Goal: Information Seeking & Learning: Learn about a topic

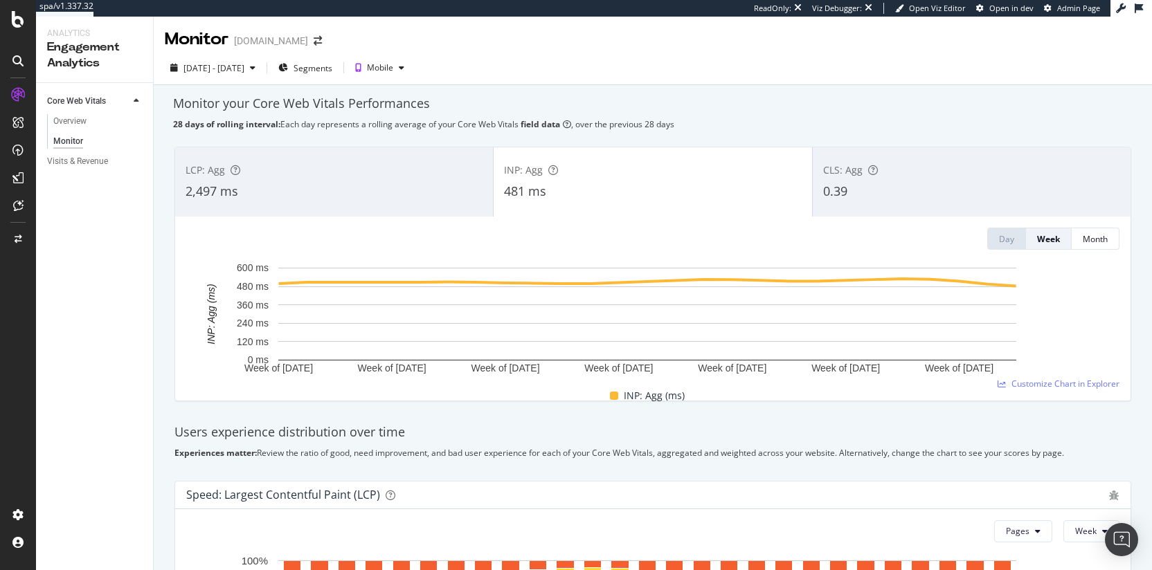
click at [502, 100] on div "Monitor your Core Web Vitals Performances" at bounding box center [653, 104] width 960 height 18
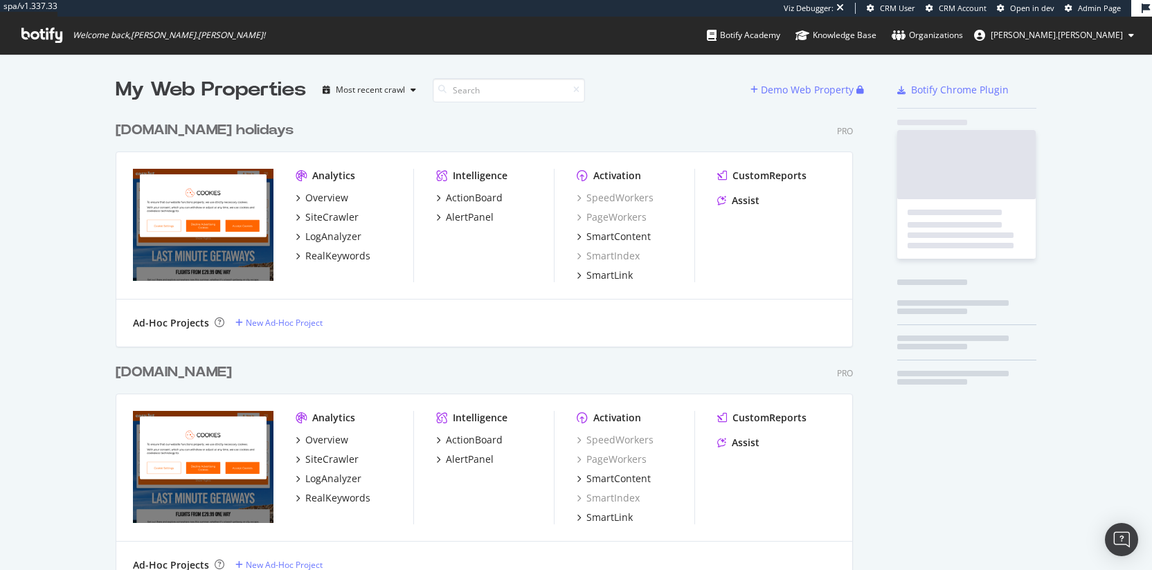
scroll to position [1686, 738]
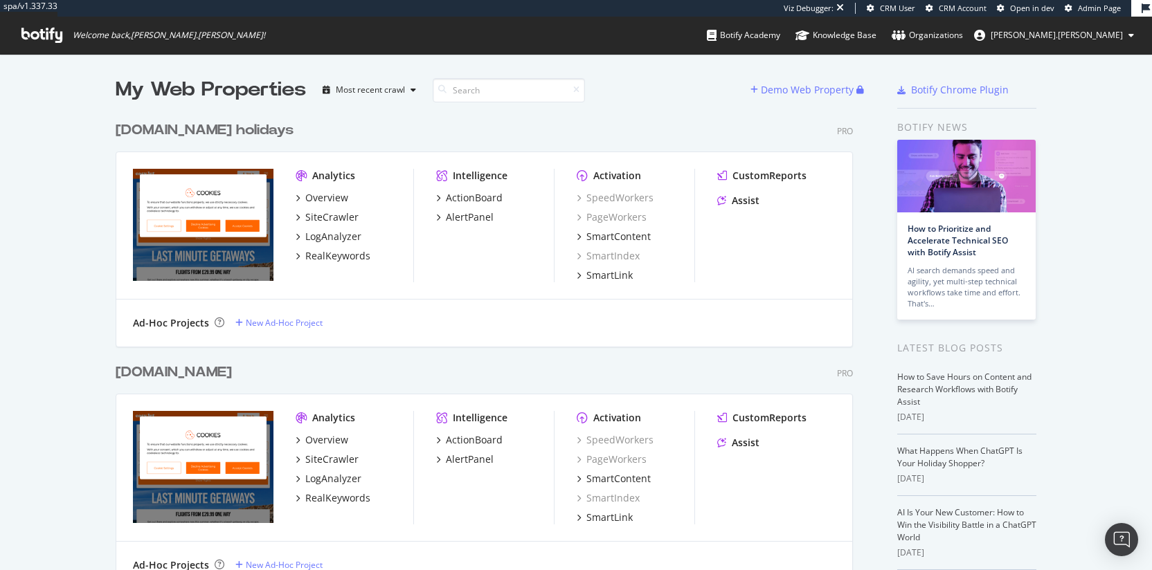
click at [159, 367] on div "[DOMAIN_NAME]" at bounding box center [174, 373] width 116 height 20
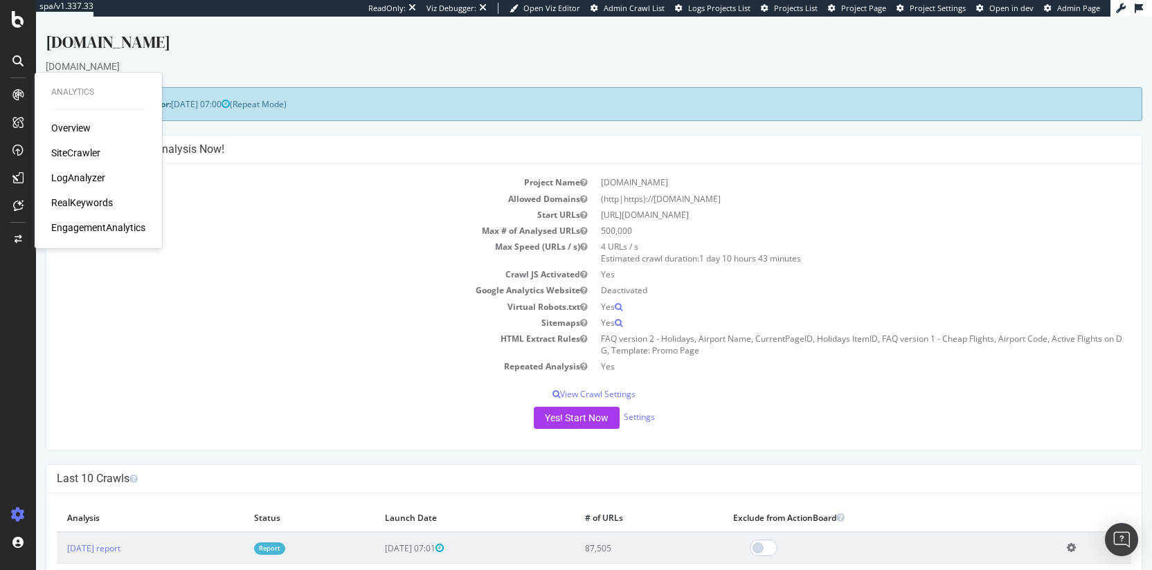
click at [75, 177] on div "LogAnalyzer" at bounding box center [78, 178] width 54 height 14
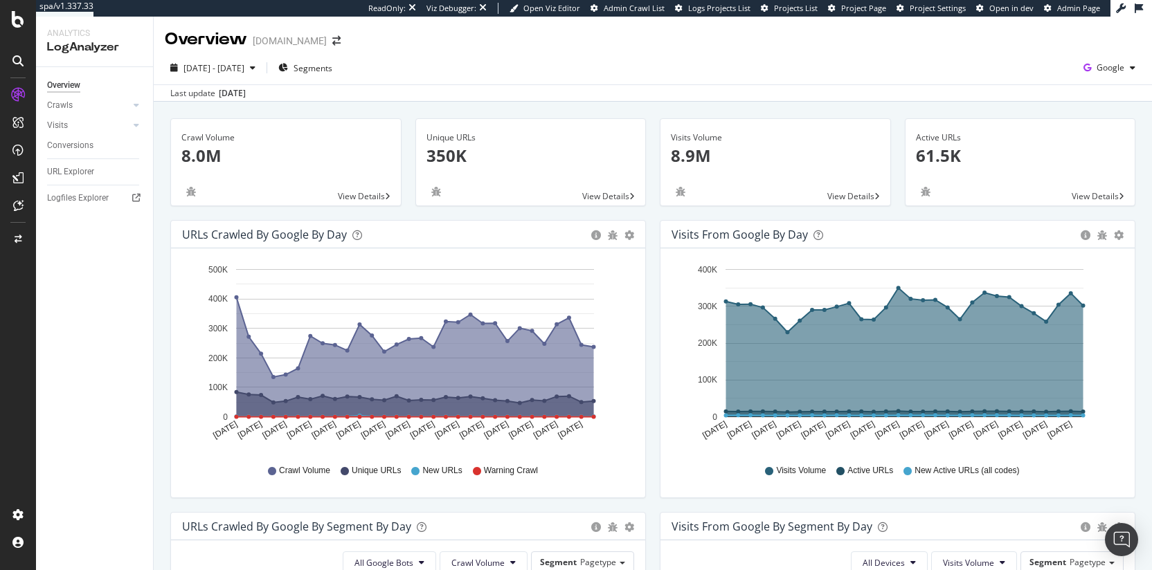
click at [701, 47] on div "Overview [DOMAIN_NAME]" at bounding box center [653, 34] width 998 height 35
click at [332, 69] on span "Segments" at bounding box center [313, 68] width 39 height 12
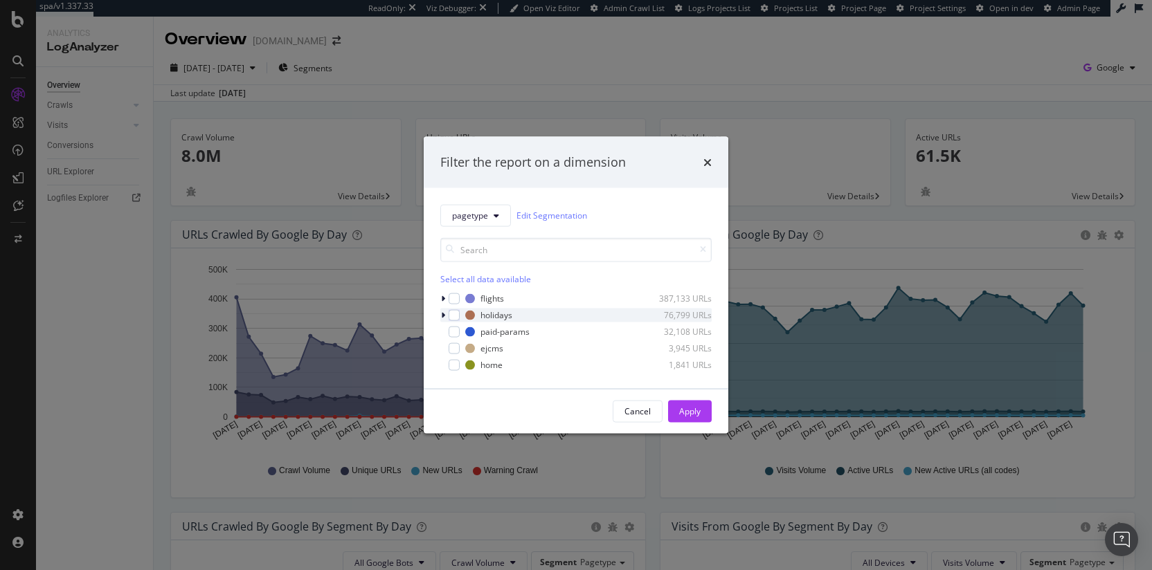
drag, startPoint x: 459, startPoint y: 299, endPoint x: 469, endPoint y: 307, distance: 12.8
click at [459, 299] on div "modal" at bounding box center [454, 298] width 11 height 11
click at [696, 411] on div "Apply" at bounding box center [689, 412] width 21 height 12
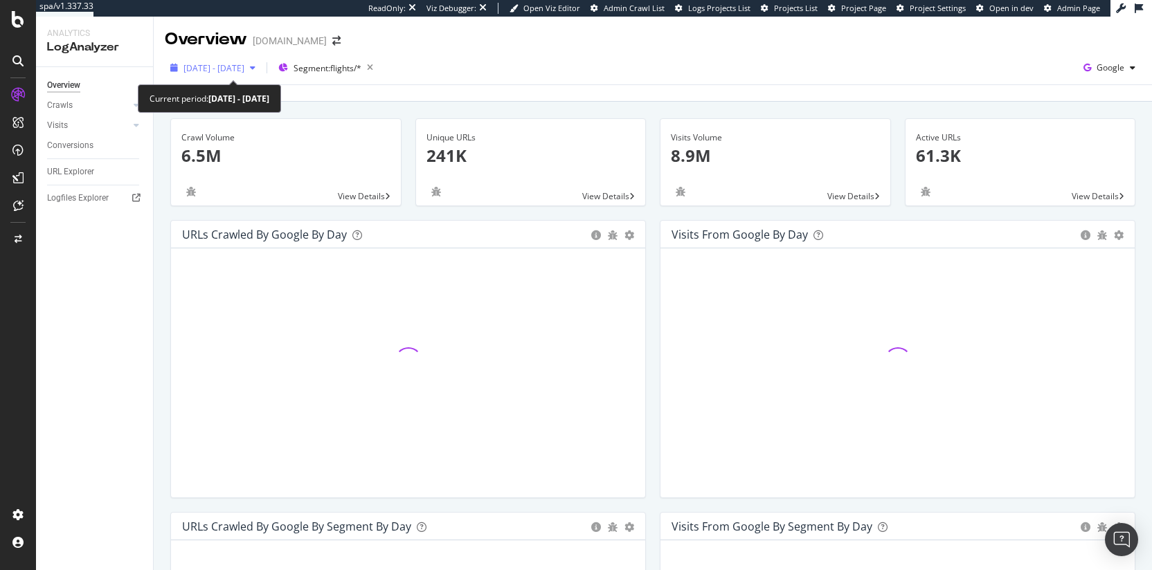
click at [261, 75] on div "2025 Aug. 18th - Sep. 16th" at bounding box center [213, 67] width 96 height 21
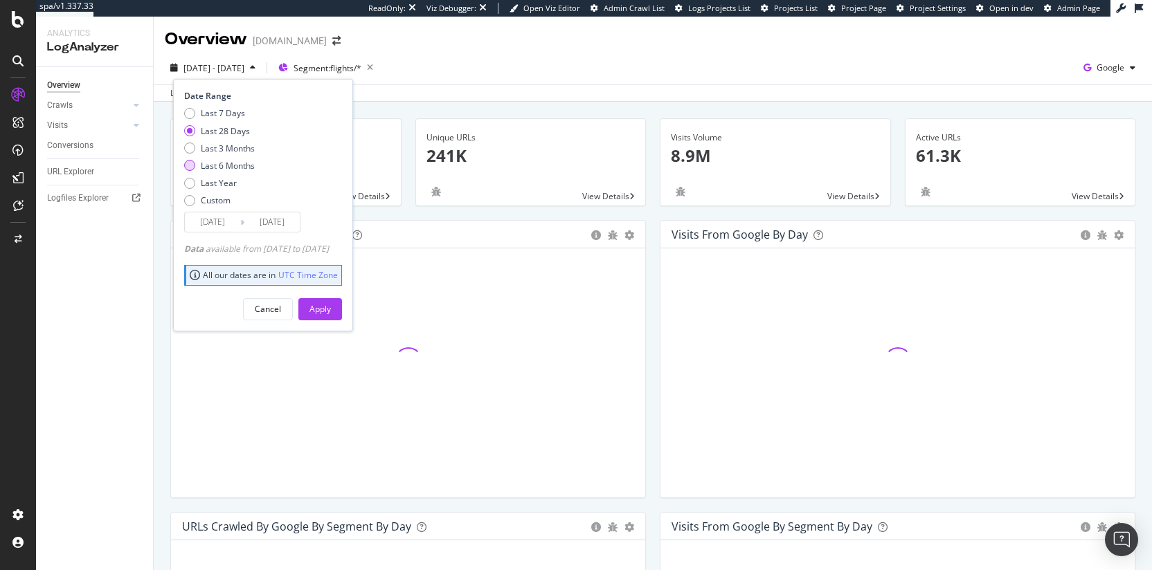
click at [229, 168] on div "Last 6 Months" at bounding box center [228, 166] width 54 height 12
type input "2025/03/17"
click at [331, 302] on div "Apply" at bounding box center [319, 309] width 21 height 21
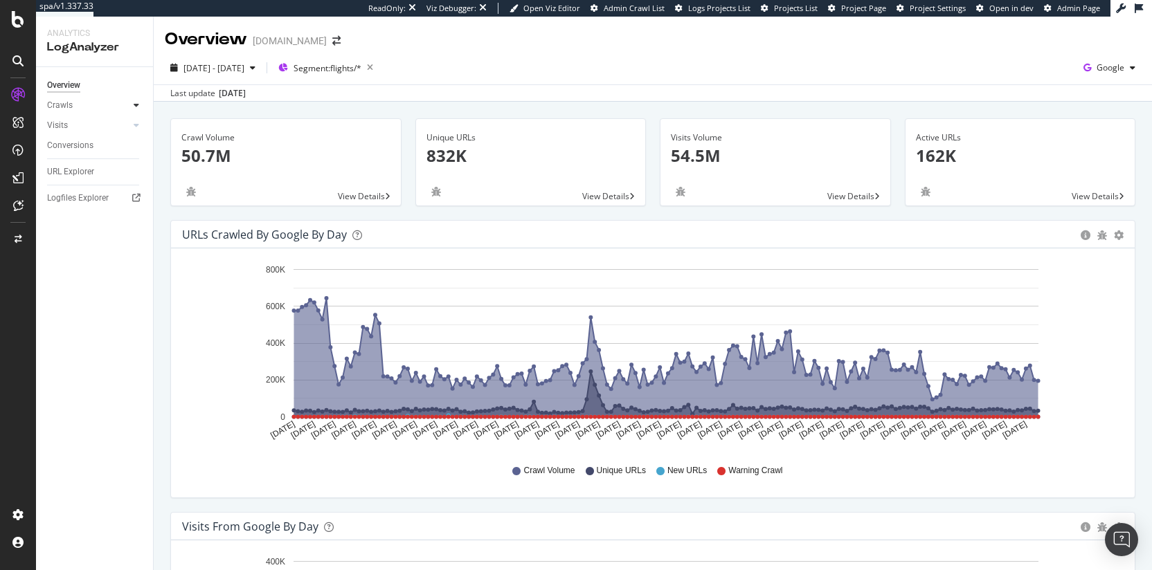
click at [137, 105] on icon at bounding box center [137, 105] width 6 height 8
click at [86, 127] on div "Daily Distribution" at bounding box center [85, 125] width 64 height 15
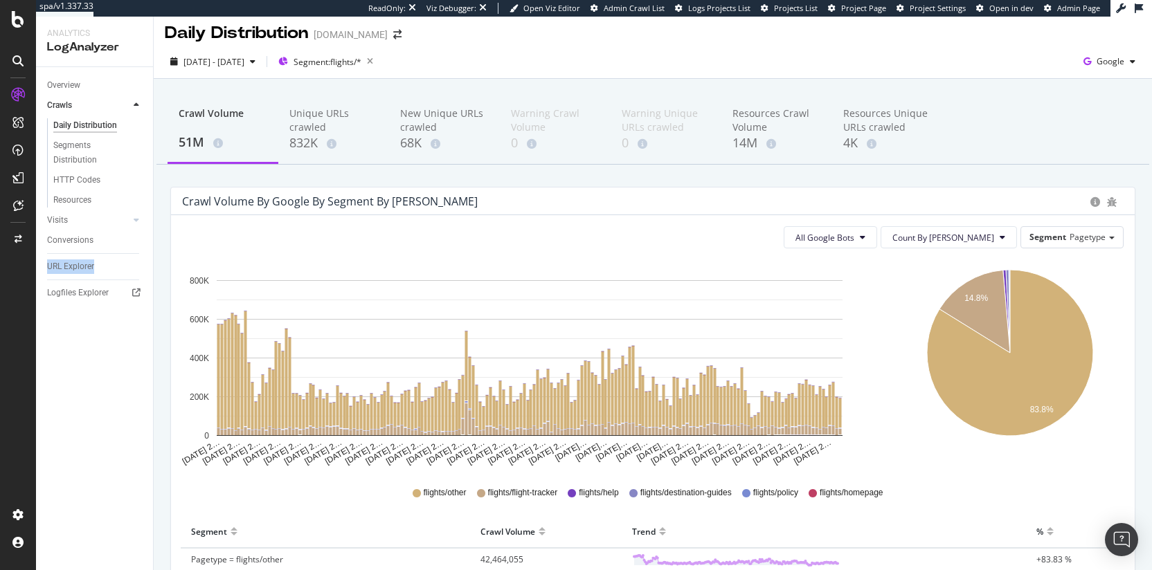
scroll to position [5, 0]
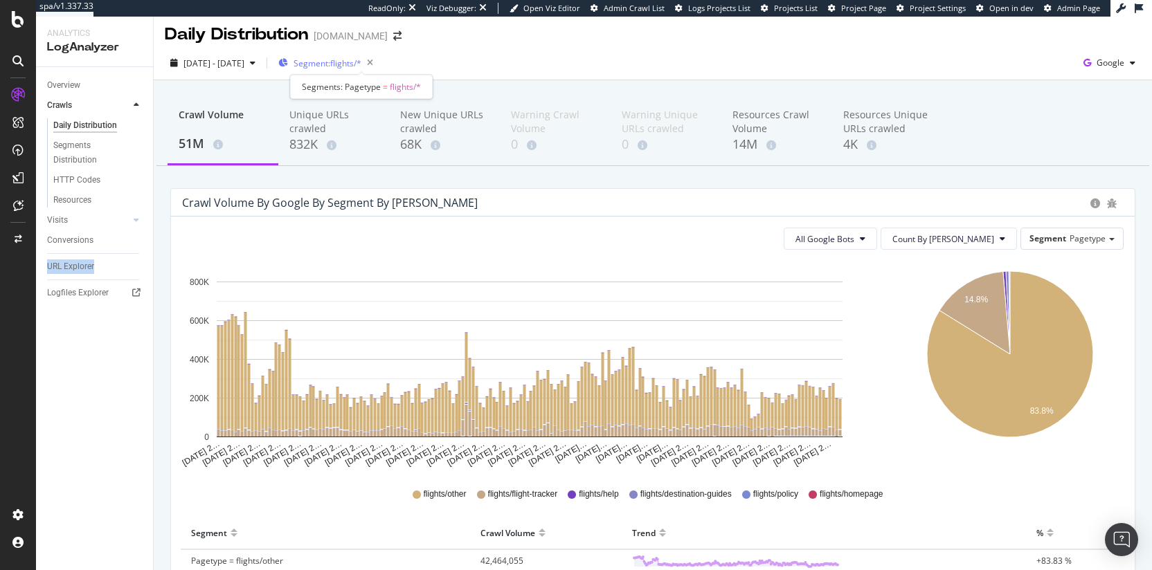
click at [361, 62] on span "Segment: flights/*" at bounding box center [328, 63] width 68 height 12
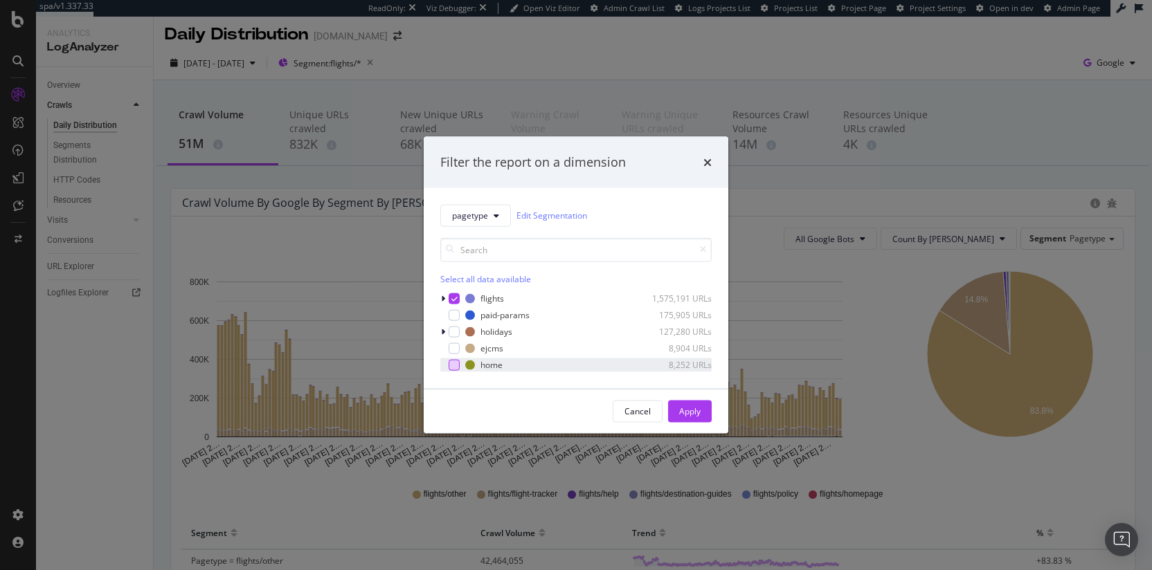
click at [459, 367] on div "modal" at bounding box center [454, 364] width 11 height 11
click at [456, 297] on icon "modal" at bounding box center [454, 298] width 6 height 7
click at [671, 402] on button "Apply" at bounding box center [690, 411] width 44 height 22
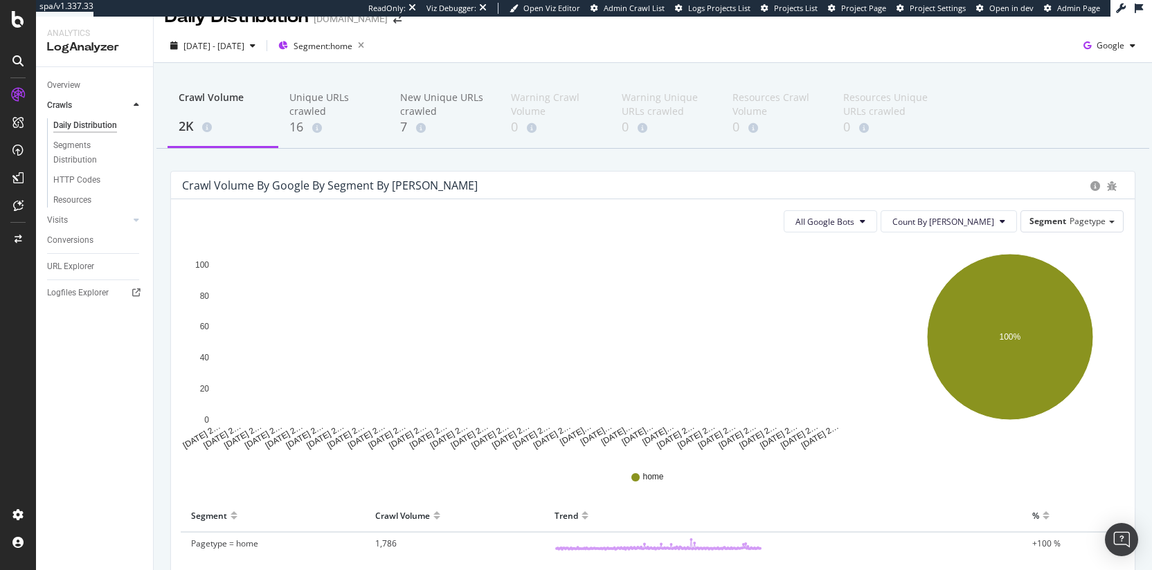
scroll to position [32, 0]
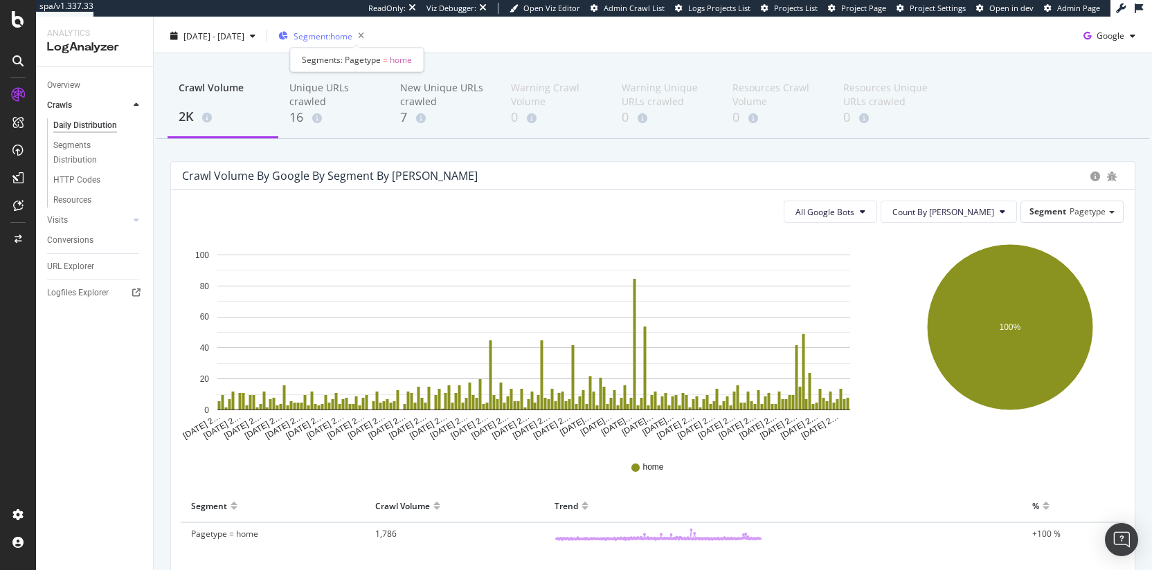
click at [352, 39] on span "Segment: home" at bounding box center [323, 36] width 59 height 12
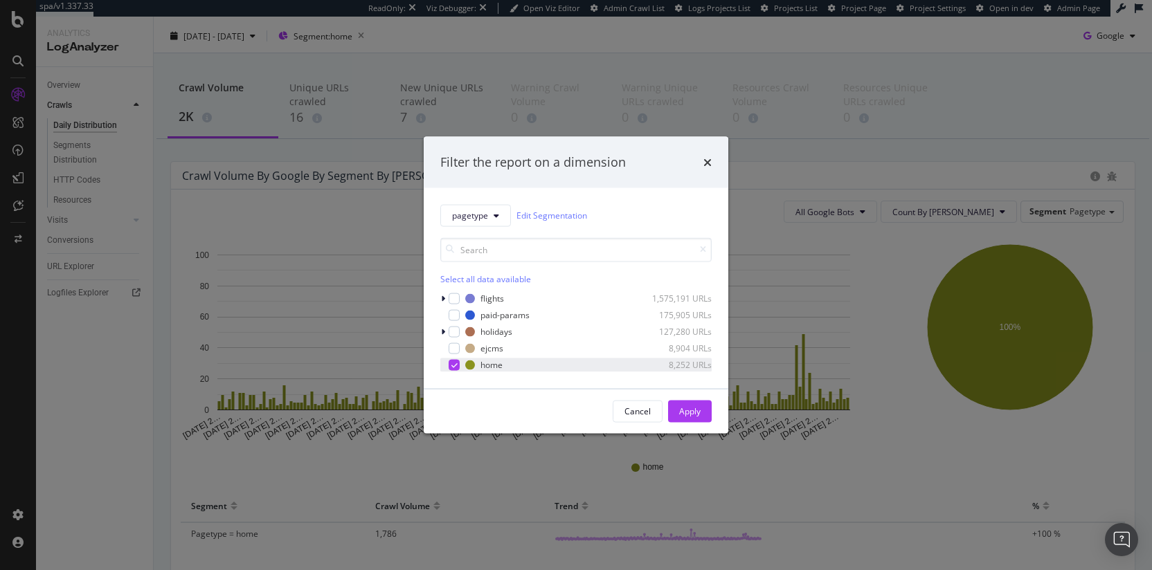
click at [453, 370] on div "home 8,252 URLs" at bounding box center [575, 365] width 271 height 14
click at [454, 330] on div "modal" at bounding box center [454, 331] width 11 height 11
click at [701, 407] on button "Apply" at bounding box center [690, 411] width 44 height 22
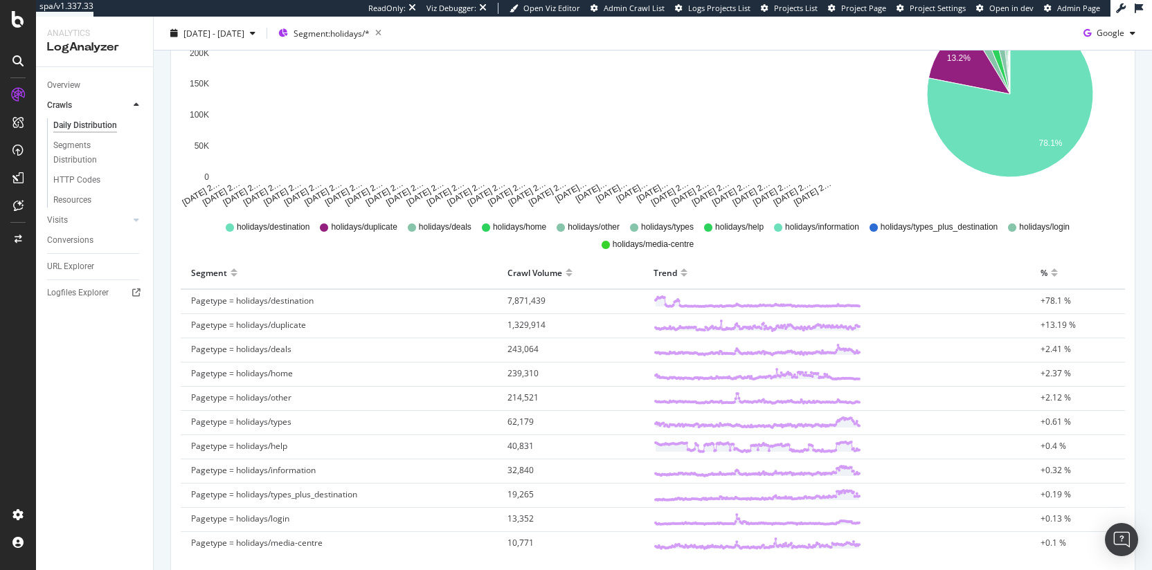
scroll to position [282, 0]
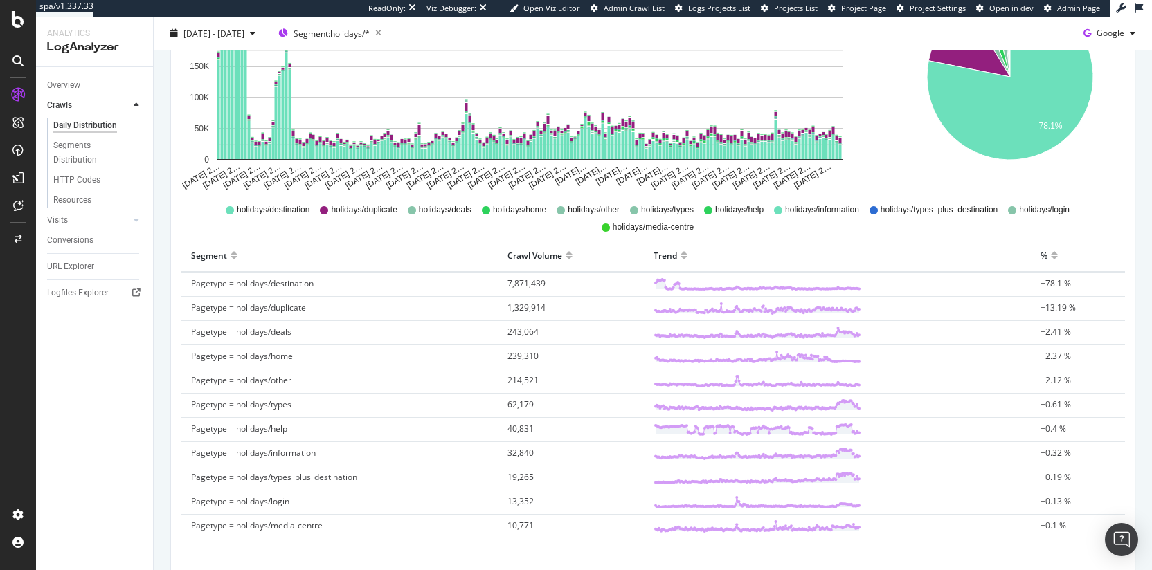
click at [302, 476] on span "Pagetype = holidays/types_plus_destination" at bounding box center [274, 477] width 166 height 12
click at [329, 482] on span "Pagetype = holidays/types_plus_destination" at bounding box center [274, 477] width 166 height 12
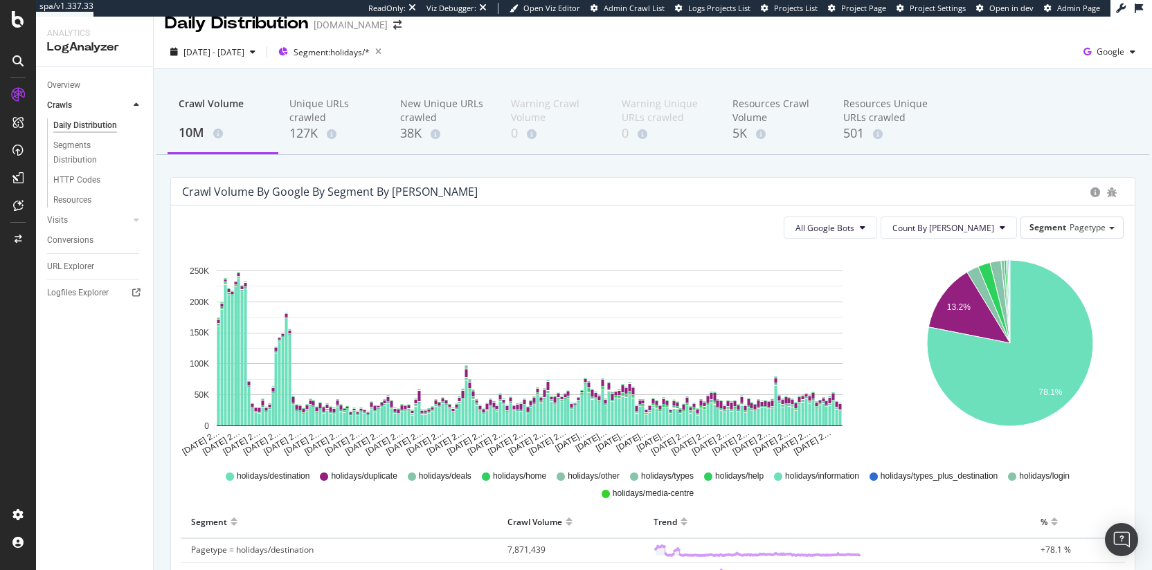
scroll to position [0, 0]
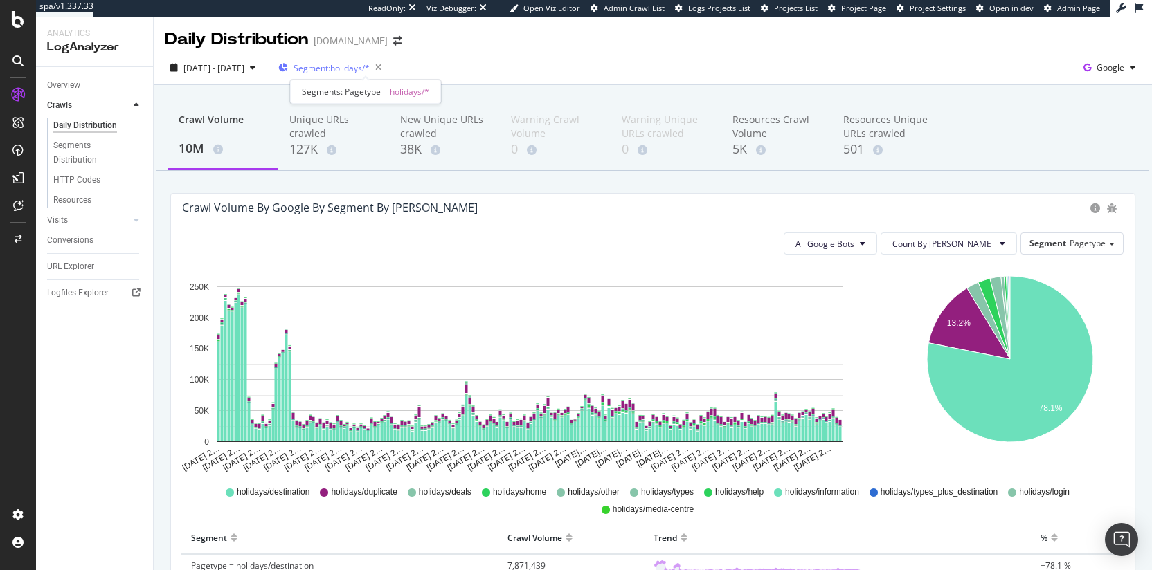
click at [370, 73] on span "Segment: holidays/*" at bounding box center [332, 68] width 76 height 12
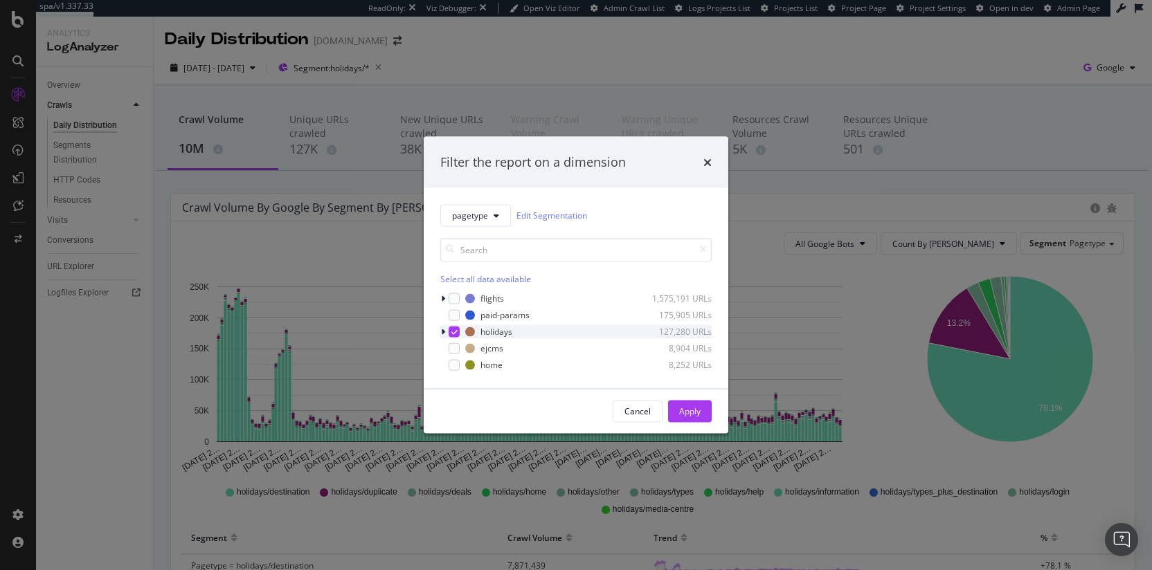
click at [443, 331] on icon "modal" at bounding box center [443, 331] width 4 height 8
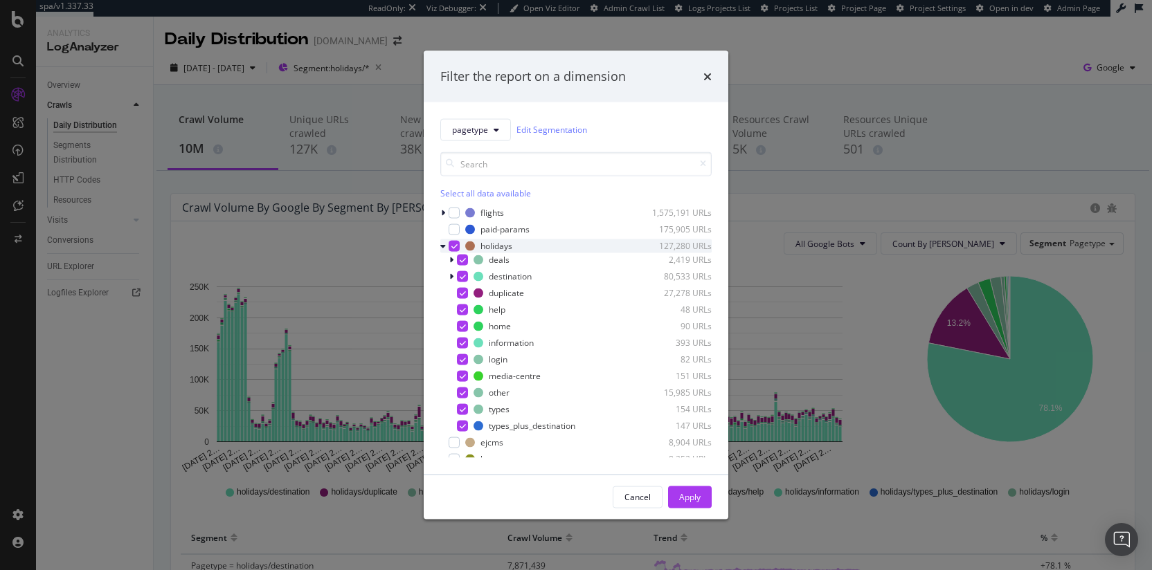
click at [456, 248] on icon "modal" at bounding box center [454, 245] width 6 height 7
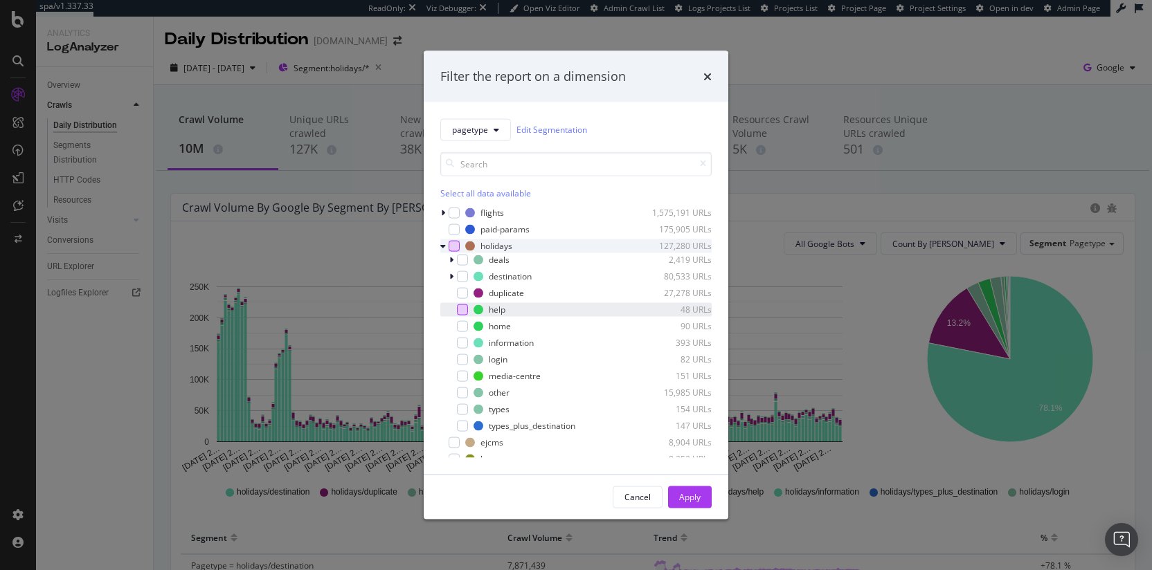
click at [465, 312] on div "modal" at bounding box center [462, 309] width 11 height 11
click at [681, 503] on div "Apply" at bounding box center [689, 498] width 21 height 12
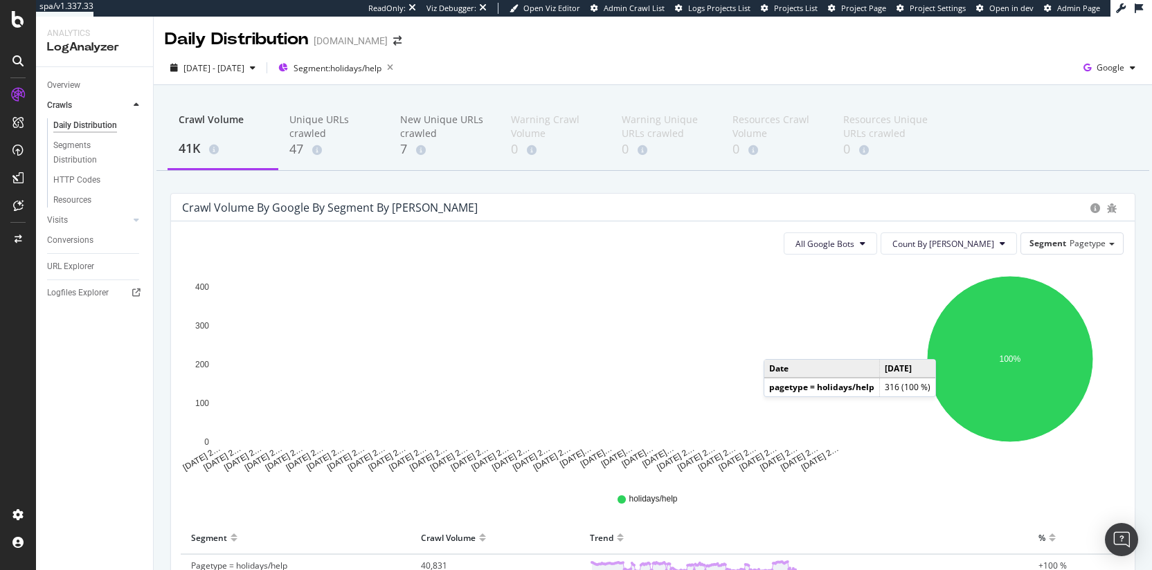
scroll to position [120, 0]
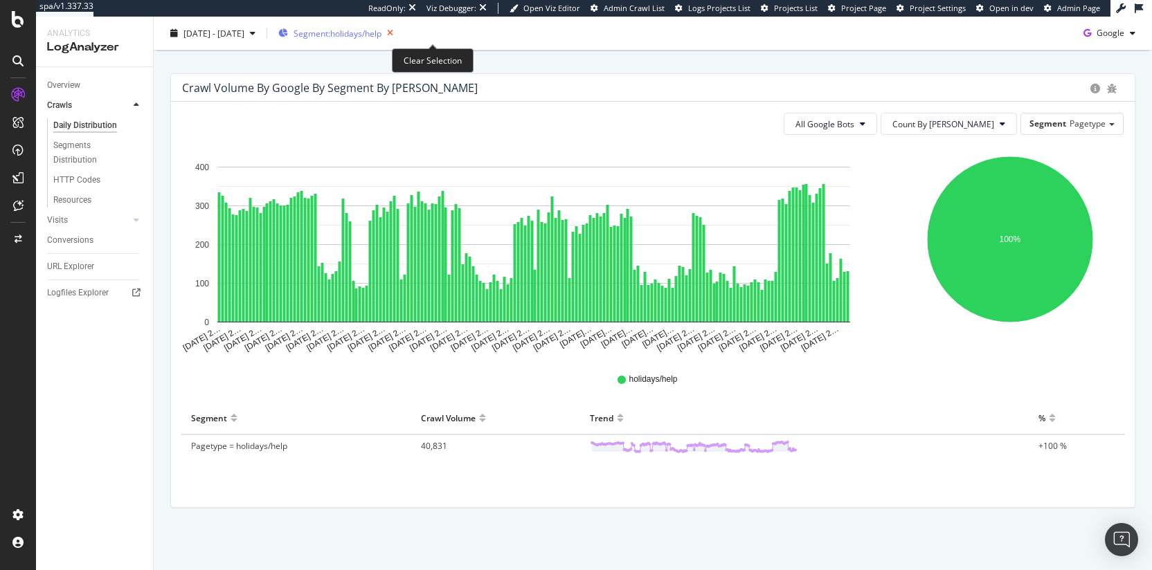
click at [399, 33] on icon "button" at bounding box center [389, 33] width 17 height 19
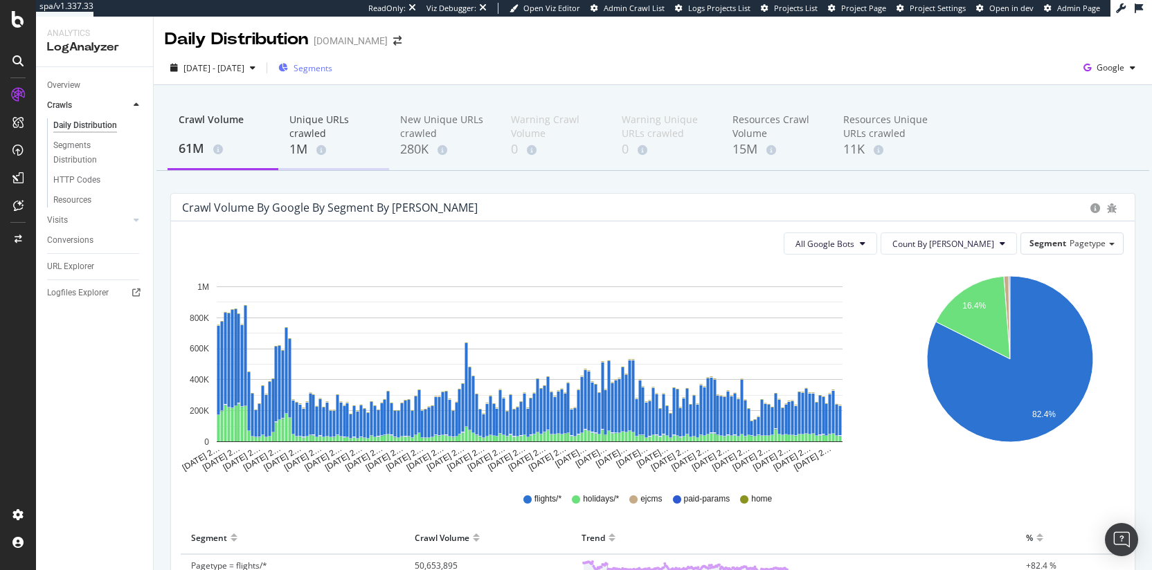
click at [307, 126] on div "Unique URLs crawled" at bounding box center [333, 127] width 89 height 28
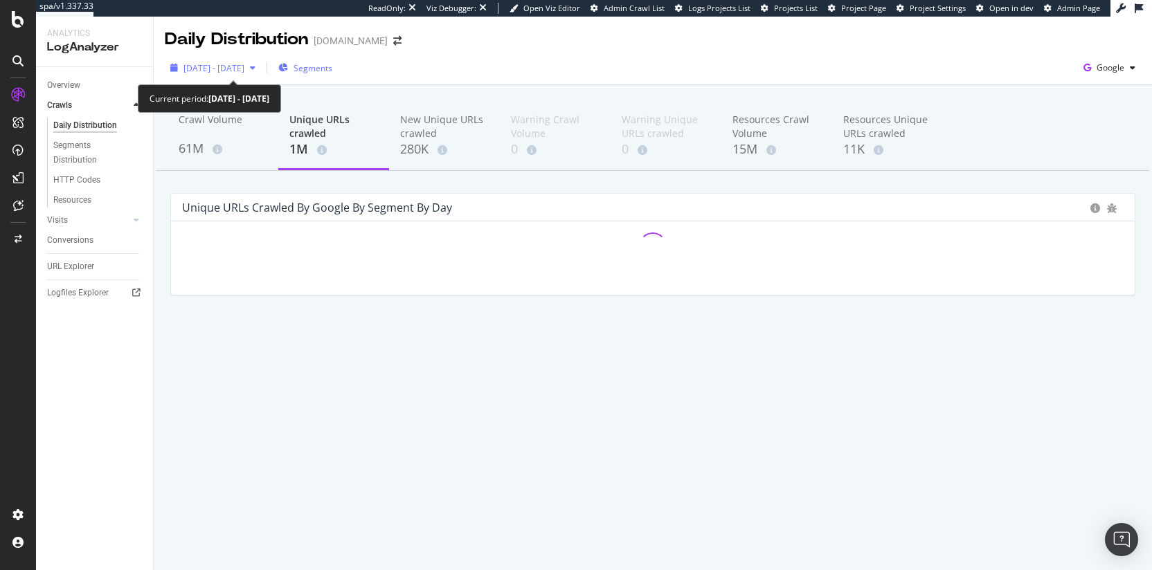
click at [211, 67] on span "2025 Mar. 17th - Sep. 16th" at bounding box center [213, 68] width 61 height 12
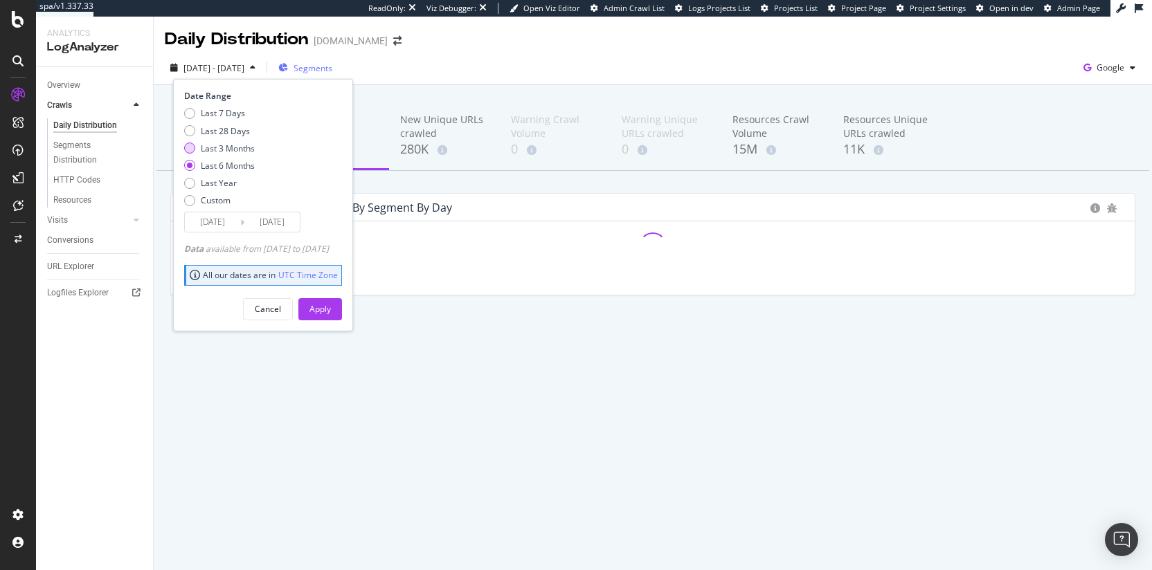
click at [235, 149] on div "Last 3 Months" at bounding box center [228, 149] width 54 height 12
type input "2025/06/17"
click at [331, 309] on div "Apply" at bounding box center [319, 309] width 21 height 12
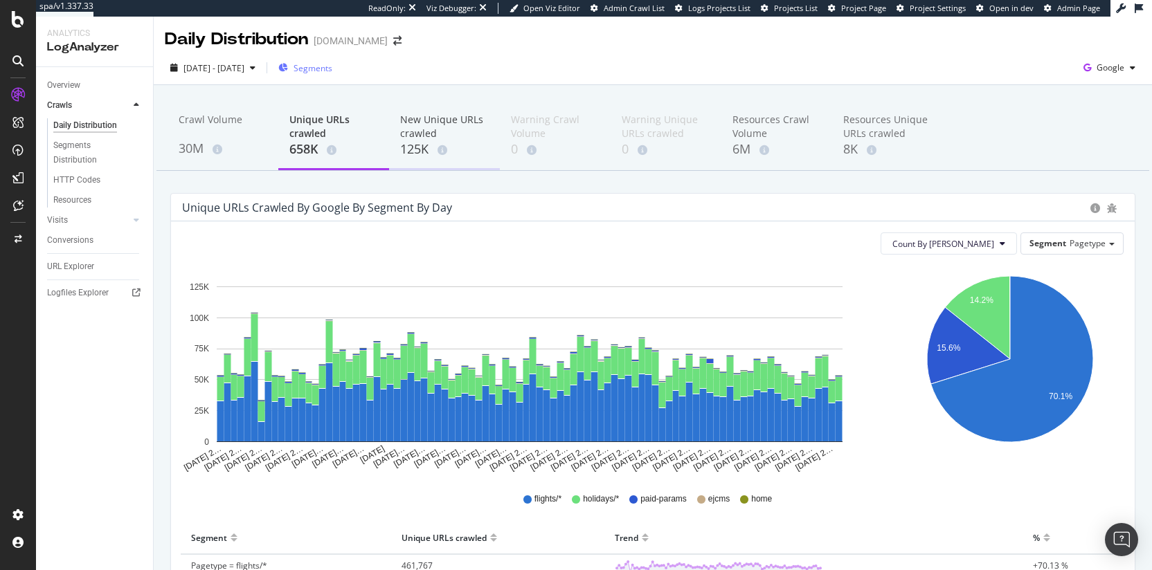
click at [408, 138] on div "New Unique URLs crawled" at bounding box center [444, 127] width 89 height 28
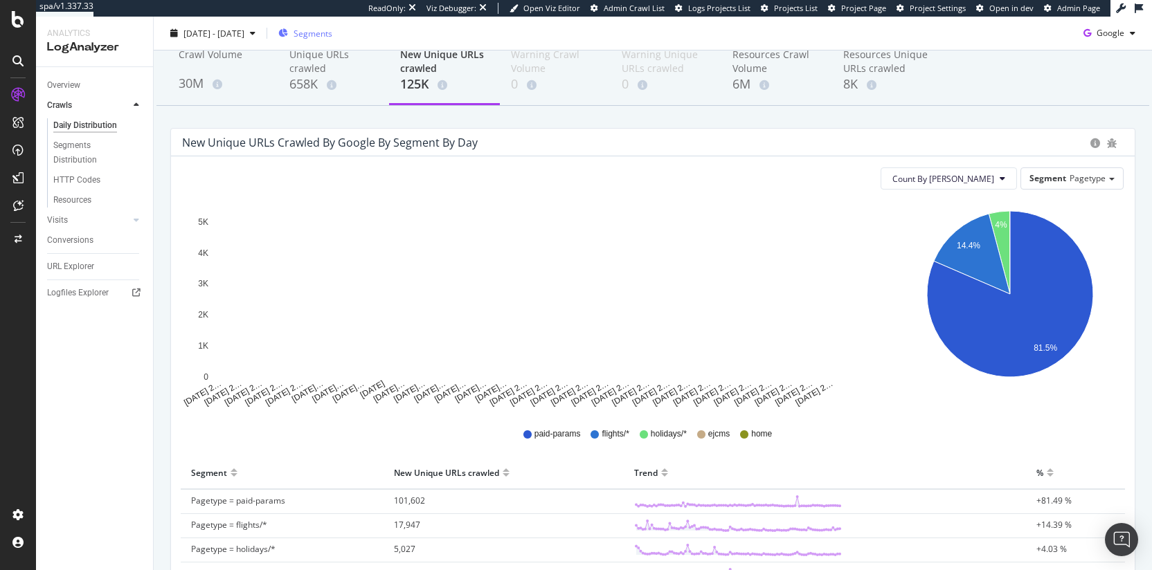
scroll to position [125, 0]
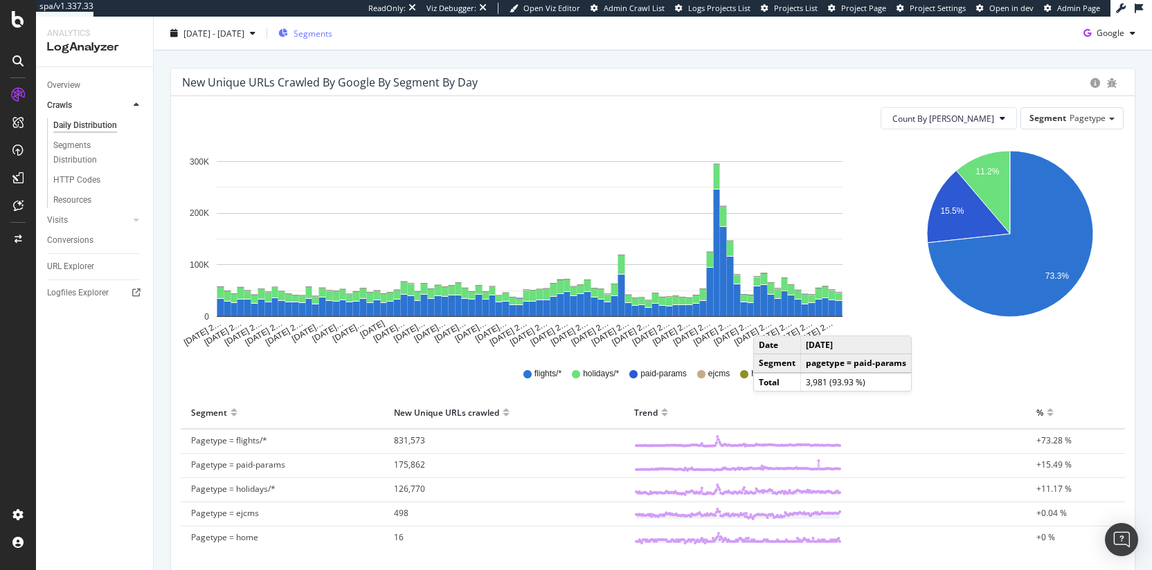
click at [566, 402] on div "New Unique URLs crawled" at bounding box center [503, 413] width 219 height 22
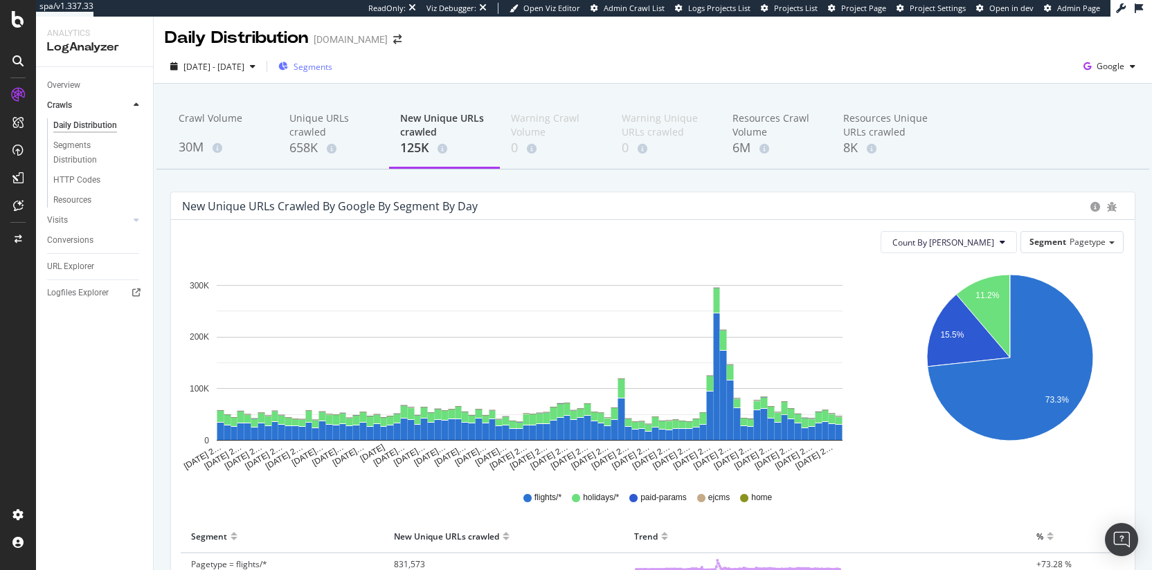
scroll to position [0, 0]
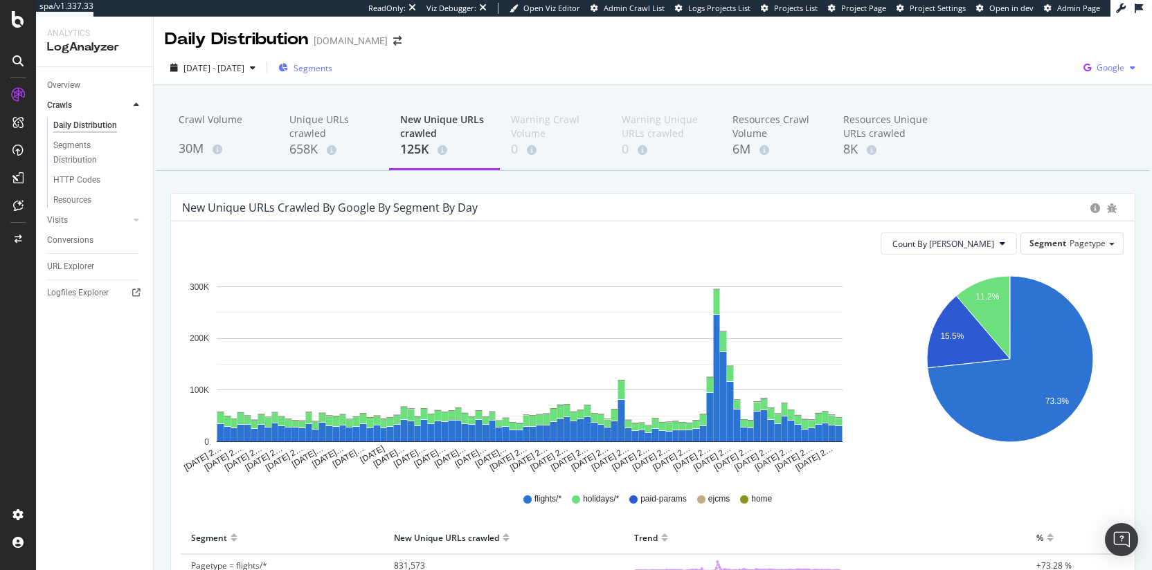
click at [1097, 68] on span "Google" at bounding box center [1111, 68] width 28 height 12
click at [1031, 56] on span "Bing" at bounding box center [1030, 55] width 51 height 12
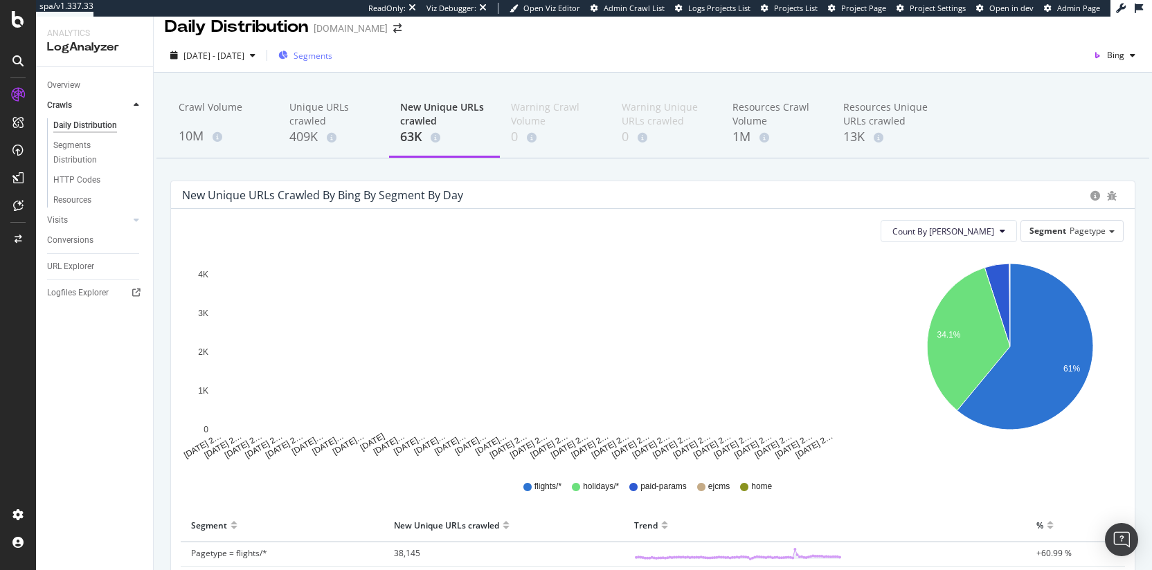
scroll to position [25, 0]
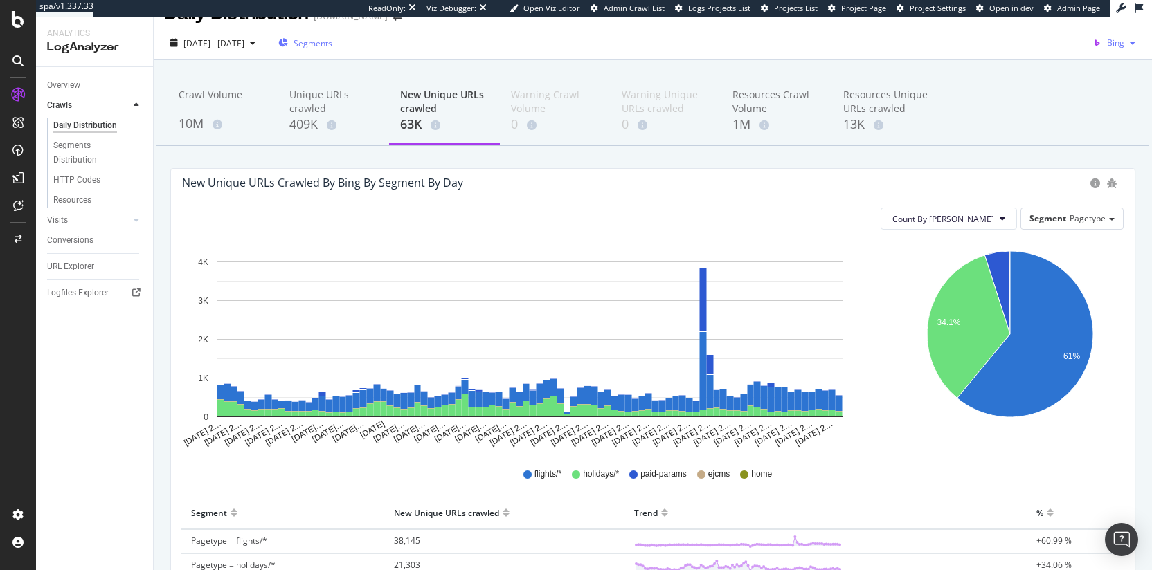
click at [1110, 43] on span "Bing" at bounding box center [1115, 43] width 17 height 12
click at [1097, 124] on span "OpenAI" at bounding box center [1110, 122] width 51 height 12
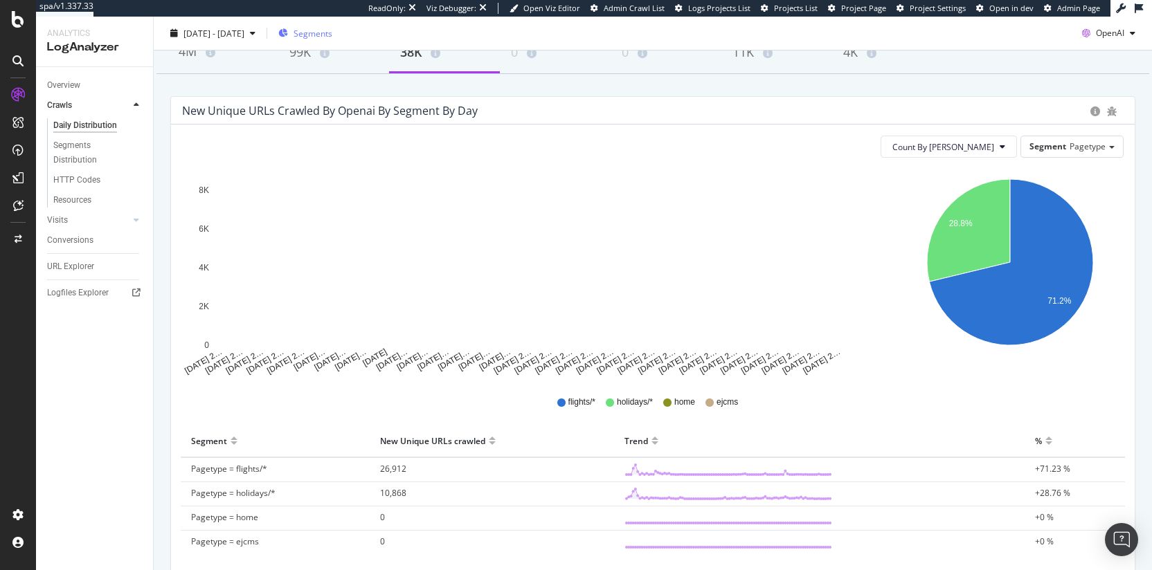
scroll to position [151, 0]
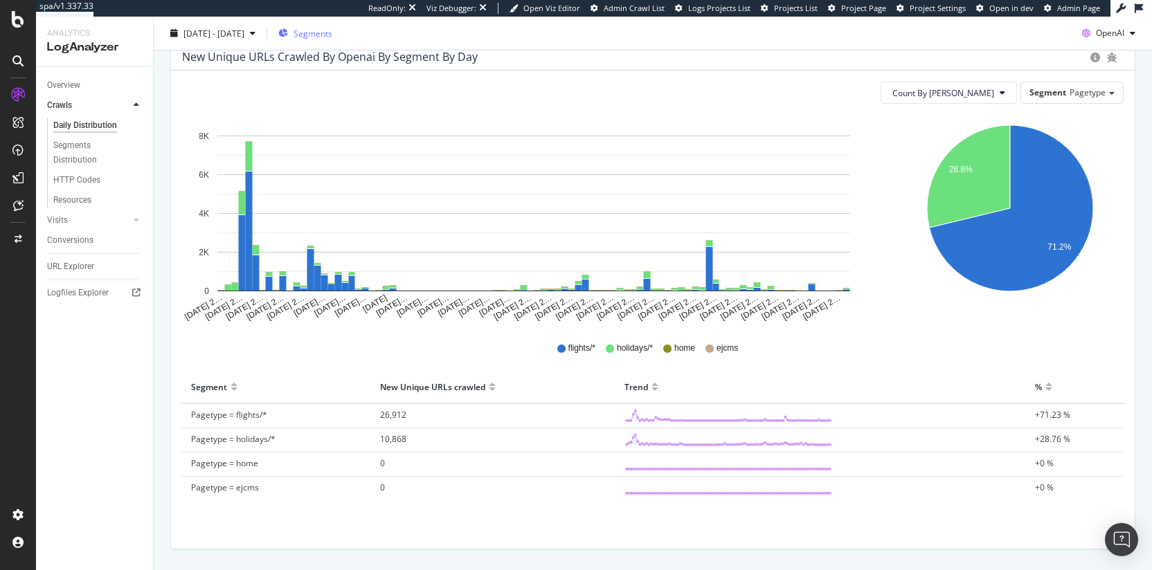
click at [233, 466] on span "Pagetype = home" at bounding box center [224, 464] width 67 height 12
click at [248, 467] on span "Pagetype = home" at bounding box center [224, 464] width 67 height 12
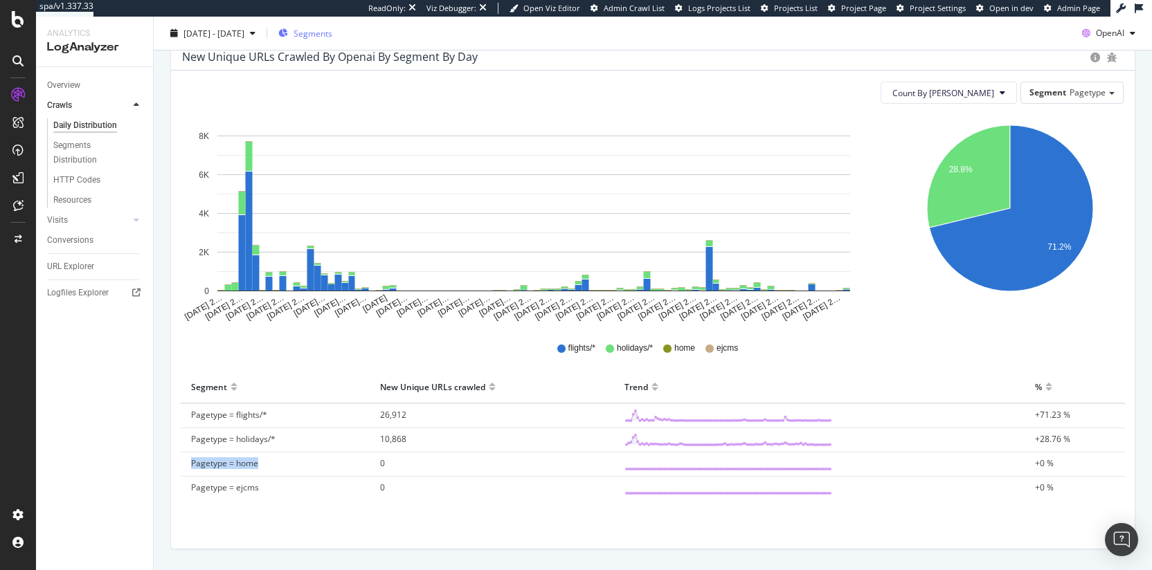
click at [248, 467] on span "Pagetype = home" at bounding box center [224, 464] width 67 height 12
click at [235, 467] on span "Pagetype = home" at bounding box center [224, 464] width 67 height 12
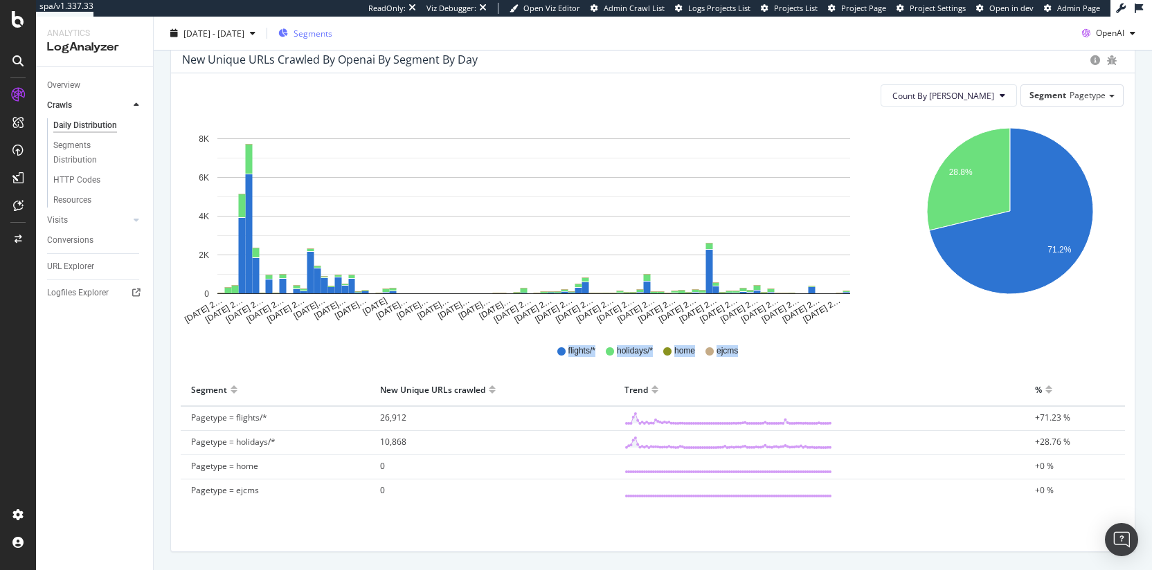
drag, startPoint x: 273, startPoint y: 362, endPoint x: 285, endPoint y: 514, distance: 152.1
click at [285, 514] on div "Jun 17 2… Jun 20 2… Jun 23 2… Jun 26 2… Jun 29 2… Jul 02 20… Jul 05 20… Jul 08 …" at bounding box center [653, 317] width 942 height 399
click at [285, 514] on div "Segment New Unique URLs crawled Trend % Pagetype = flights/* 26,912 +71.23 % Pa…" at bounding box center [652, 445] width 955 height 143
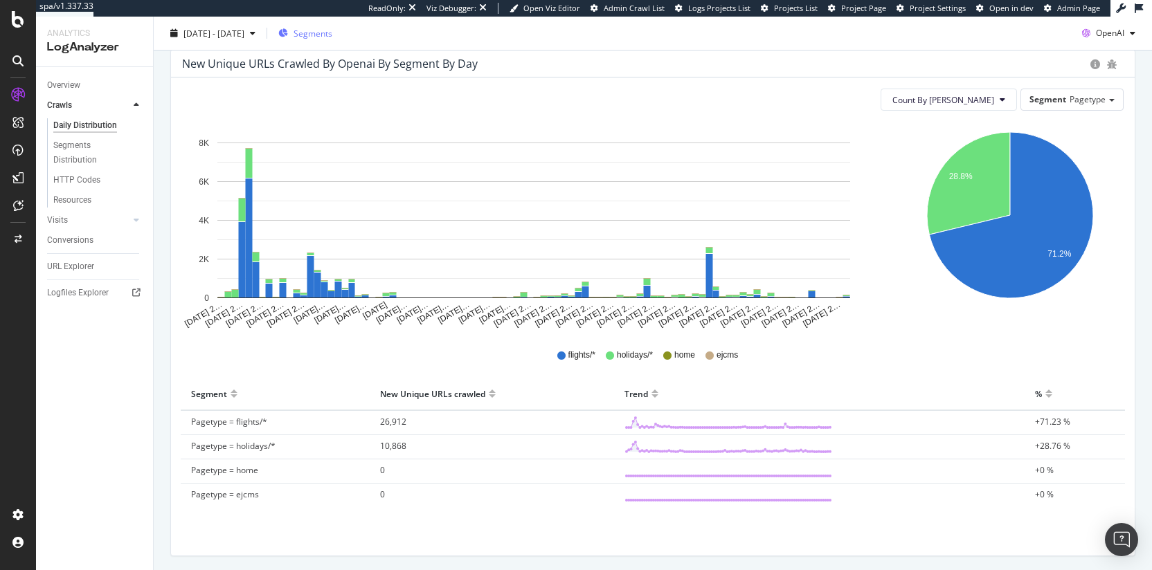
scroll to position [82, 0]
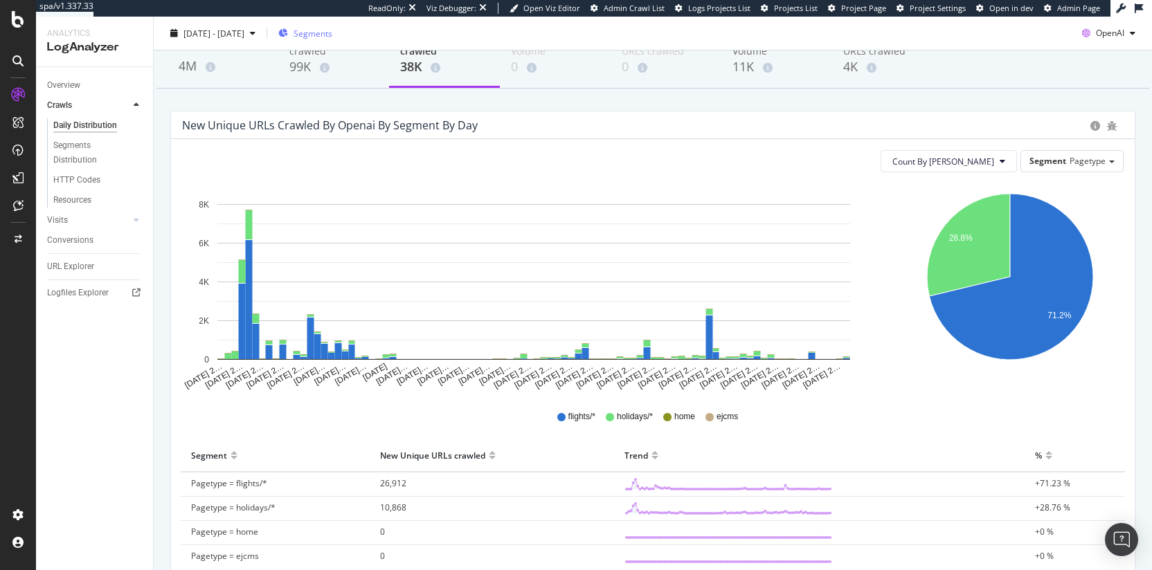
click at [792, 122] on div "New Unique URLs crawled by openai by Segment by Day" at bounding box center [632, 125] width 901 height 14
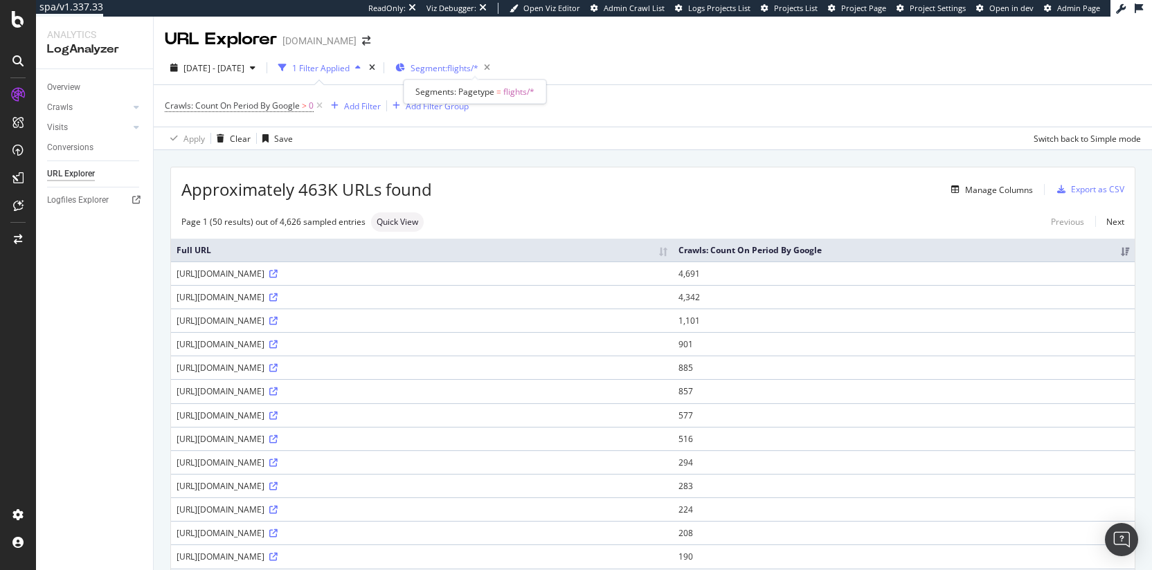
click at [478, 71] on span "Segment: flights/*" at bounding box center [445, 68] width 68 height 12
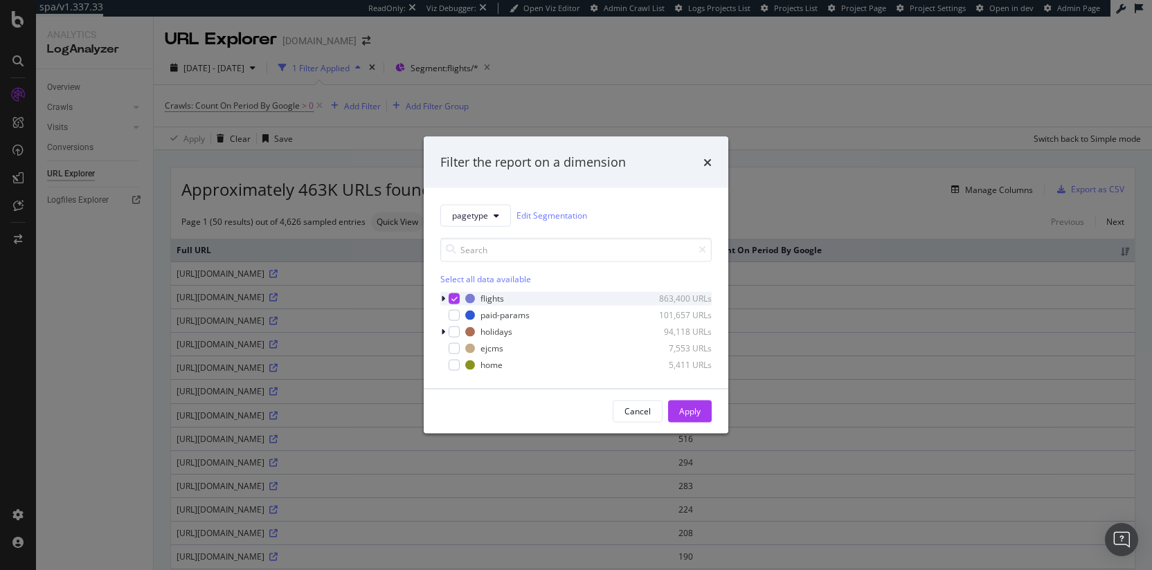
click at [444, 296] on icon "modal" at bounding box center [443, 298] width 4 height 8
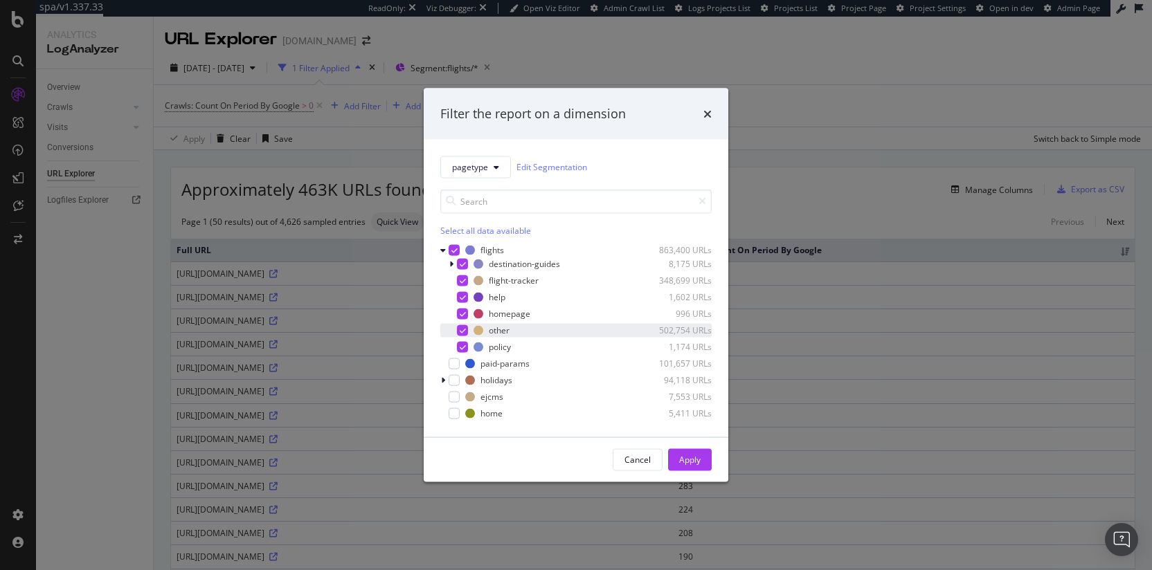
click at [461, 332] on icon "modal" at bounding box center [463, 330] width 6 height 7
click at [463, 315] on icon "modal" at bounding box center [463, 313] width 6 height 7
click at [463, 281] on icon "modal" at bounding box center [463, 280] width 6 height 7
click at [465, 263] on icon "modal" at bounding box center [463, 263] width 6 height 7
click at [696, 465] on div "Apply" at bounding box center [689, 459] width 21 height 21
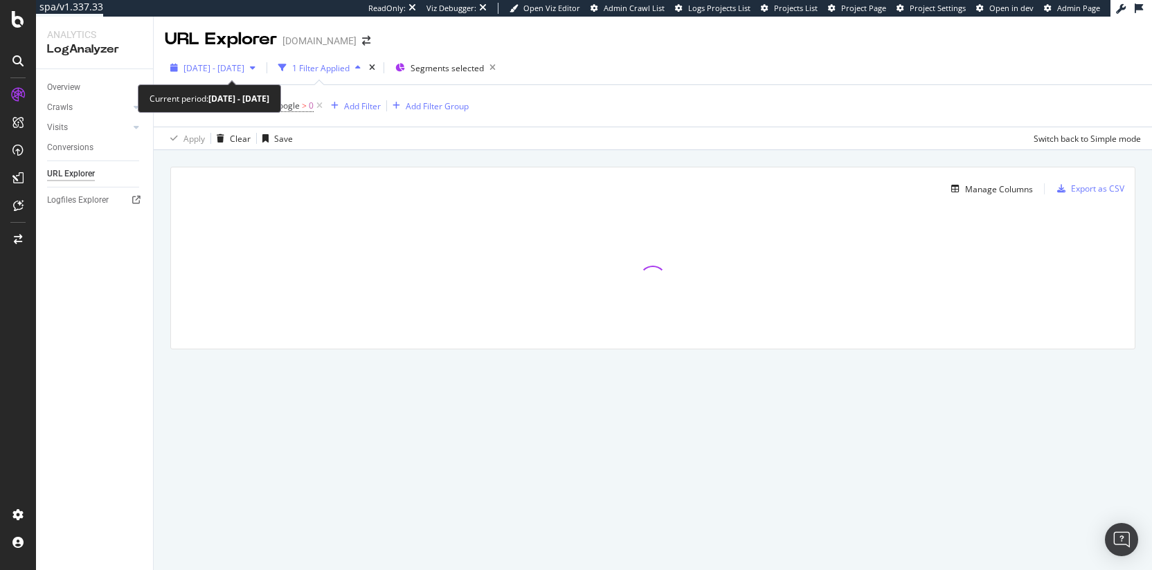
click at [243, 57] on div "[DATE] - [DATE]" at bounding box center [213, 67] width 96 height 21
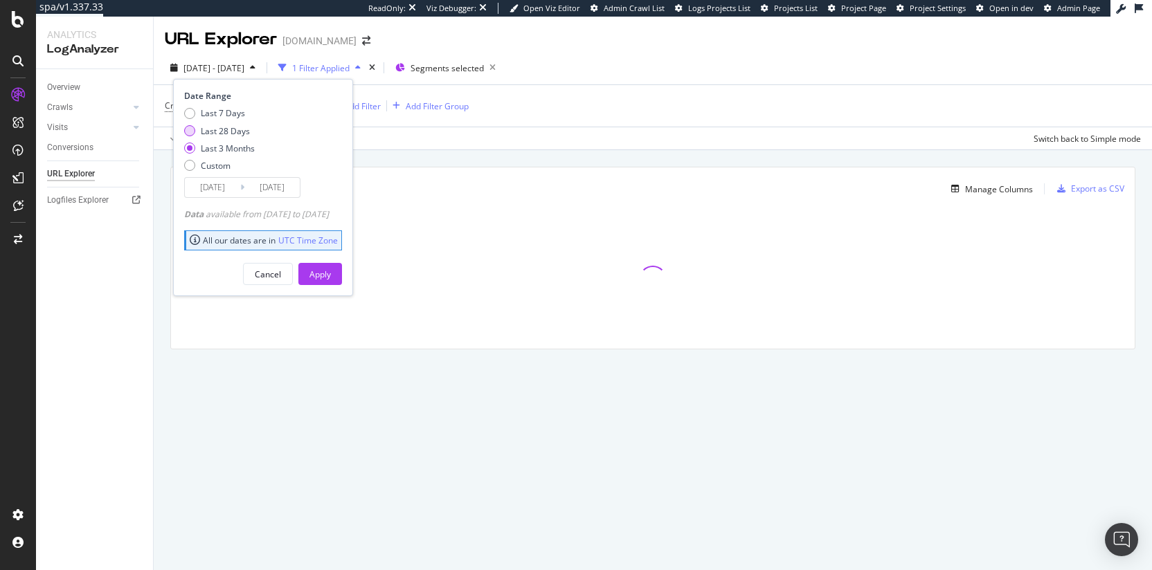
click at [244, 131] on div "Last 28 Days" at bounding box center [225, 131] width 49 height 12
type input "[DATE]"
click at [331, 269] on div "Apply" at bounding box center [319, 275] width 21 height 12
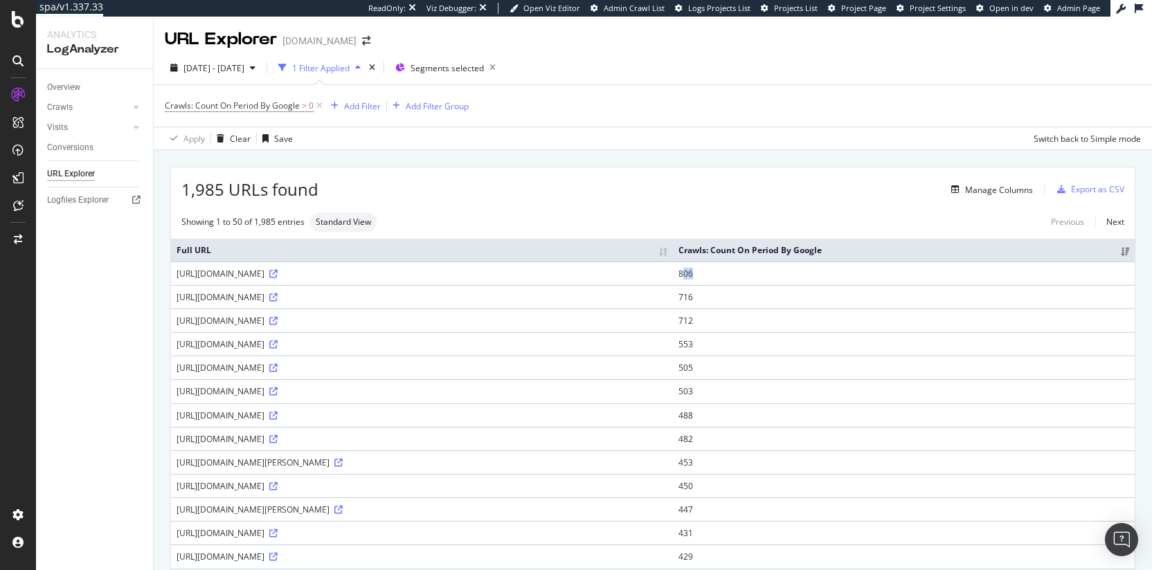
drag, startPoint x: 876, startPoint y: 275, endPoint x: 861, endPoint y: 276, distance: 15.2
click at [861, 275] on td "806" at bounding box center [904, 274] width 462 height 24
click at [870, 441] on td "482" at bounding box center [904, 439] width 462 height 24
click at [865, 443] on td "482" at bounding box center [904, 439] width 462 height 24
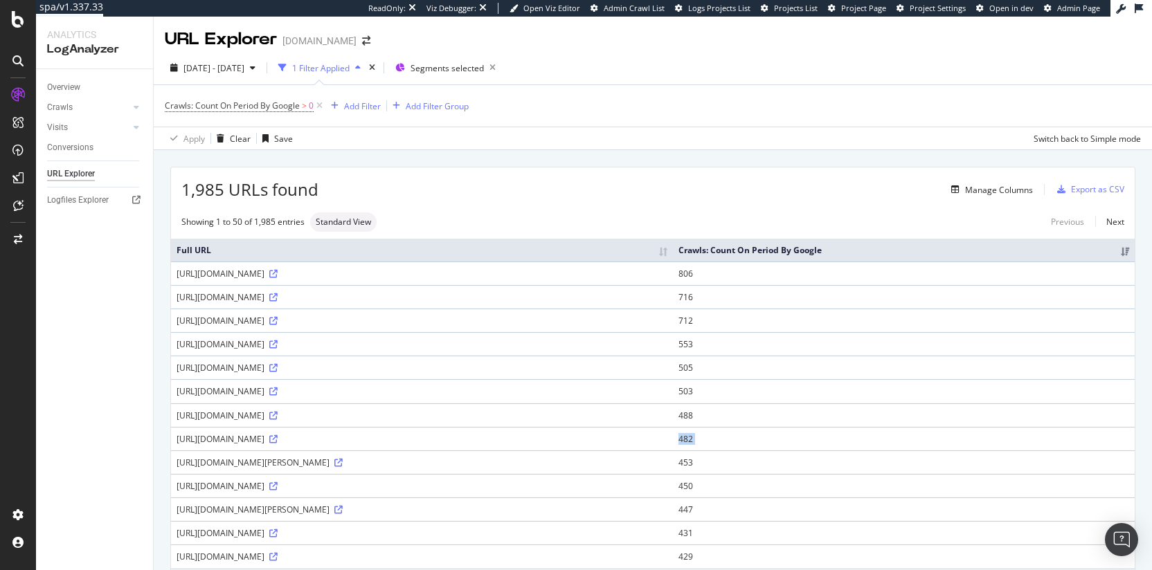
click at [865, 443] on td "482" at bounding box center [904, 439] width 462 height 24
click at [868, 449] on td "482" at bounding box center [904, 439] width 462 height 24
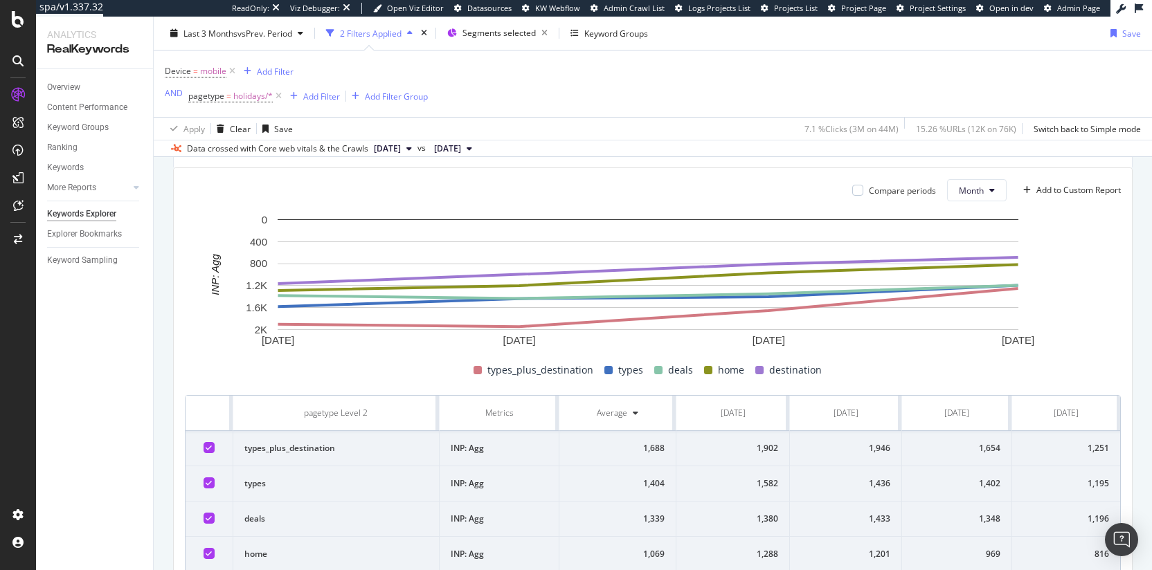
scroll to position [378, 0]
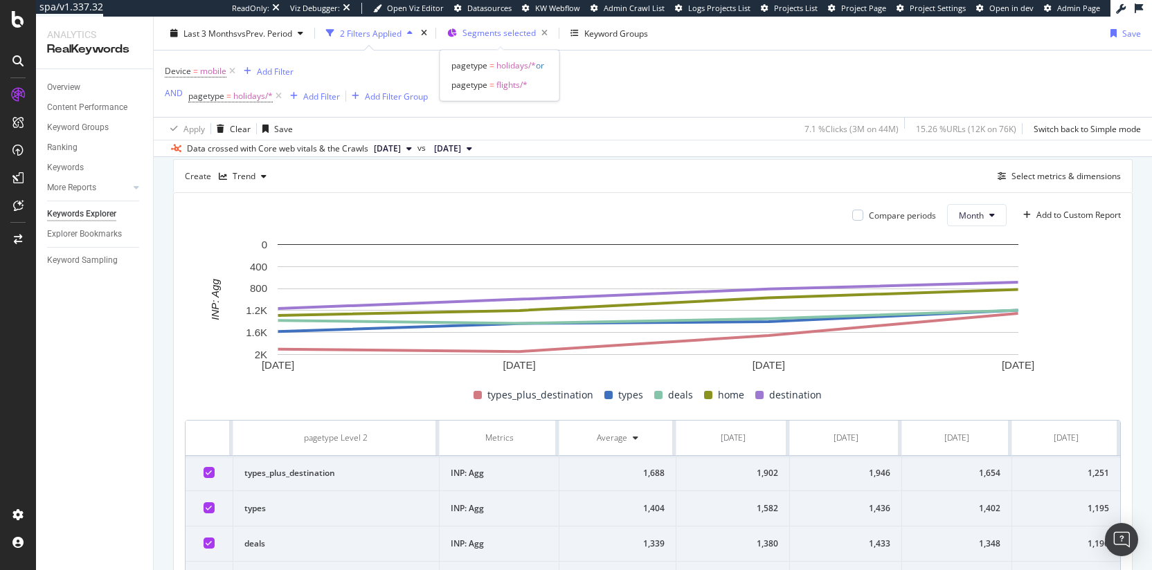
click at [504, 36] on span "Segments selected" at bounding box center [498, 33] width 73 height 12
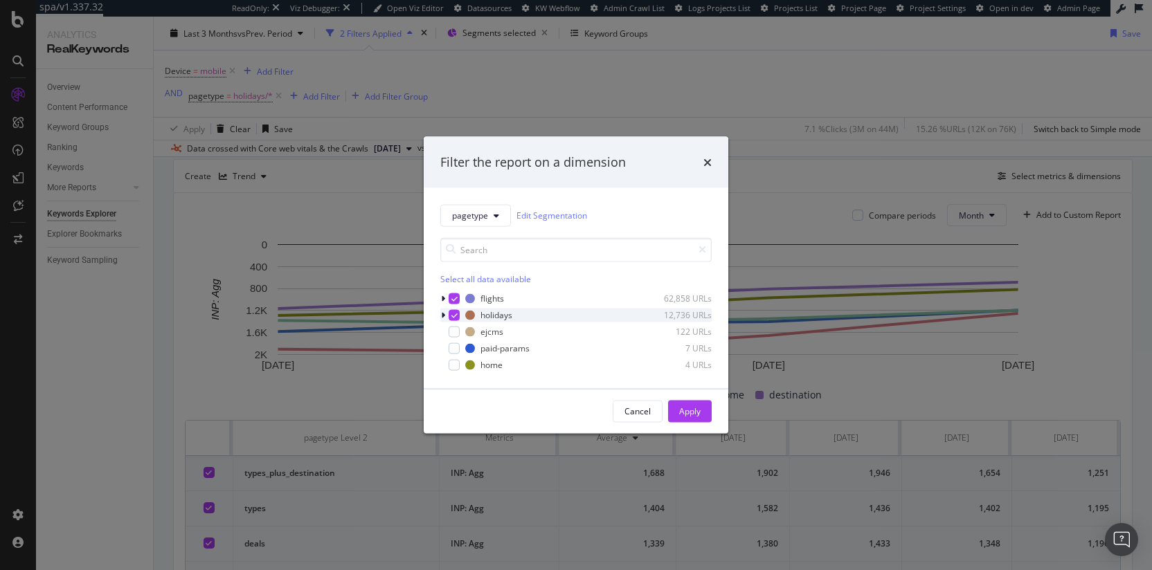
click at [444, 315] on icon "modal" at bounding box center [443, 315] width 4 height 8
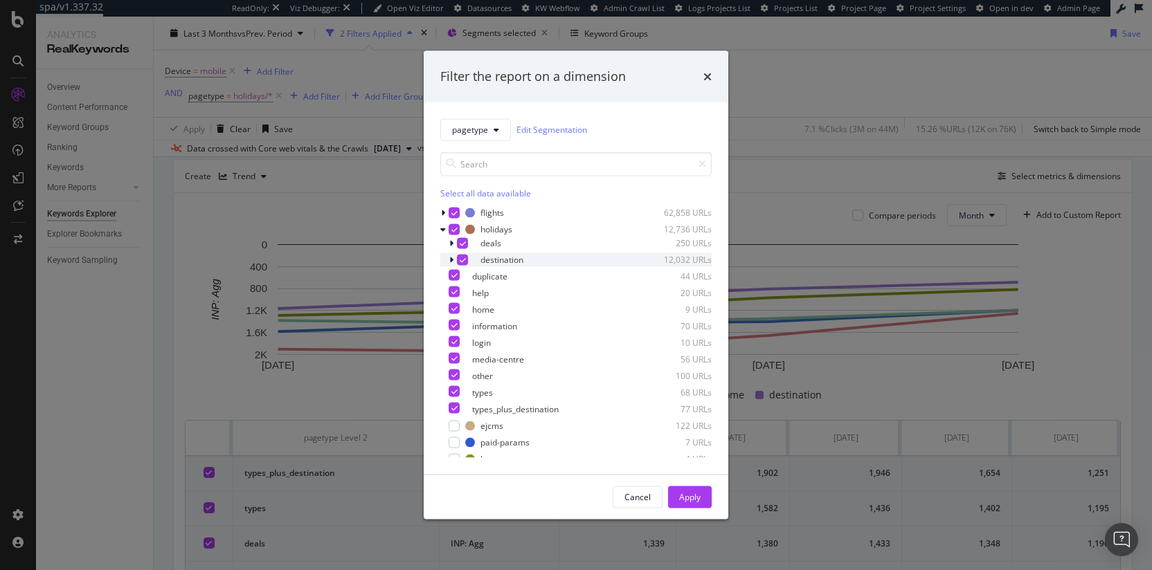
click at [452, 262] on icon "modal" at bounding box center [451, 259] width 4 height 8
click at [451, 262] on icon "modal" at bounding box center [452, 259] width 6 height 8
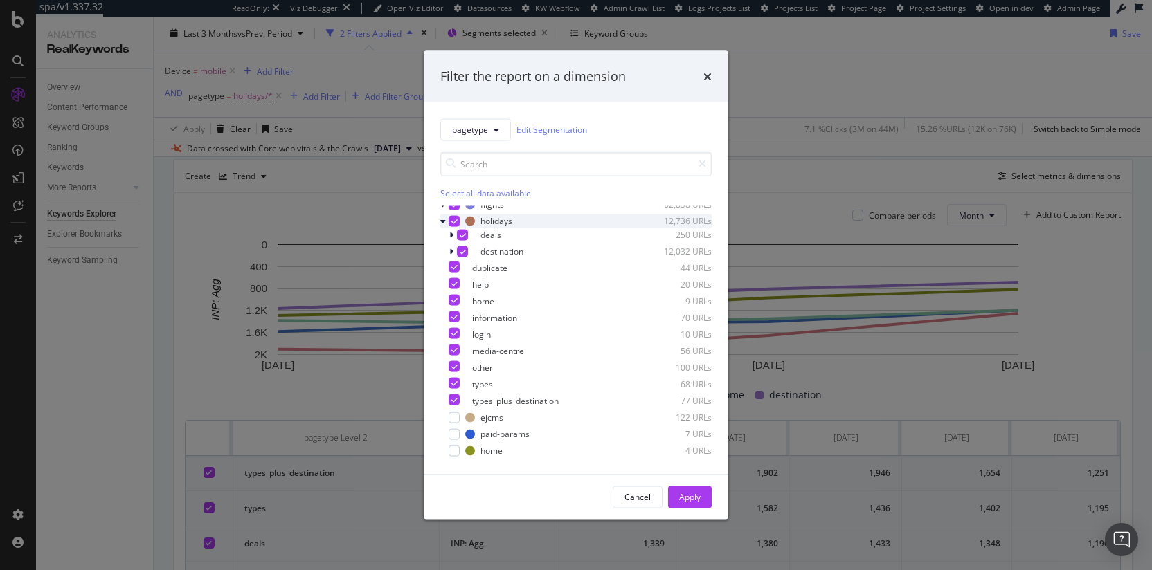
click at [444, 224] on icon "modal" at bounding box center [443, 221] width 6 height 8
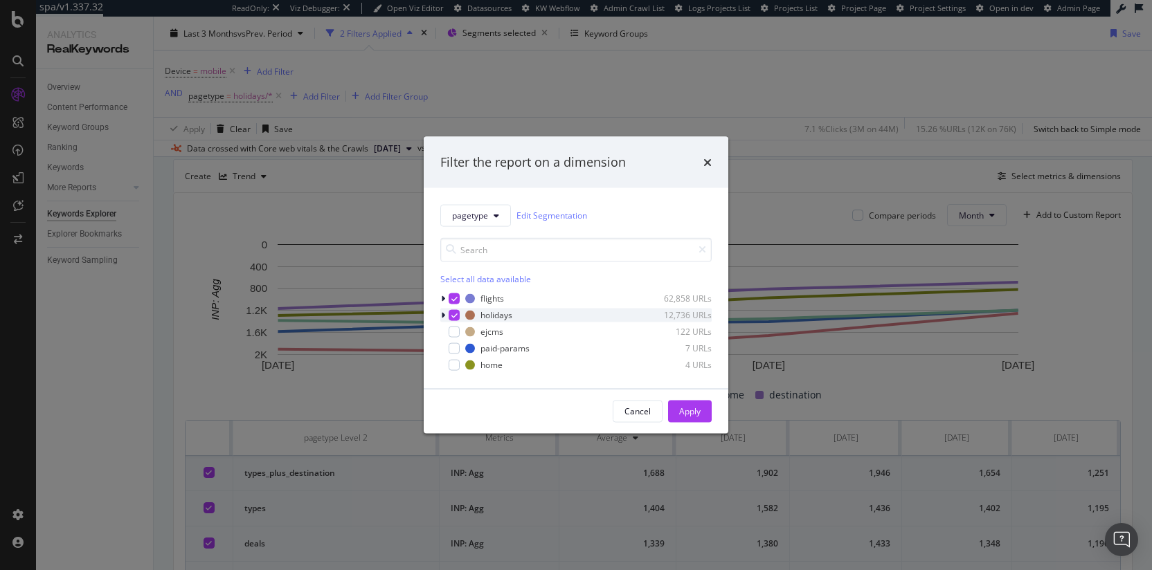
scroll to position [0, 0]
click at [629, 419] on div "Cancel" at bounding box center [637, 411] width 26 height 19
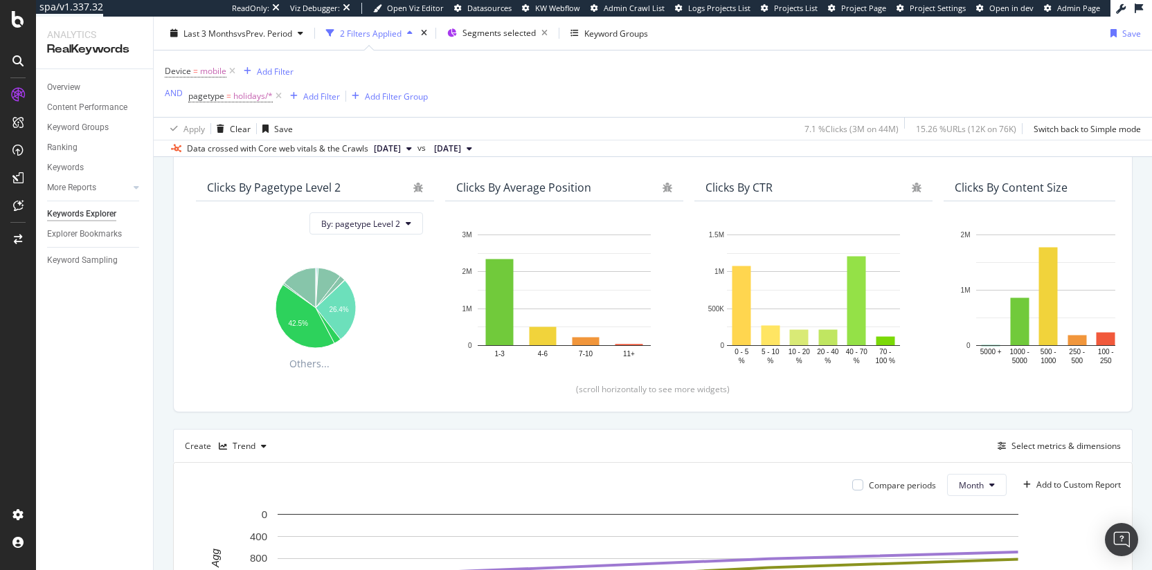
scroll to position [100, 0]
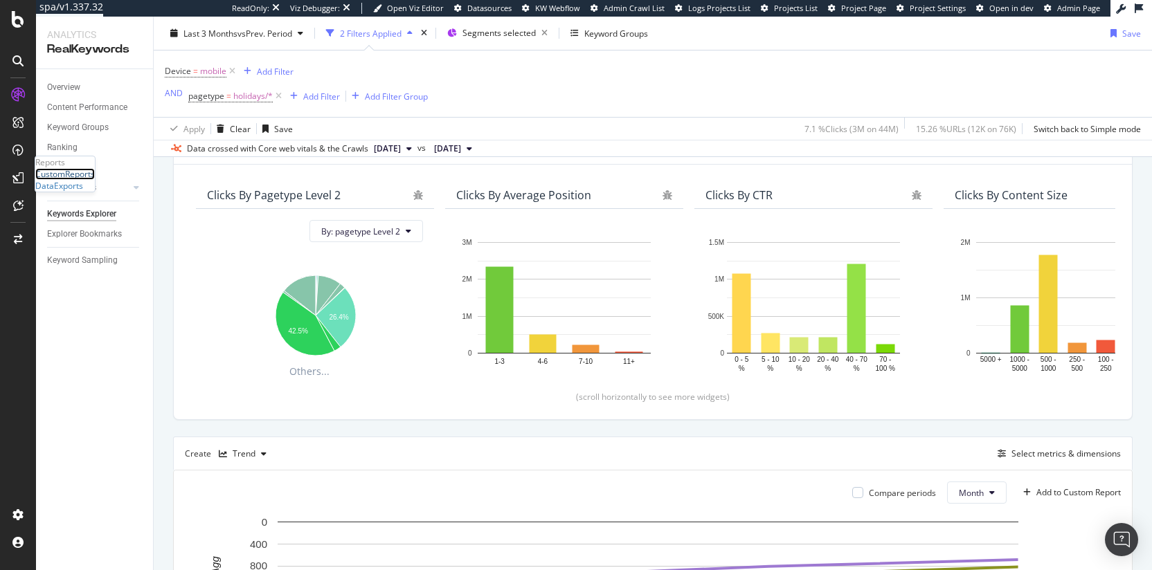
click at [69, 180] on div "CustomReports" at bounding box center [65, 174] width 60 height 12
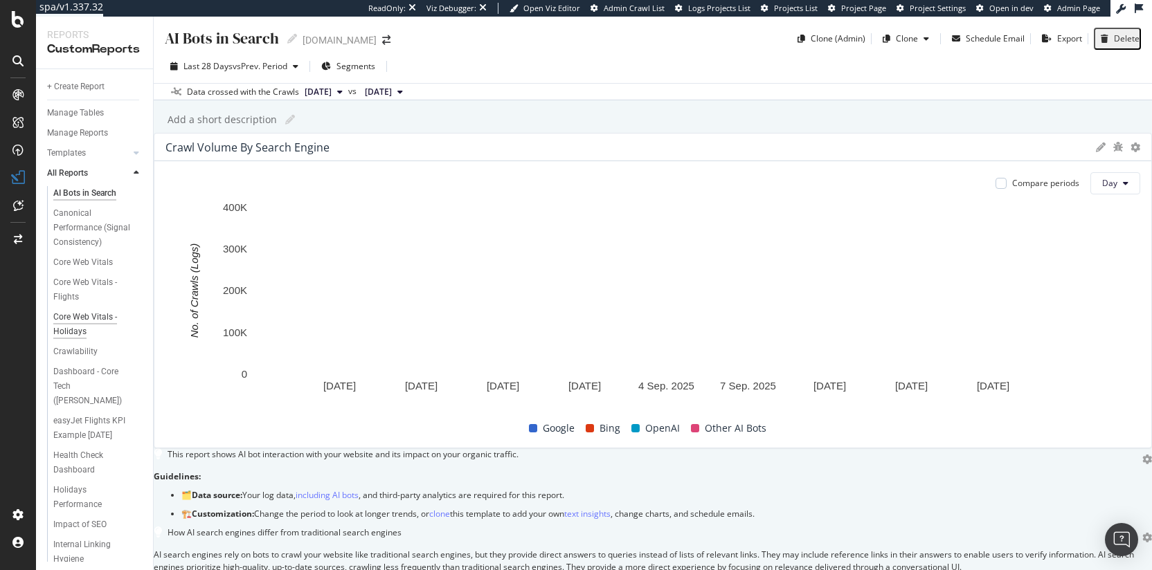
scroll to position [28, 0]
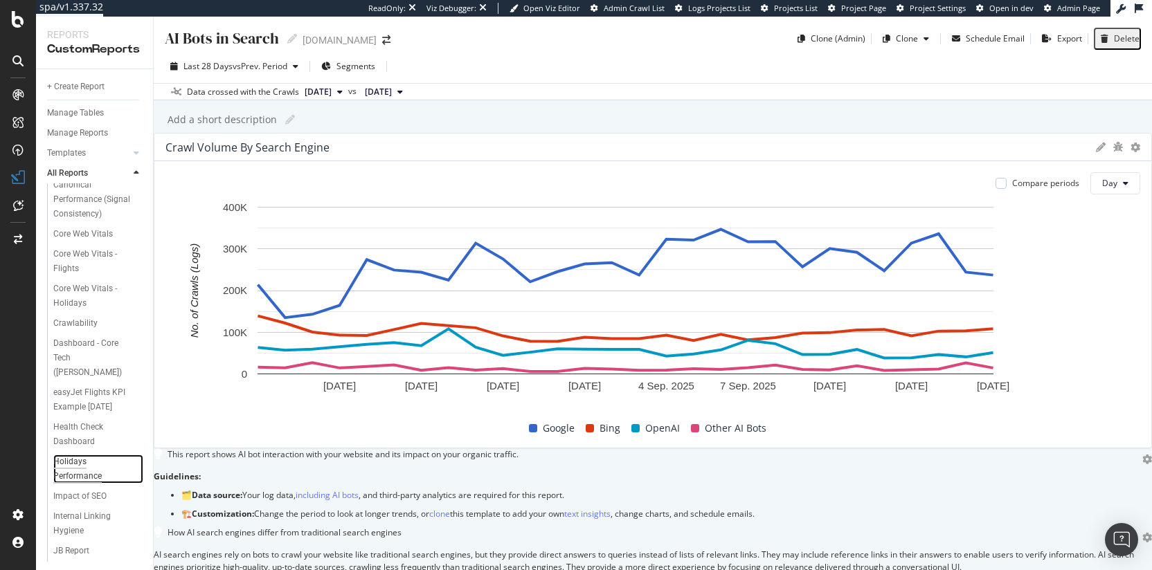
click at [60, 484] on div "Holidays Performance" at bounding box center [92, 469] width 78 height 29
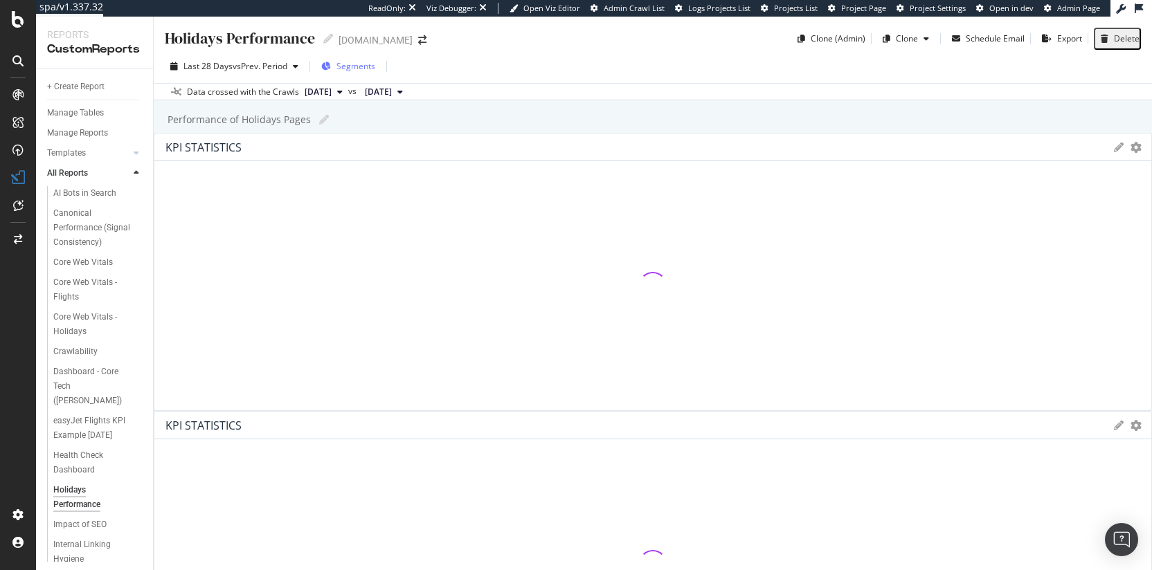
click at [368, 65] on span "Segments" at bounding box center [355, 66] width 39 height 12
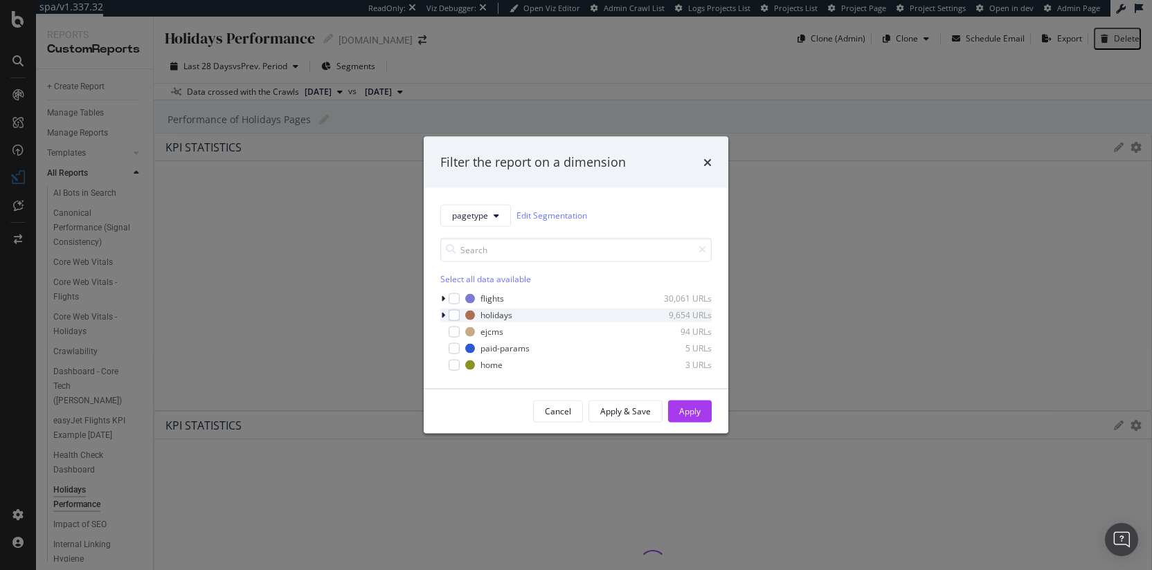
click at [443, 316] on icon "modal" at bounding box center [443, 315] width 4 height 8
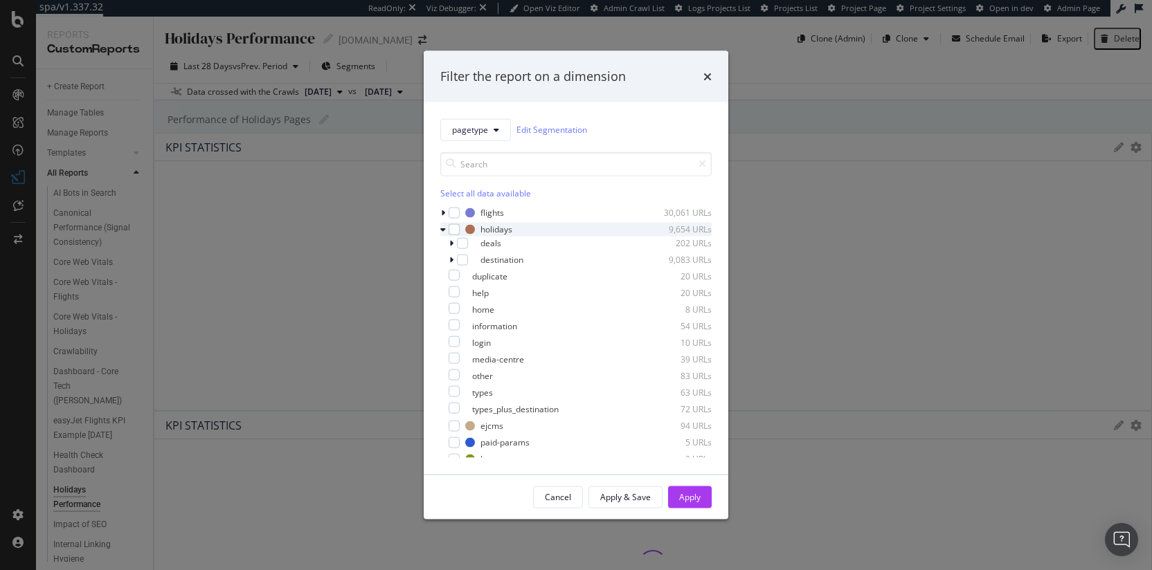
click at [442, 233] on icon "modal" at bounding box center [443, 229] width 6 height 8
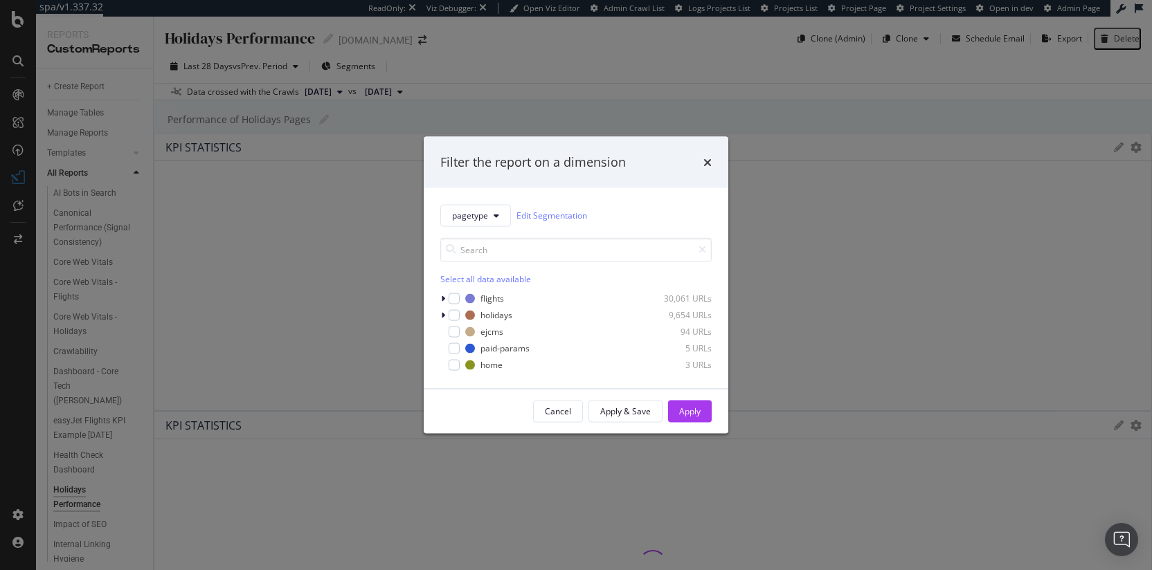
drag, startPoint x: 566, startPoint y: 415, endPoint x: 566, endPoint y: 403, distance: 11.8
click at [566, 415] on div "Cancel" at bounding box center [558, 412] width 26 height 12
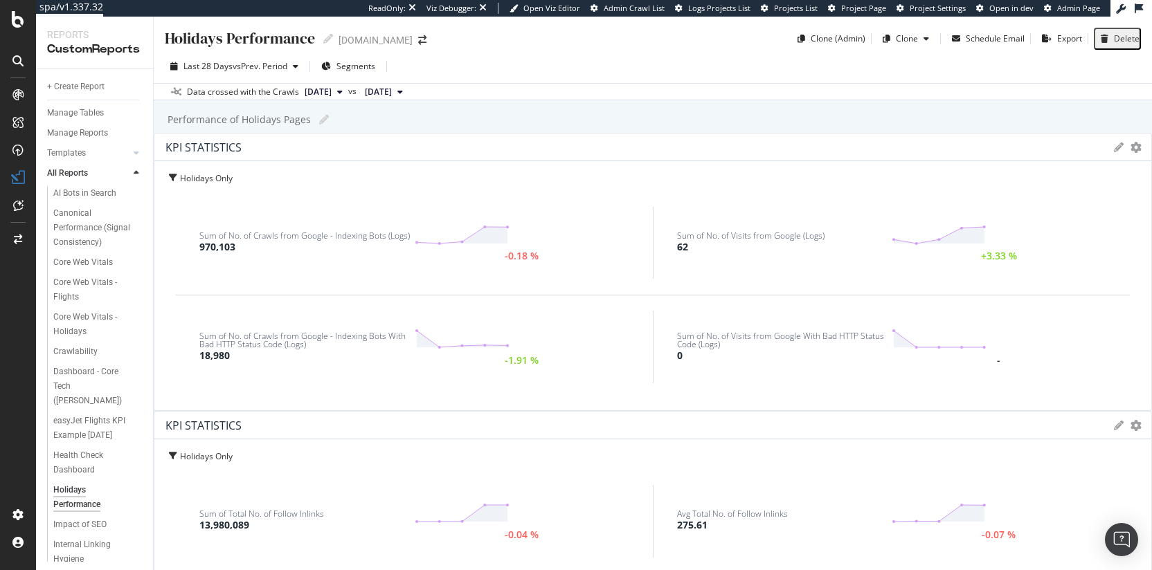
click at [129, 174] on div at bounding box center [136, 173] width 14 height 14
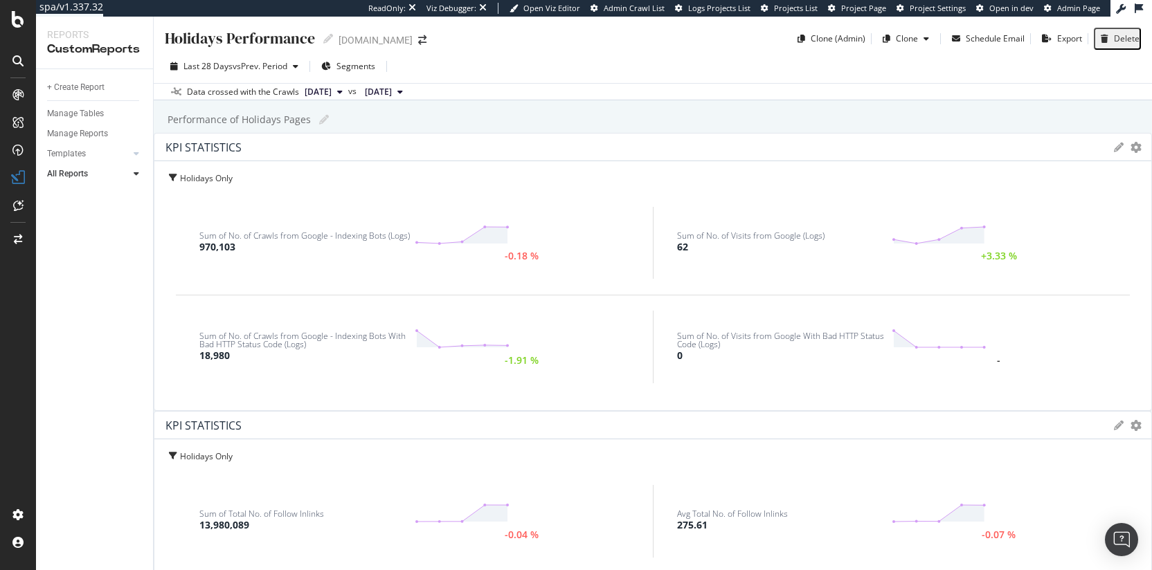
click at [555, 87] on div "Data crossed with the Crawls 2025 Sep. 14th vs 2025 Aug. 17th" at bounding box center [653, 91] width 998 height 17
click at [360, 65] on span "Segments" at bounding box center [355, 66] width 39 height 12
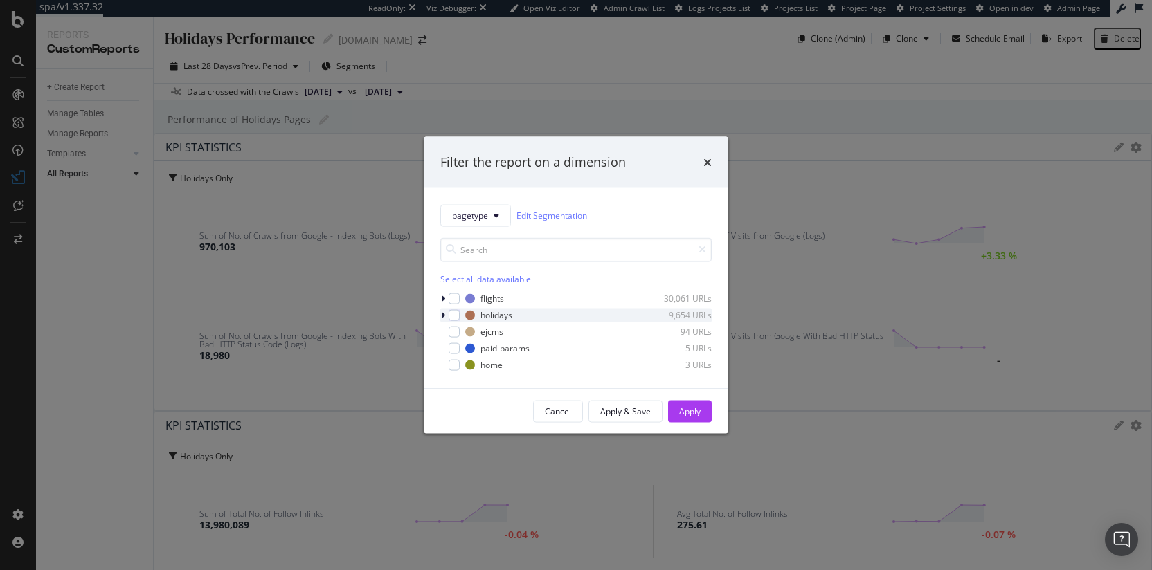
click at [444, 317] on icon "modal" at bounding box center [443, 315] width 4 height 8
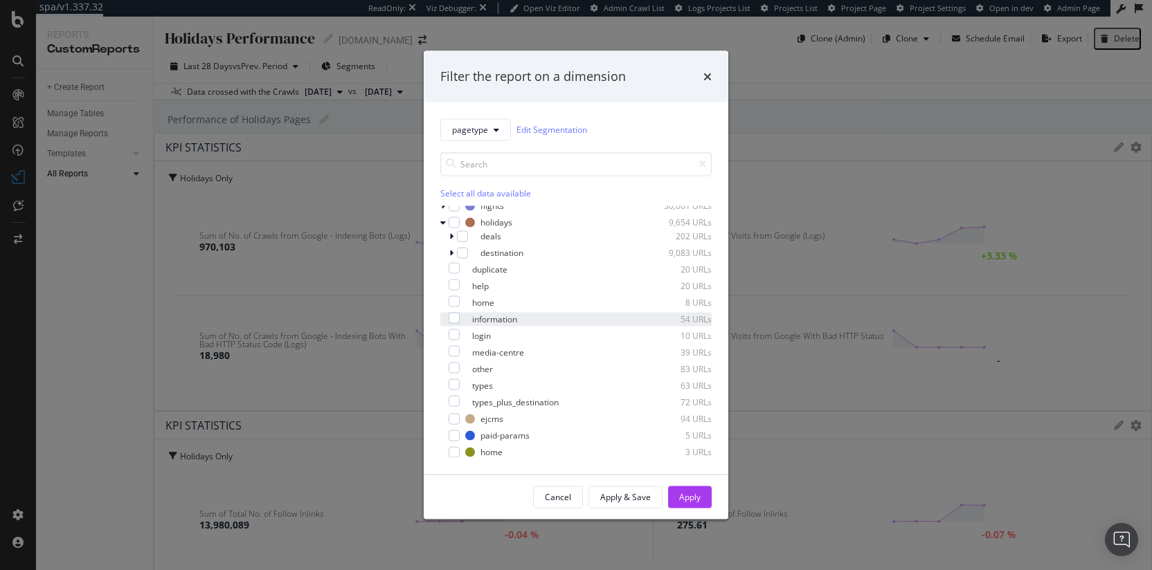
scroll to position [8, 0]
click at [446, 224] on div "modal" at bounding box center [444, 221] width 8 height 14
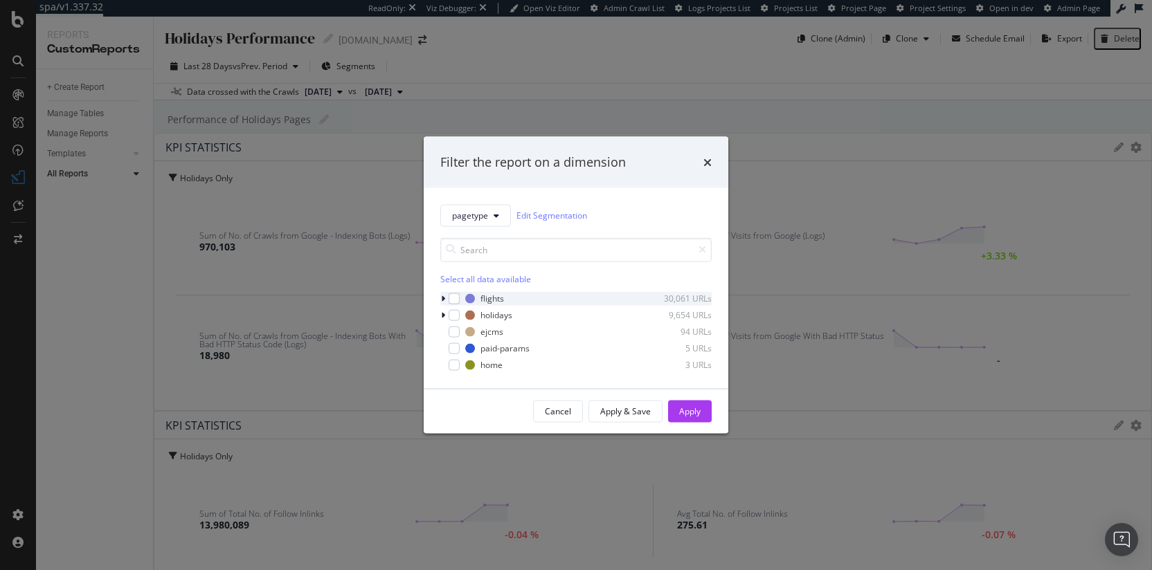
click at [443, 297] on icon "modal" at bounding box center [443, 298] width 4 height 8
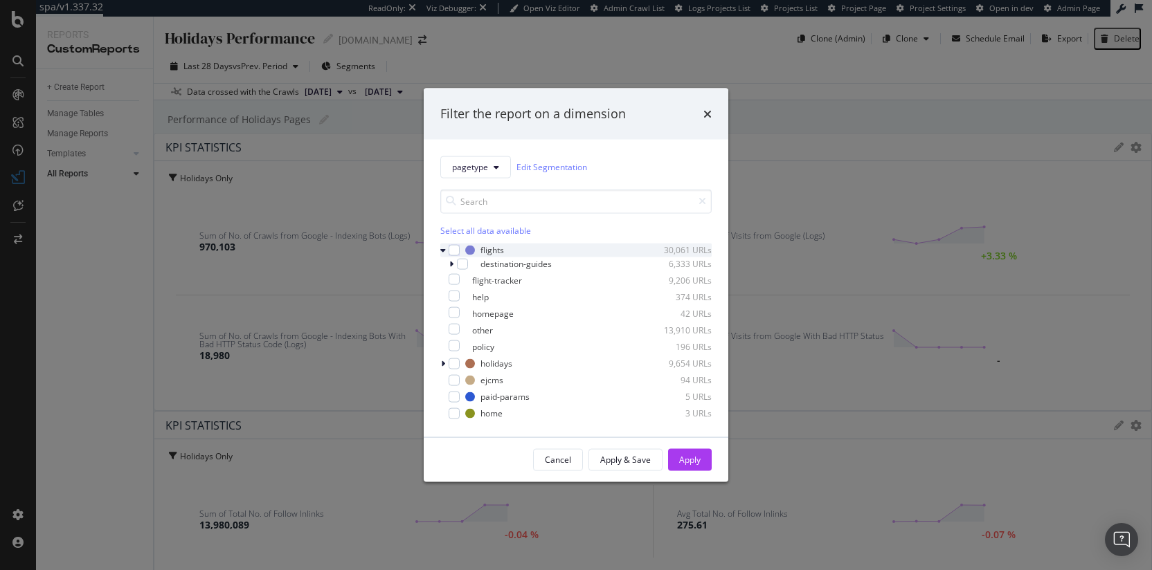
click at [444, 250] on icon "modal" at bounding box center [443, 250] width 6 height 8
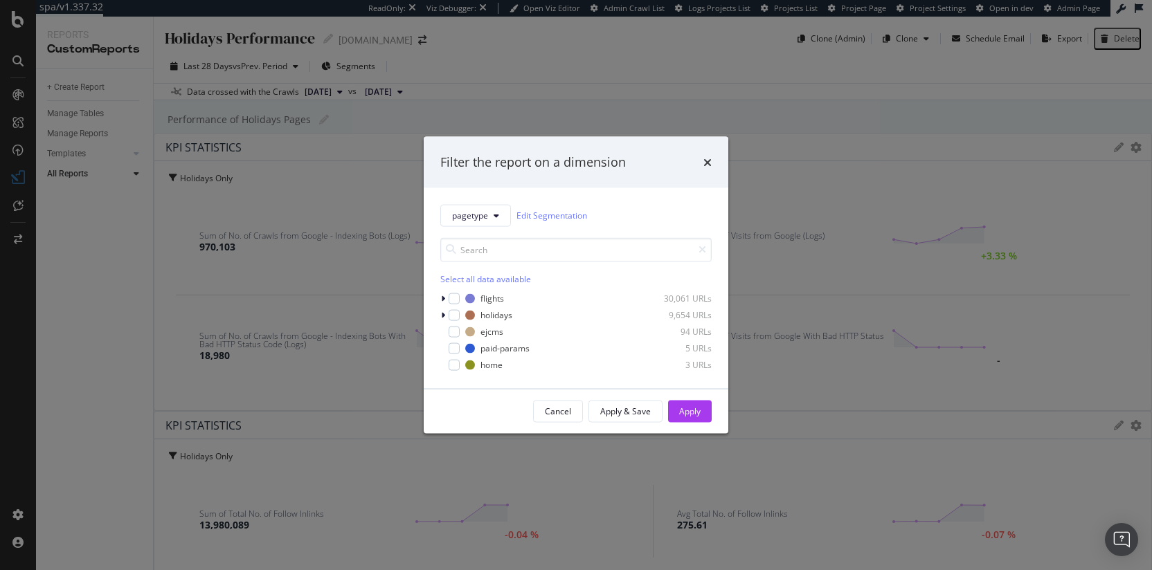
click at [366, 120] on div "Filter the report on a dimension pagetype Edit Segmentation Select all data ava…" at bounding box center [576, 285] width 1152 height 570
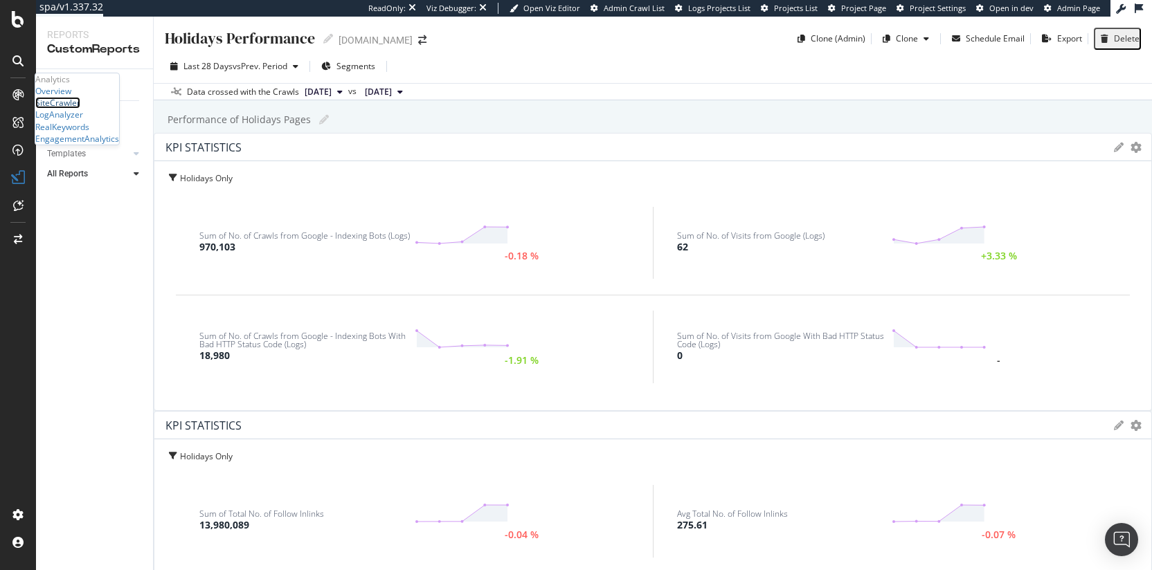
click at [74, 109] on div "SiteCrawler" at bounding box center [57, 103] width 45 height 12
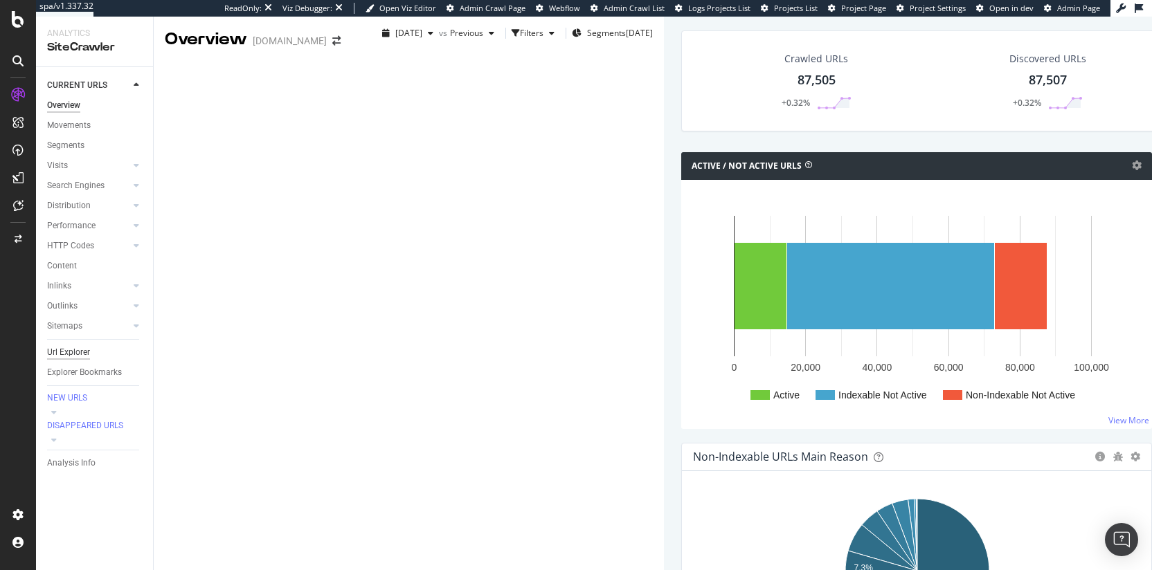
click at [64, 353] on div "Url Explorer" at bounding box center [68, 352] width 43 height 15
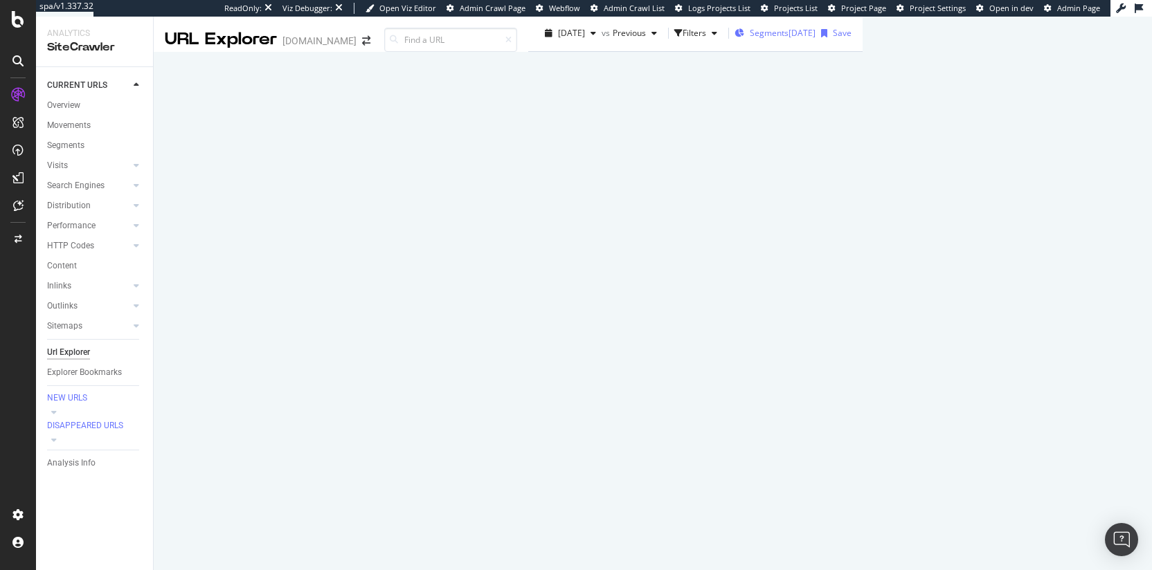
click at [735, 39] on div "Segments 2025-08-19" at bounding box center [775, 33] width 81 height 12
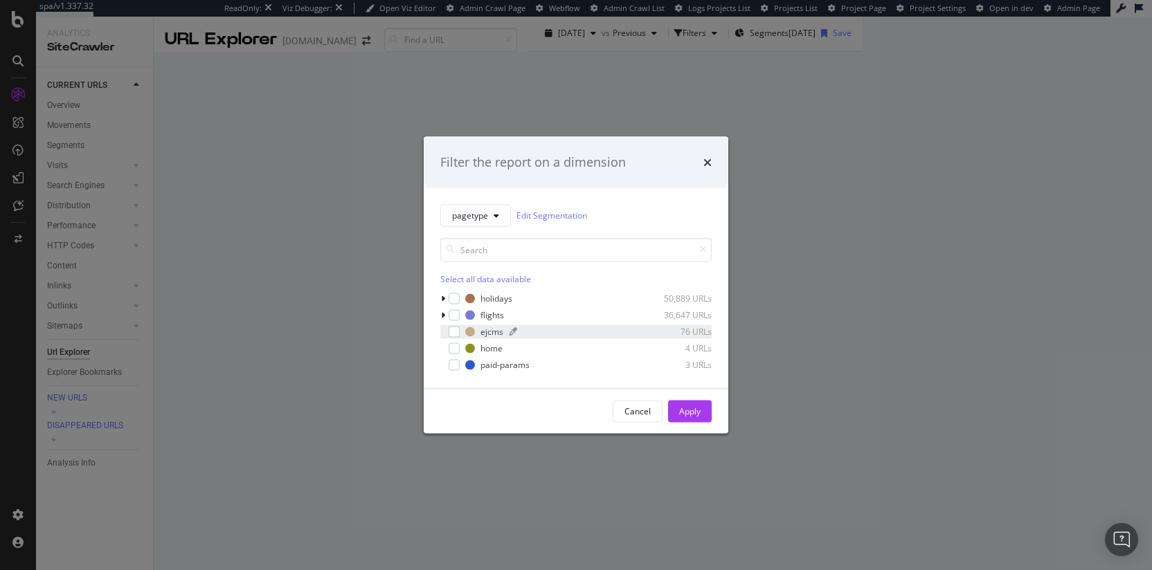
click at [491, 332] on div "ejcms" at bounding box center [491, 332] width 23 height 12
click at [692, 409] on div "Apply" at bounding box center [689, 412] width 21 height 12
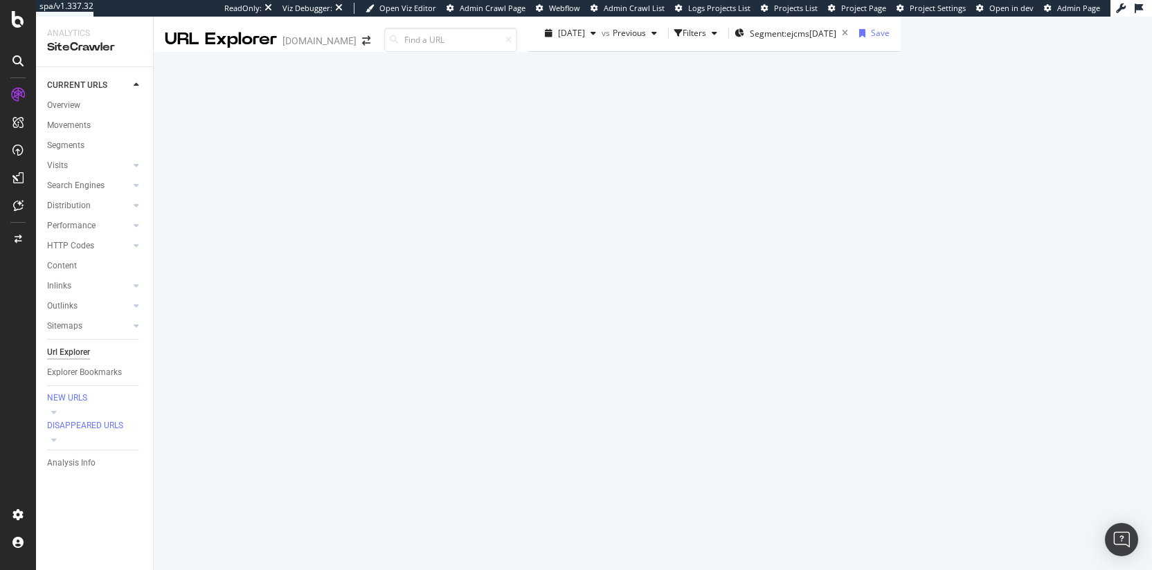
scroll to position [864, 0]
click at [836, 34] on icon at bounding box center [844, 33] width 17 height 19
click at [683, 39] on div "Filters" at bounding box center [695, 33] width 24 height 12
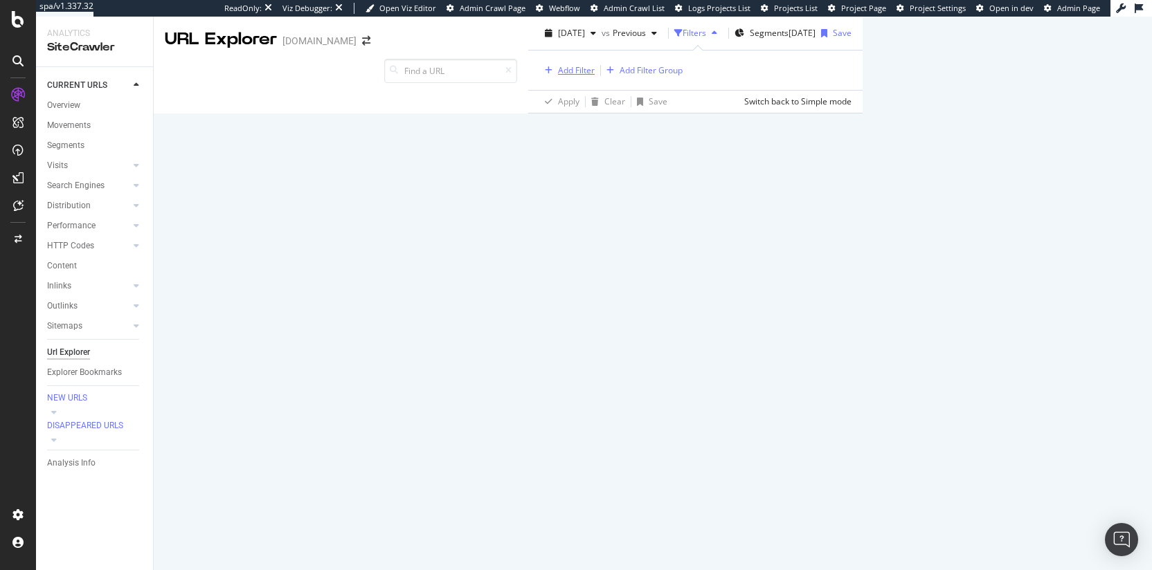
click at [558, 76] on div "Add Filter" at bounding box center [576, 70] width 37 height 12
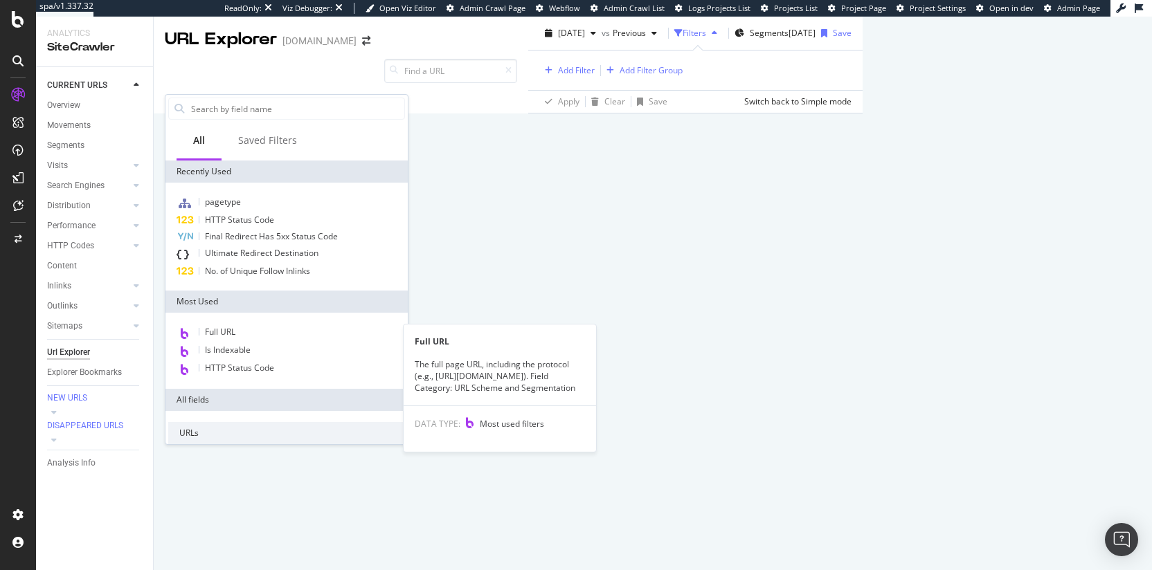
click at [229, 330] on span "Full URL" at bounding box center [220, 332] width 30 height 12
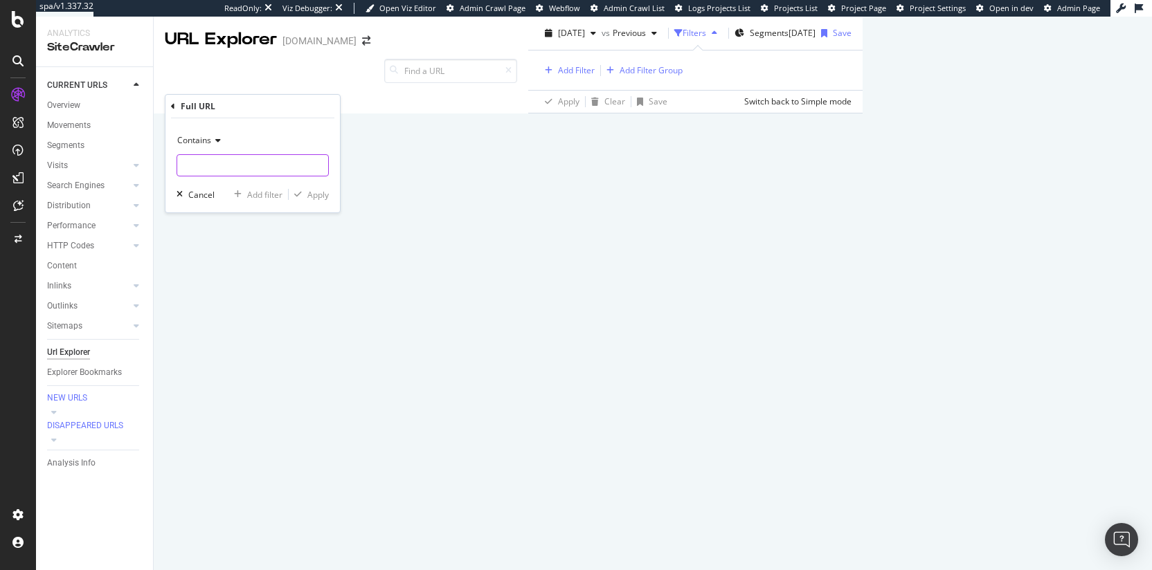
click at [248, 156] on input "text" at bounding box center [252, 165] width 151 height 22
type input "news"
click at [314, 188] on button "Apply" at bounding box center [309, 195] width 40 height 14
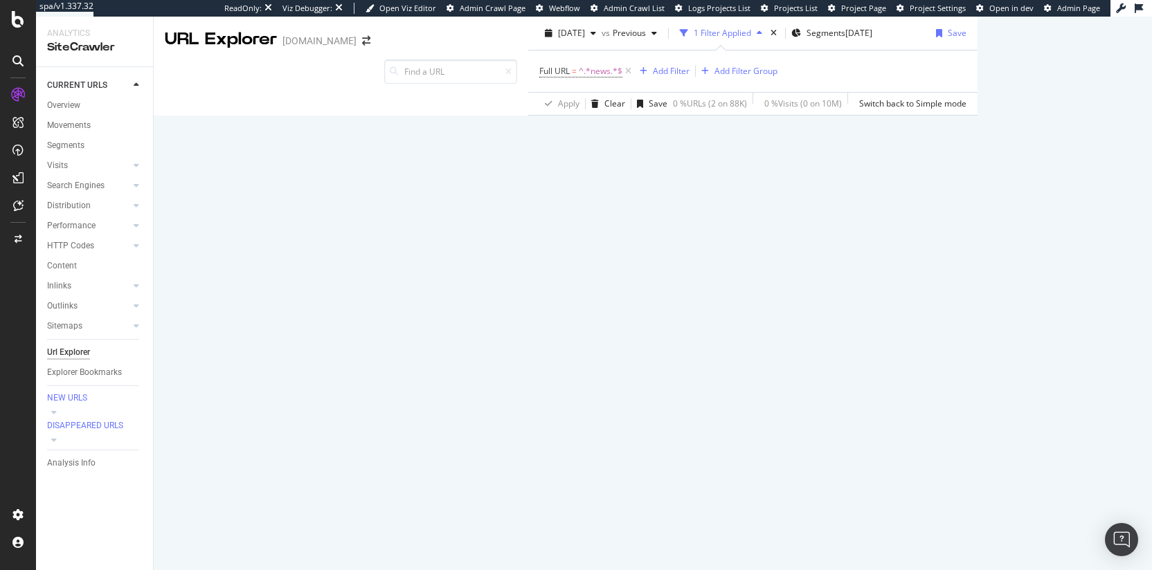
drag, startPoint x: 587, startPoint y: 132, endPoint x: 565, endPoint y: 85, distance: 51.4
click at [587, 115] on div "Apply Clear Save 0 % URLs ( 2 on 88K ) 0 % Visits ( 0 on 10M ) Switch back to S…" at bounding box center [752, 103] width 449 height 23
click at [845, 39] on div "2025-08-19" at bounding box center [858, 33] width 27 height 12
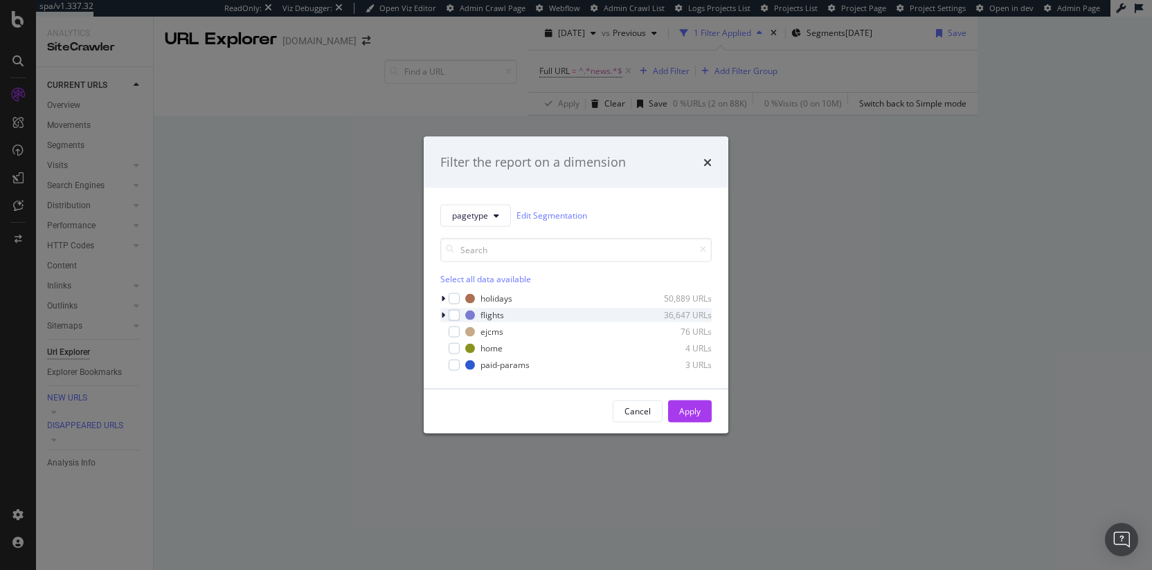
click at [441, 314] on icon "modal" at bounding box center [443, 315] width 4 height 8
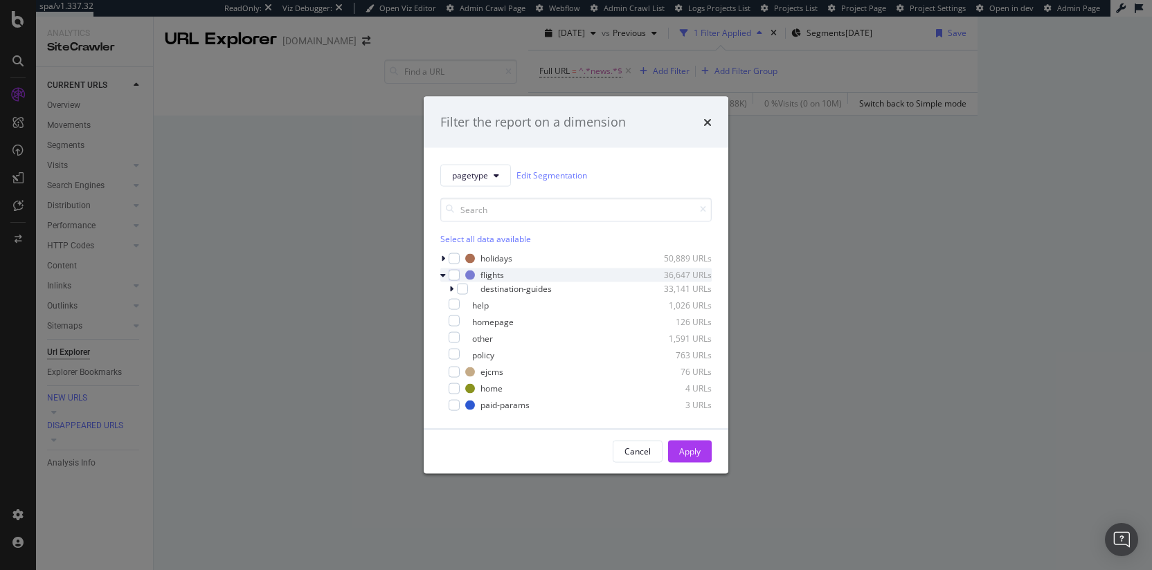
click at [442, 277] on icon "modal" at bounding box center [443, 275] width 6 height 8
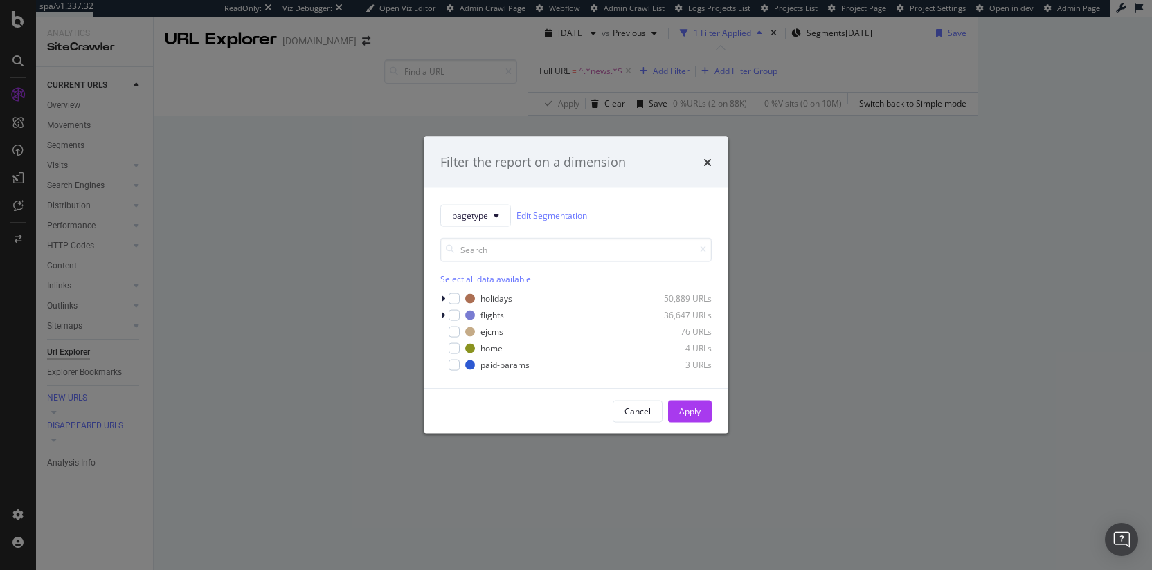
click at [712, 163] on div "Filter the report on a dimension" at bounding box center [576, 162] width 305 height 51
click at [710, 164] on icon "times" at bounding box center [707, 161] width 8 height 11
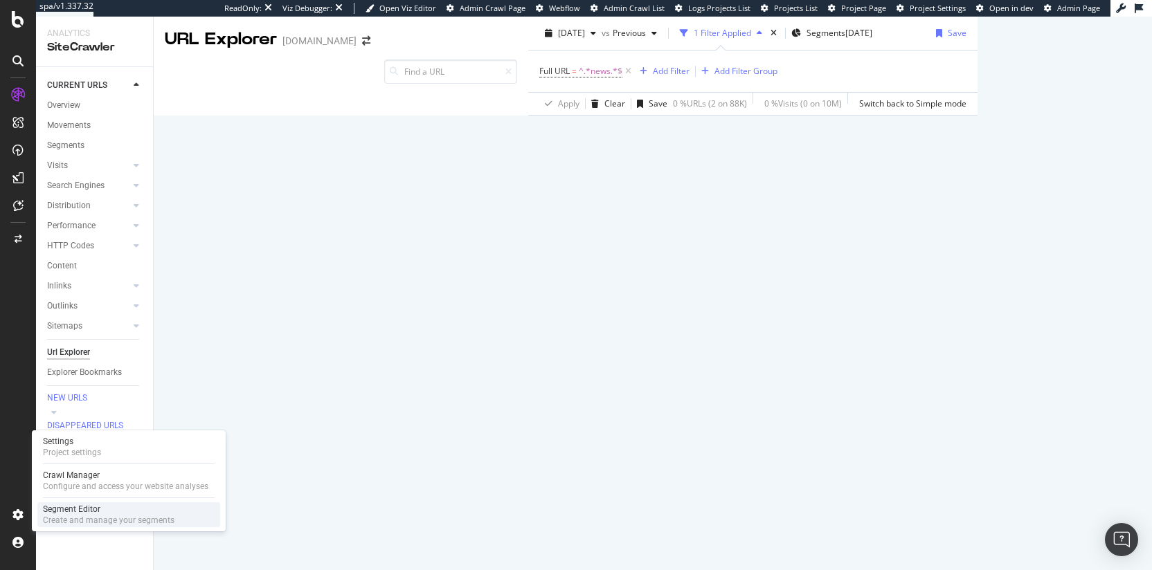
click at [80, 516] on div "Create and manage your segments" at bounding box center [109, 520] width 132 height 11
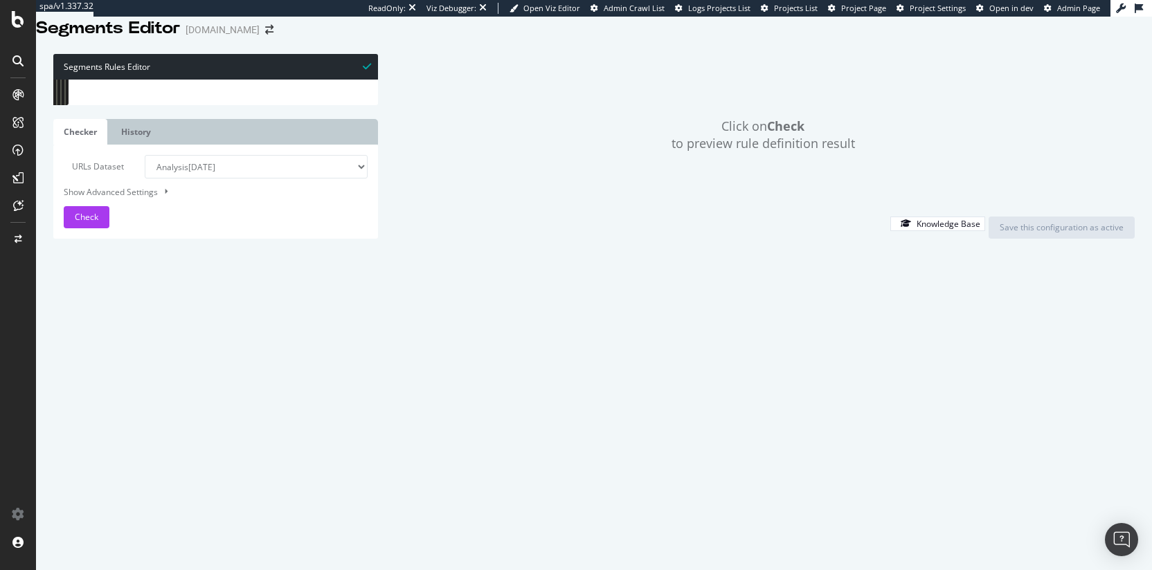
scroll to position [211, 0]
click at [208, 271] on div "path /ch-de path /nl path /pt path /ca path /cs path /da path /us path /el path…" at bounding box center [227, 230] width 281 height 323
drag, startPoint x: 90, startPoint y: 278, endPoint x: 188, endPoint y: 277, distance: 97.6
click at [188, 277] on div "path /ch-de path /nl path /pt path /ca path /cs path /da path /us path /el path…" at bounding box center [227, 230] width 281 height 323
type textarea "@flights/homepage"
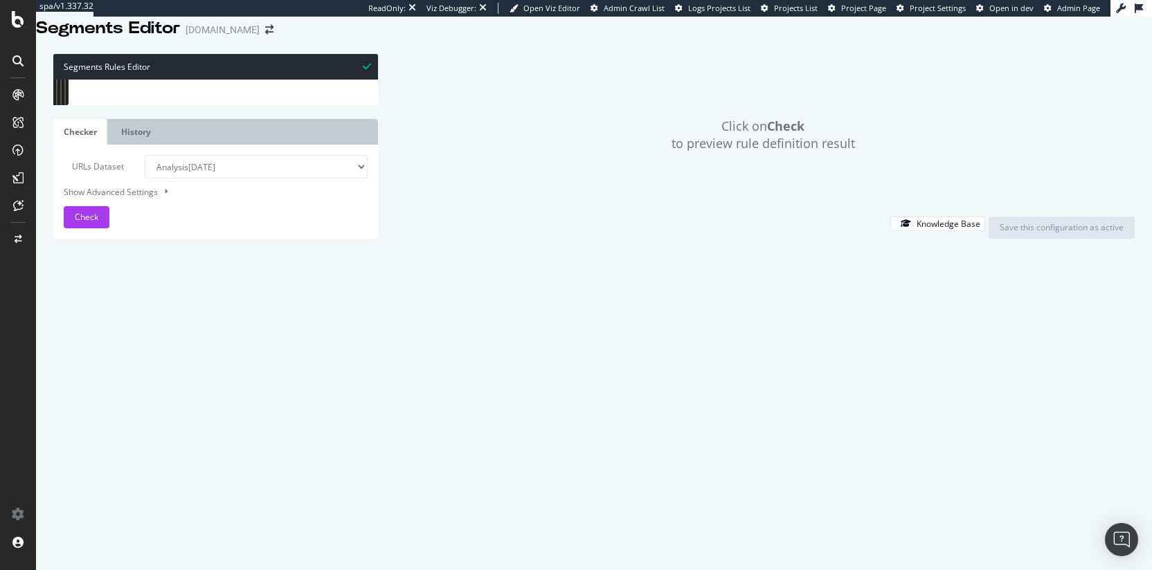
click at [105, 266] on div "path /ch-de path /nl path /pt path /ca path /cs path /da path /us path /el path…" at bounding box center [227, 230] width 281 height 323
paste textarea "@flights/homepage"
type textarea "@flights/news"
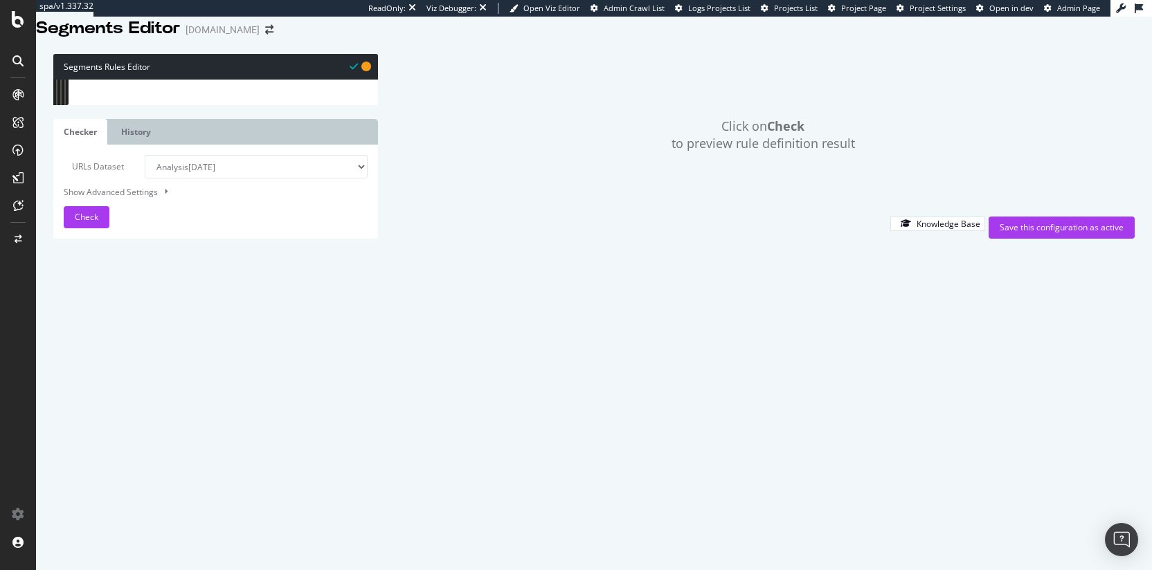
type textarea "path /en/news/"
click at [183, 279] on div "path /ch-de path /nl path /pt path /ca path /cs path /da path /us path /el path…" at bounding box center [227, 230] width 281 height 323
type textarea "path /en/news/"
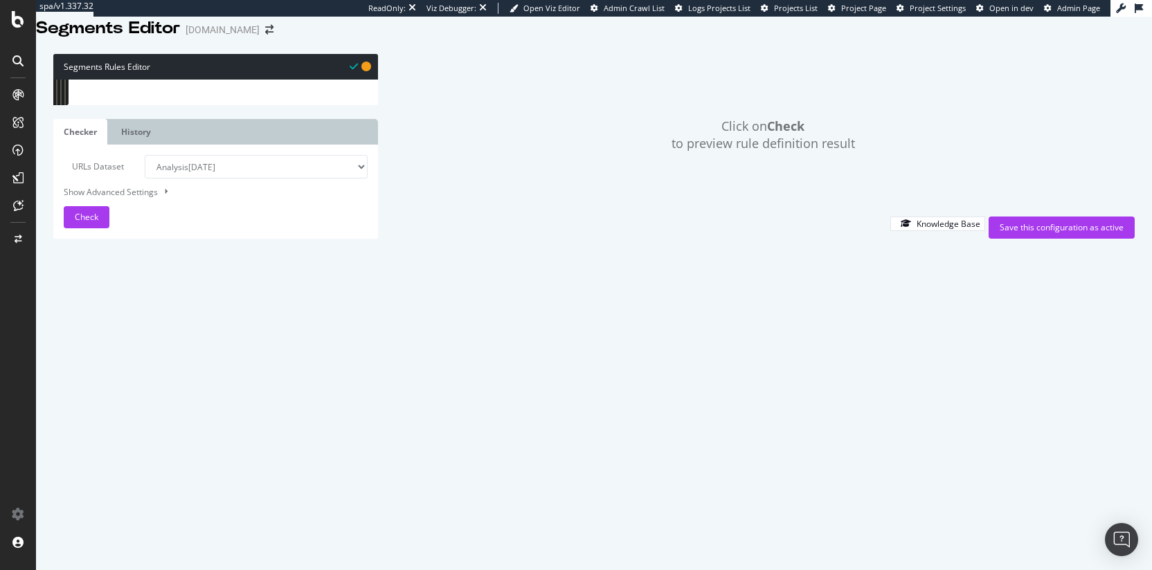
click at [188, 299] on div "path /ch-de path /nl path /pt path /ca path /cs path /da path /us path /el path…" at bounding box center [227, 230] width 281 height 323
drag, startPoint x: 91, startPoint y: 254, endPoint x: 110, endPoint y: 254, distance: 19.4
click at [110, 254] on div "path /hu path /pl path /ru path /tr path /il path /cn ) @ flights/news path /en…" at bounding box center [227, 236] width 281 height 323
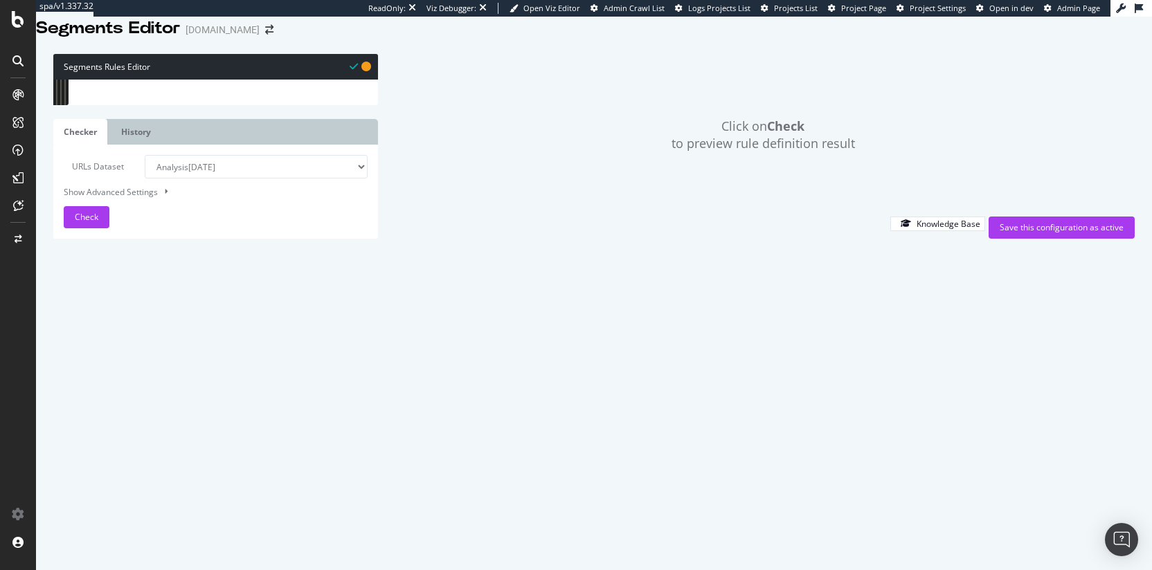
click at [86, 186] on div "43" at bounding box center [69, 180] width 33 height 11
click at [88, 197] on div "path /hu path /pl path /ru path /tr path /il path /cn ) @ flights/news path /en…" at bounding box center [227, 236] width 281 height 323
type textarea "path /en/news/"
paste textarea "or ("
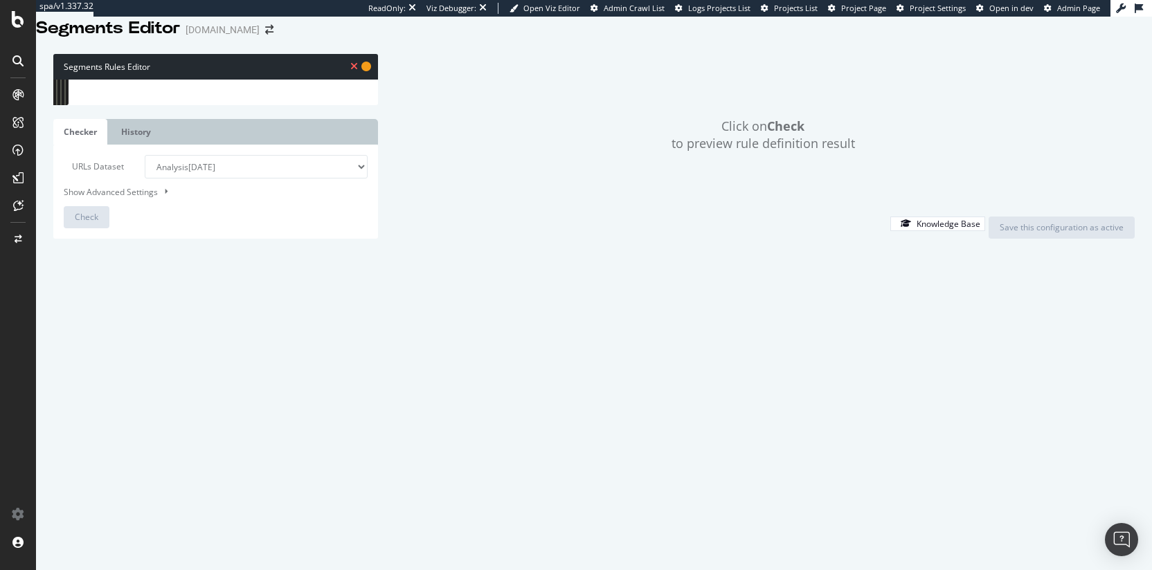
click at [170, 231] on div "path /hu path /pl path /ru path /tr path /il path /cn ) @ flights/news or ( pat…" at bounding box center [227, 236] width 281 height 323
type textarea "path /en/news/*"
click at [181, 260] on div "path /hu path /pl path /ru path /tr path /il path /cn ) @ flights/news or ( pat…" at bounding box center [227, 236] width 281 height 323
drag, startPoint x: 163, startPoint y: 235, endPoint x: 111, endPoint y: 207, distance: 58.2
click at [111, 207] on div "path /hu path /pl path /ru path /tr path /il path /cn ) @ flights/news or ( pat…" at bounding box center [227, 236] width 281 height 323
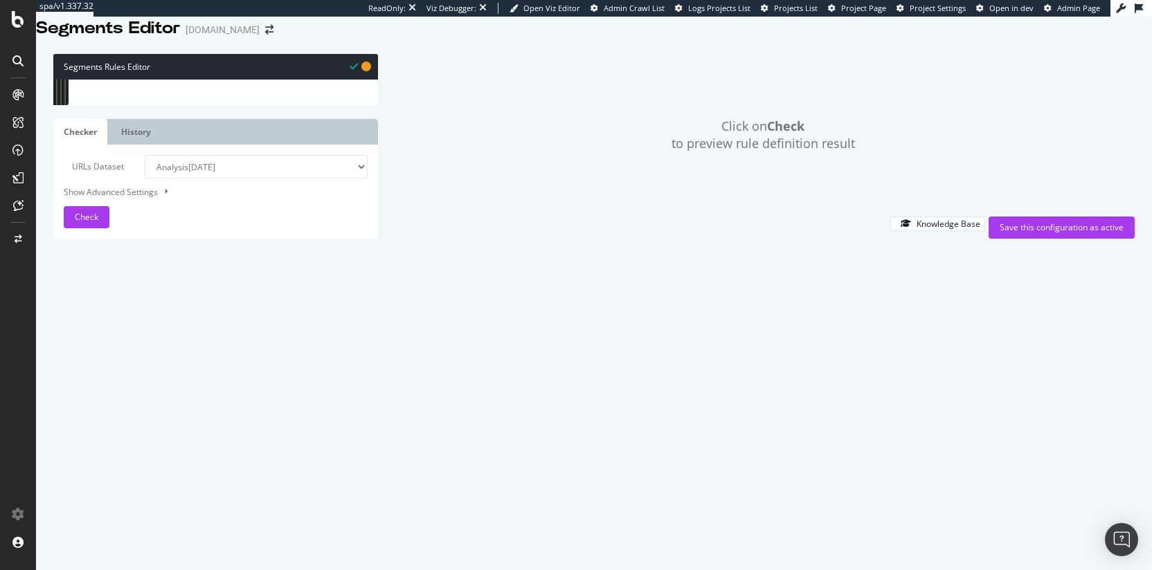
click at [111, 207] on div "path /hu path /pl path /ru path /tr path /il path /cn ) @ flights/news or ( pat…" at bounding box center [227, 236] width 281 height 323
drag, startPoint x: 107, startPoint y: 206, endPoint x: 183, endPoint y: 233, distance: 81.2
click at [183, 233] on div "path /hu path /pl path /ru path /tr path /il path /cn ) @ flights/news or ( pat…" at bounding box center [227, 236] width 281 height 323
type textarea "path /en/news/*"
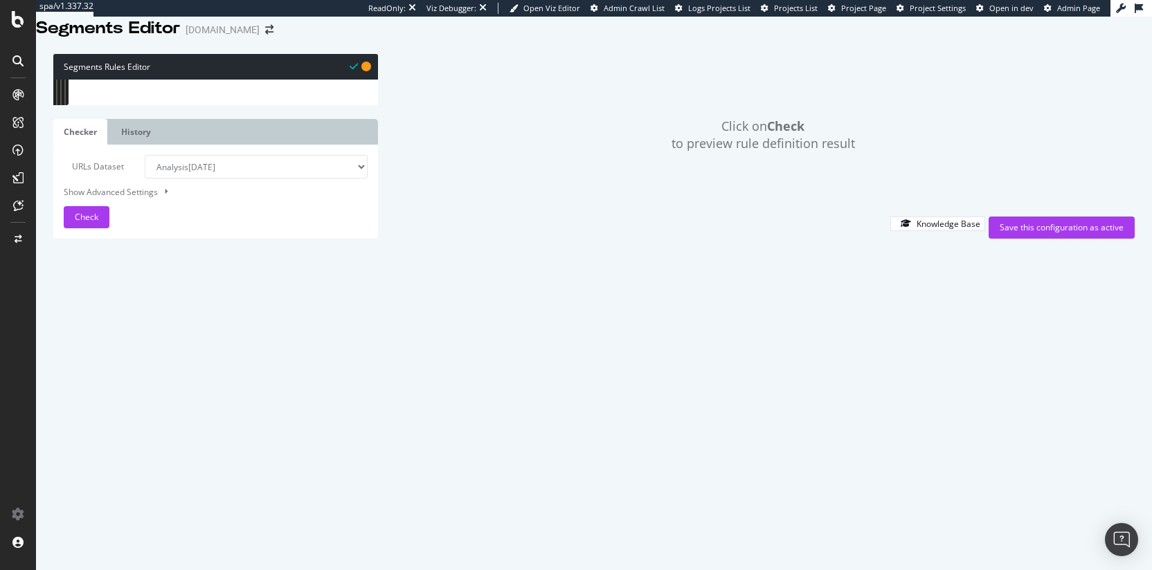
click at [227, 179] on select "Analysis 2025 Sep. 14th Analysis 2025 Sep. 7th Analysis 2025 Aug. 31st Analysis…" at bounding box center [256, 167] width 222 height 24
select select "urlList"
click at [145, 179] on select "Analysis 2025 Sep. 14th Analysis 2025 Sep. 7th Analysis 2025 Aug. 31st Analysis…" at bounding box center [256, 167] width 222 height 24
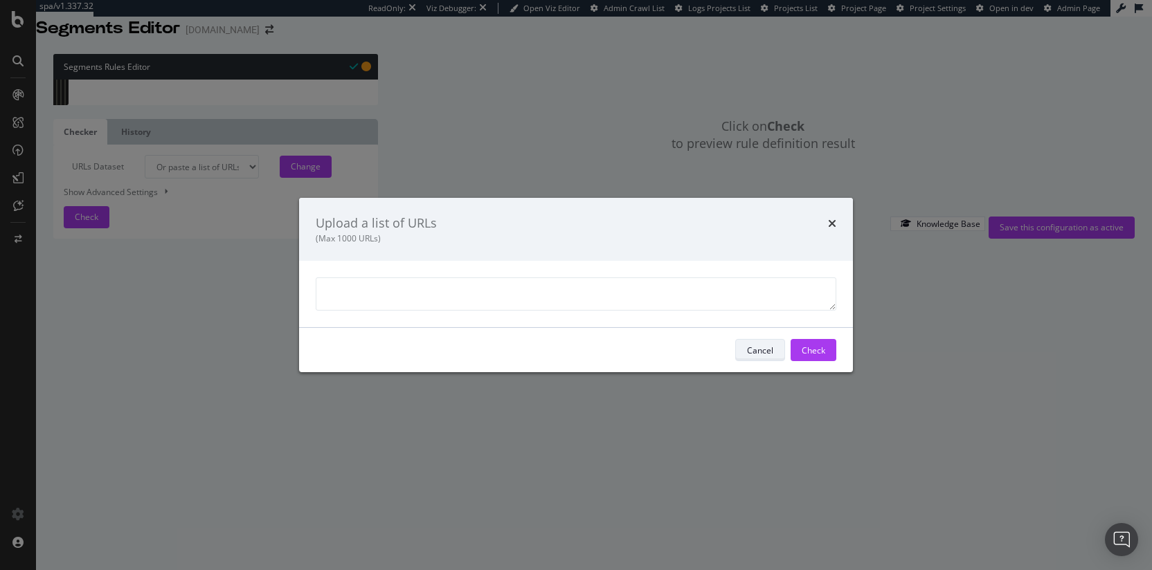
click at [752, 356] on div "Cancel" at bounding box center [760, 350] width 26 height 12
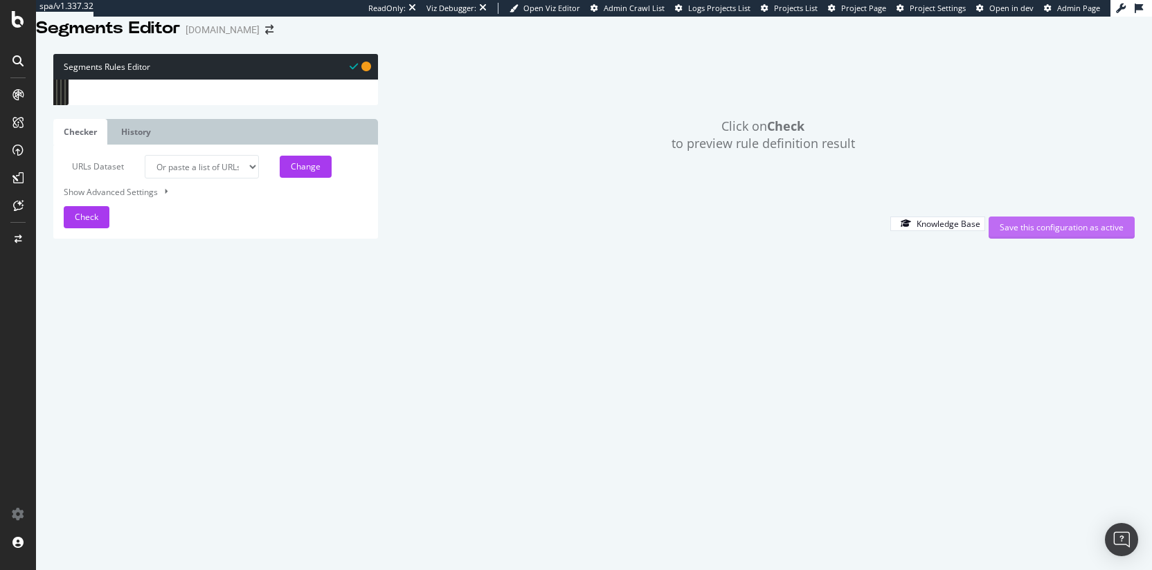
click at [1015, 233] on div "Save this configuration as active" at bounding box center [1062, 228] width 124 height 12
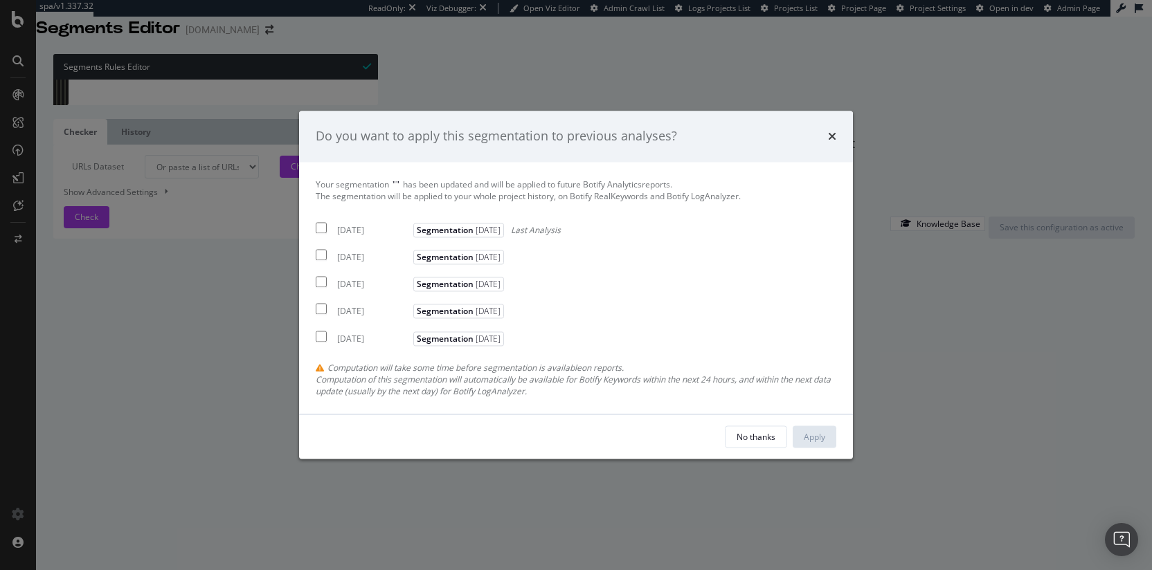
click at [379, 232] on div "[DATE]" at bounding box center [373, 230] width 73 height 12
checkbox input "true"
click at [373, 258] on div "2025 Sep. 7th" at bounding box center [373, 258] width 73 height 12
checkbox input "true"
click at [355, 294] on div "Your segmentation " " has been updated and will be applied to future Botify Ana…" at bounding box center [576, 288] width 521 height 219
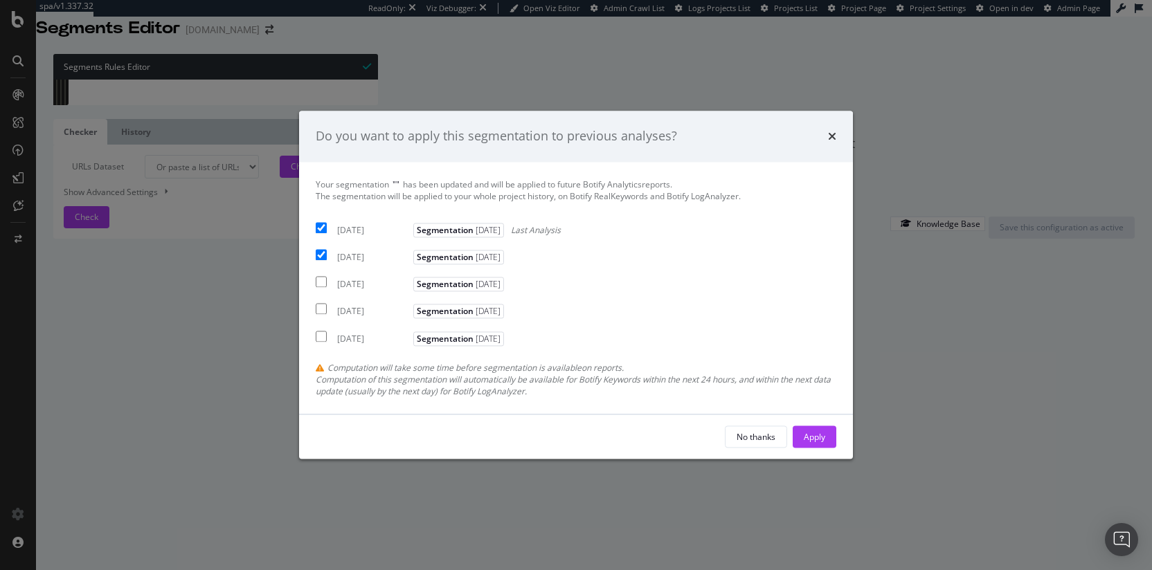
click at [343, 282] on div "2025 Aug. 31st" at bounding box center [373, 285] width 73 height 12
checkbox input "true"
click at [802, 446] on button "Apply" at bounding box center [815, 437] width 44 height 22
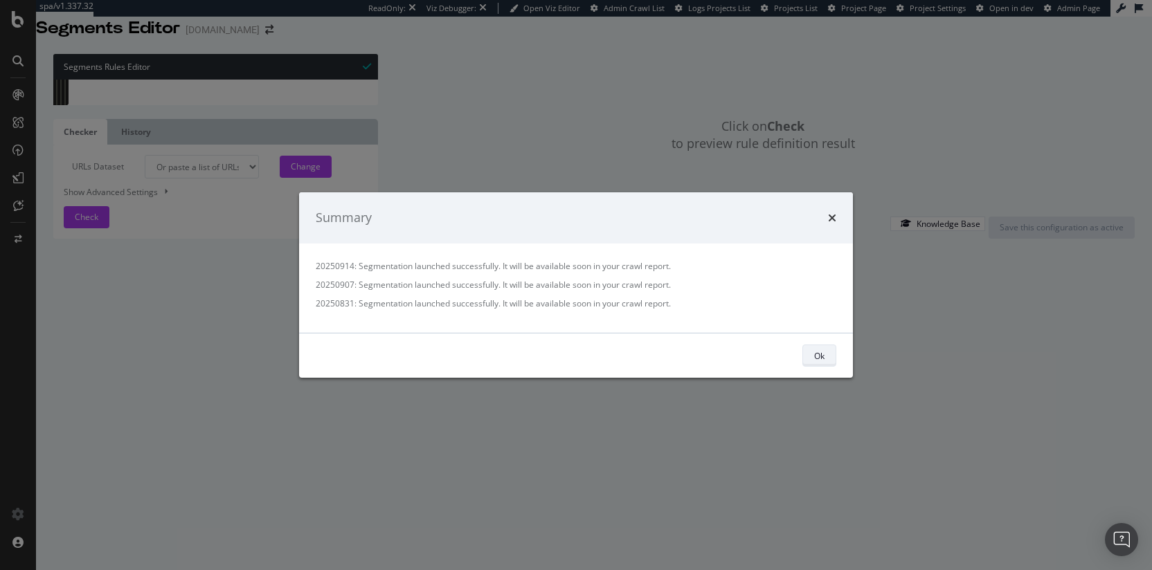
click at [814, 361] on div "Ok" at bounding box center [819, 356] width 10 height 12
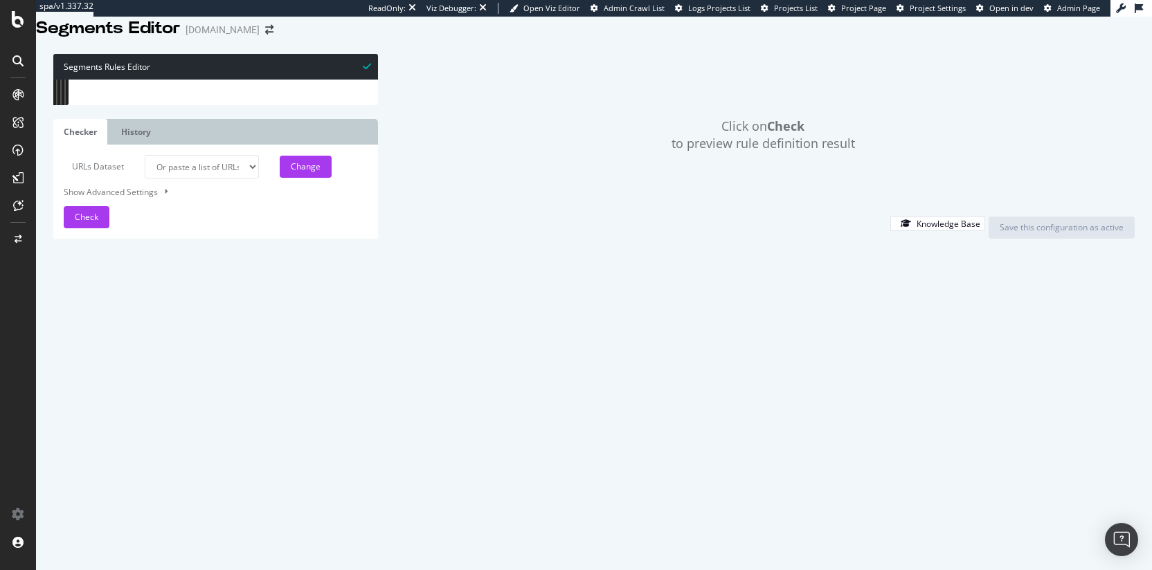
click at [556, 124] on div "Click on Check to preview rule definition result" at bounding box center [763, 135] width 743 height 162
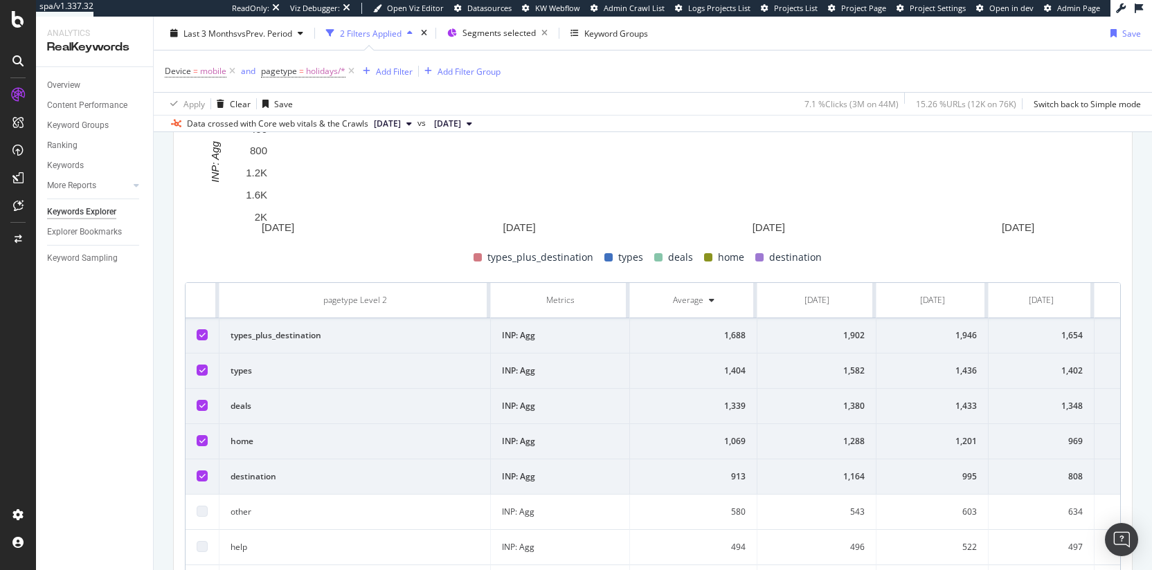
scroll to position [352, 0]
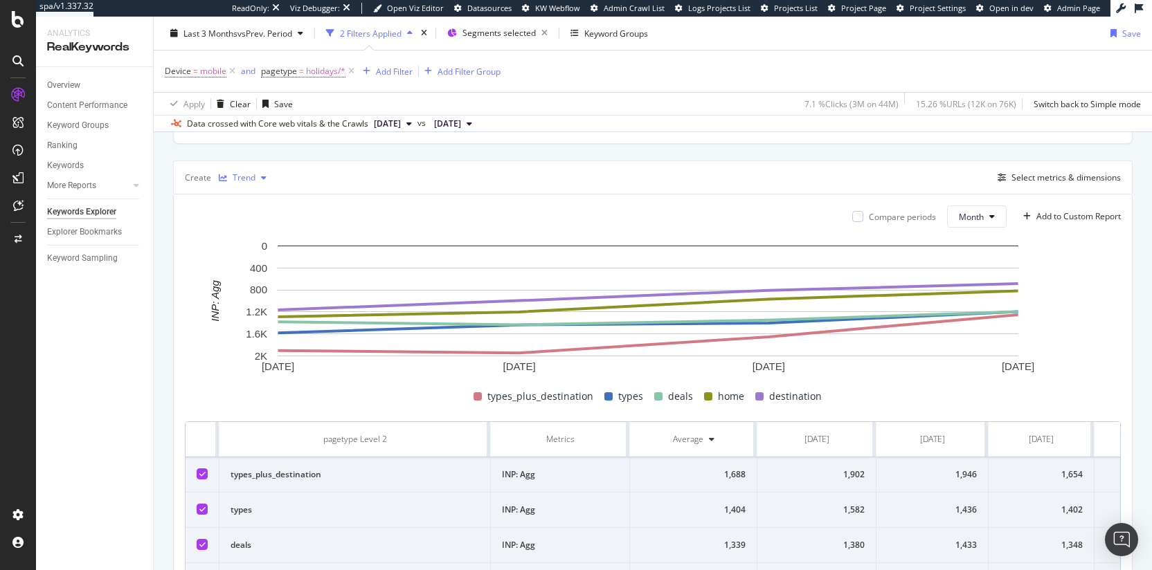
click at [251, 177] on div "Trend" at bounding box center [244, 178] width 23 height 8
click at [267, 205] on div "Table" at bounding box center [256, 201] width 21 height 12
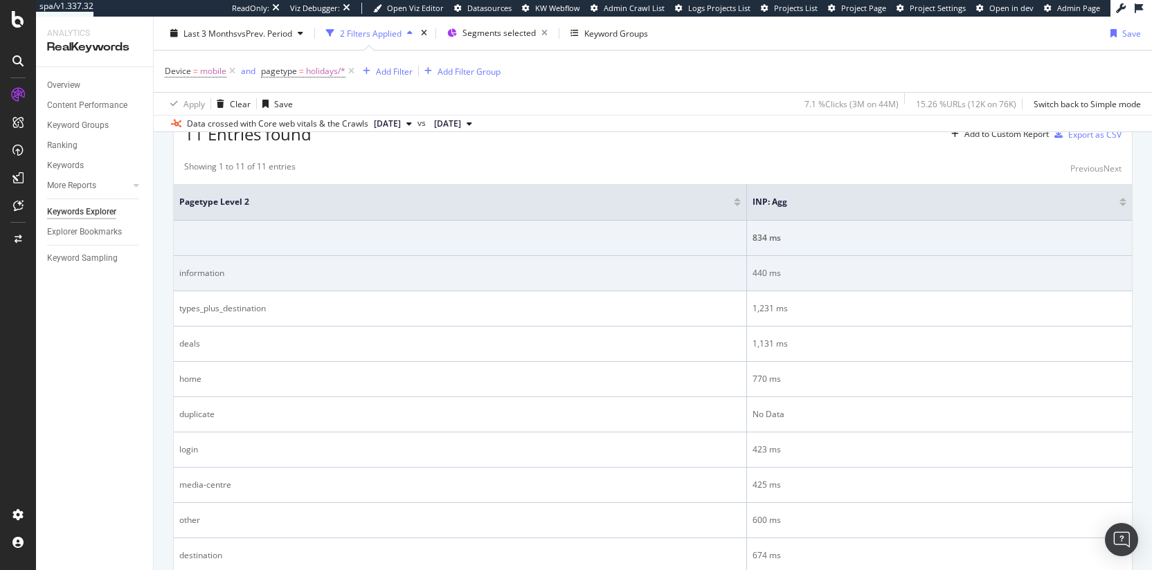
scroll to position [346, 0]
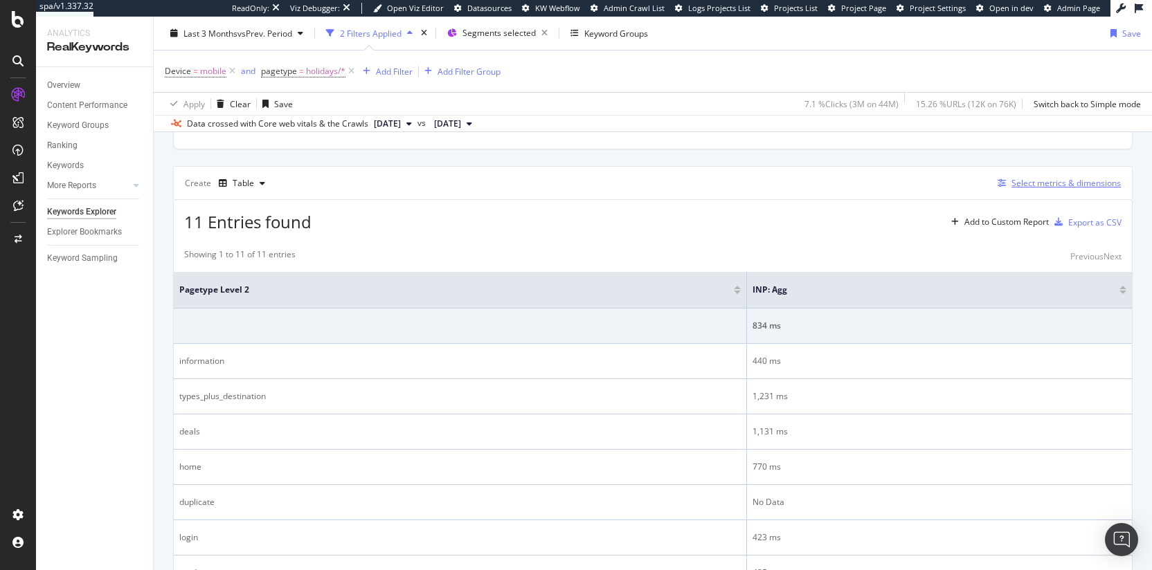
click at [1014, 180] on div "Select metrics & dimensions" at bounding box center [1065, 183] width 109 height 12
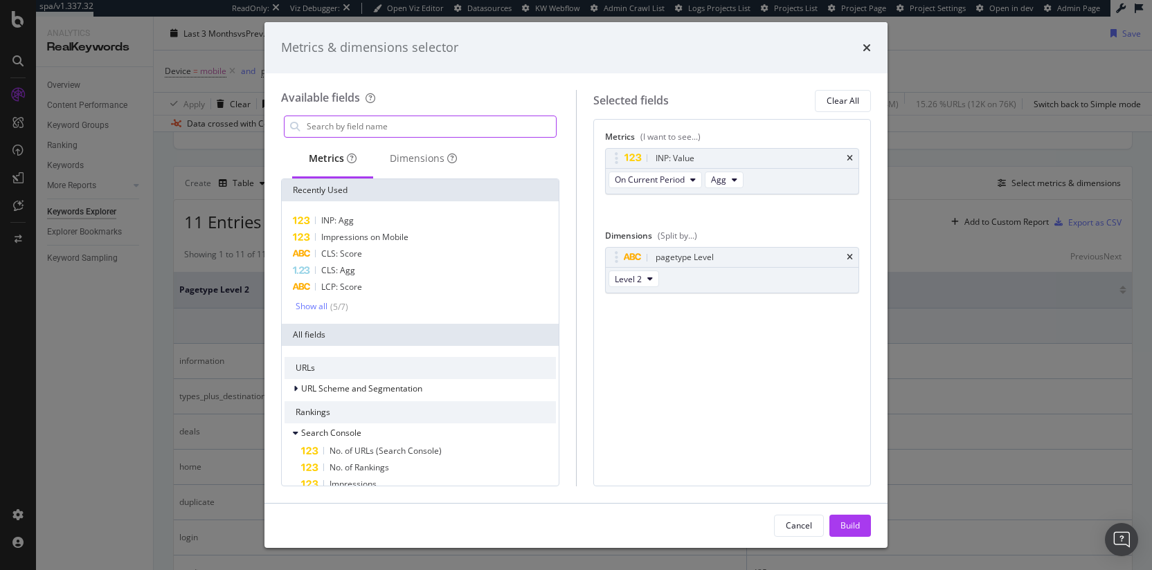
click at [410, 131] on input "modal" at bounding box center [430, 126] width 251 height 21
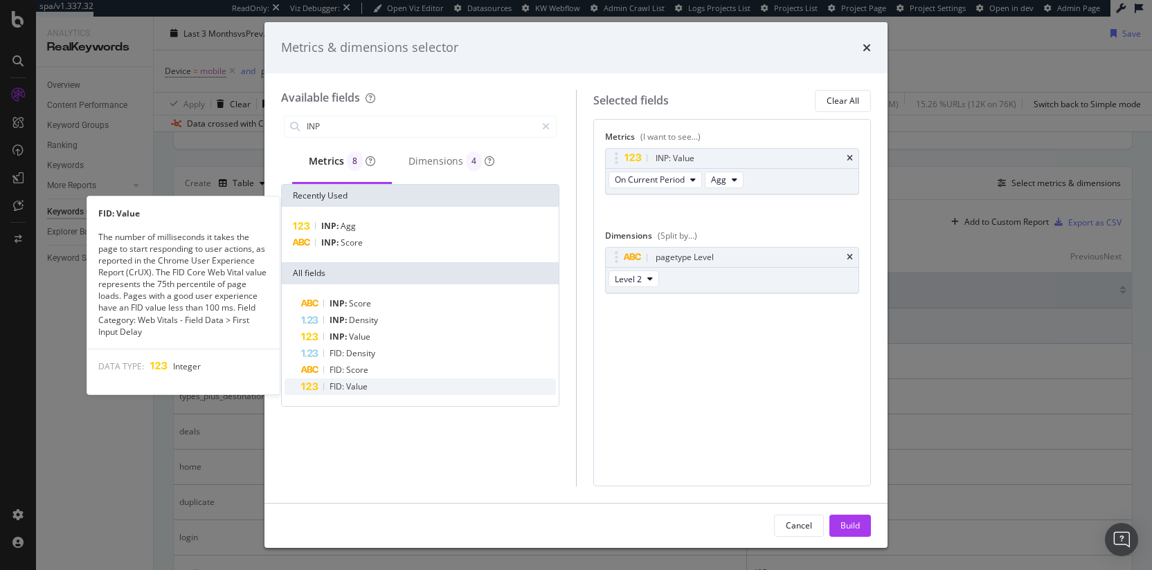
type input "INP"
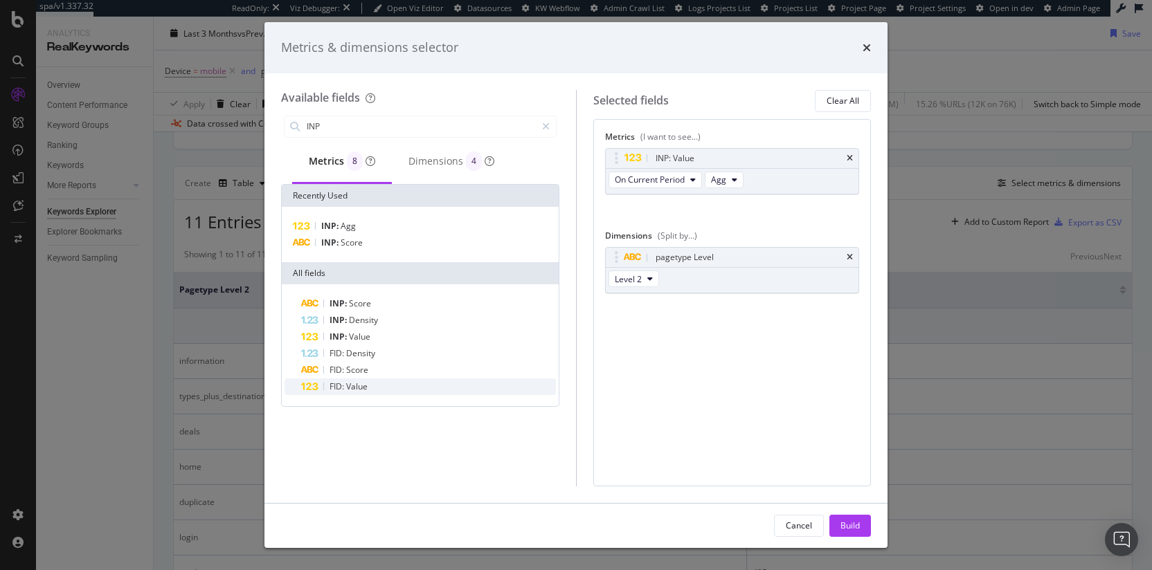
click at [375, 383] on div "FID: Value" at bounding box center [428, 387] width 255 height 17
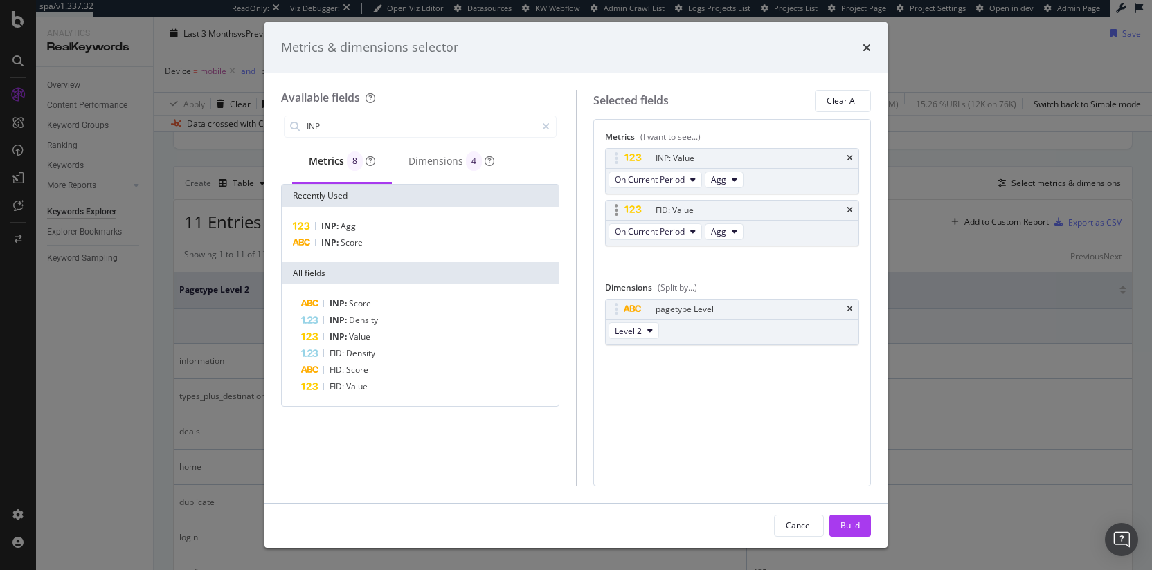
click at [845, 208] on div "FID: Value" at bounding box center [732, 210] width 253 height 19
click at [852, 206] on icon "times" at bounding box center [850, 210] width 6 height 8
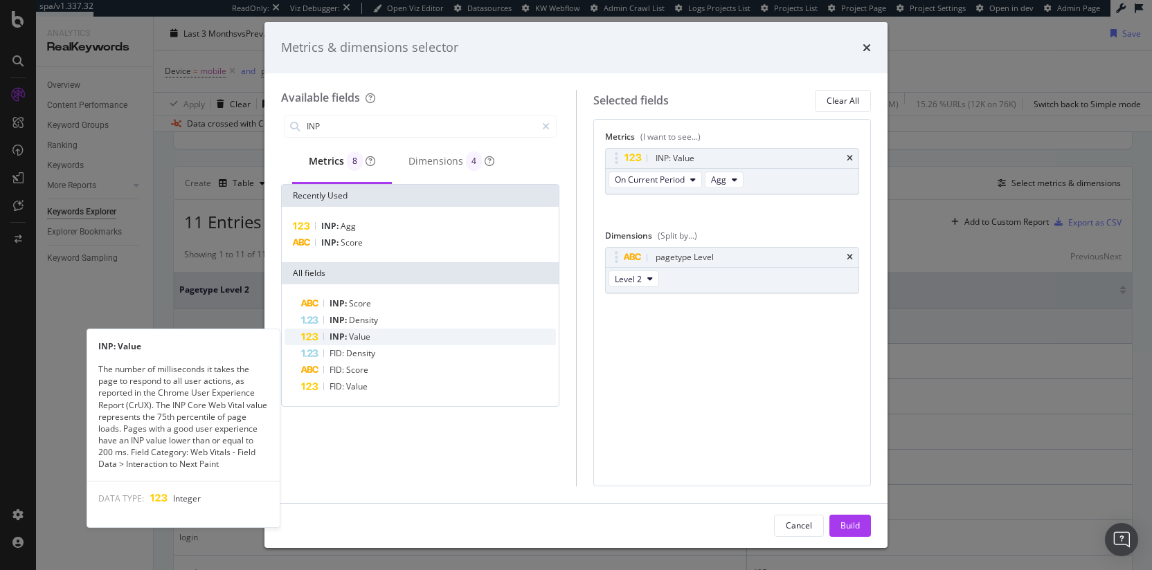
click at [378, 333] on div "INP: Value" at bounding box center [428, 337] width 255 height 17
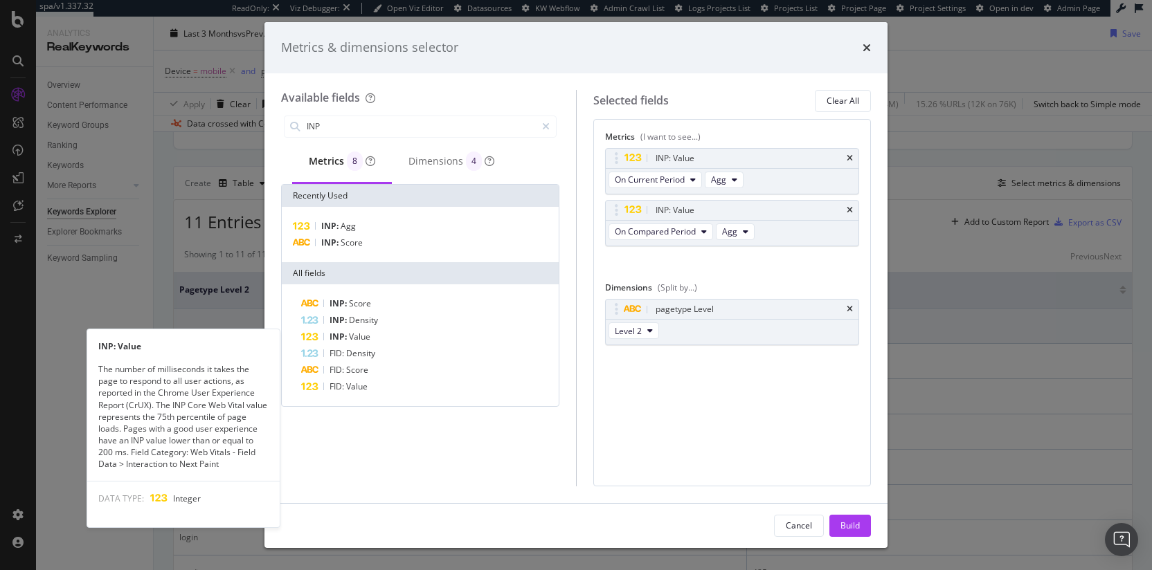
click at [378, 333] on div "INP: Value" at bounding box center [428, 337] width 255 height 17
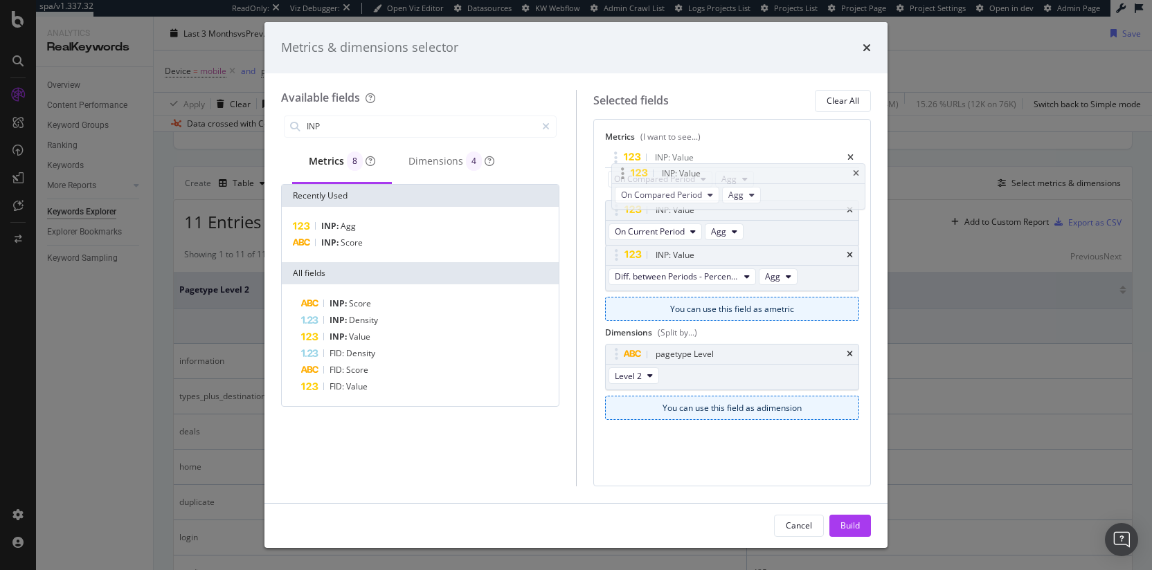
drag, startPoint x: 780, startPoint y: 210, endPoint x: 786, endPoint y: 170, distance: 39.8
click at [786, 170] on body "spa/v1.337.32 ReadOnly: Viz Debugger: Open Viz Editor Datasources KW Webflow Ad…" at bounding box center [576, 285] width 1152 height 570
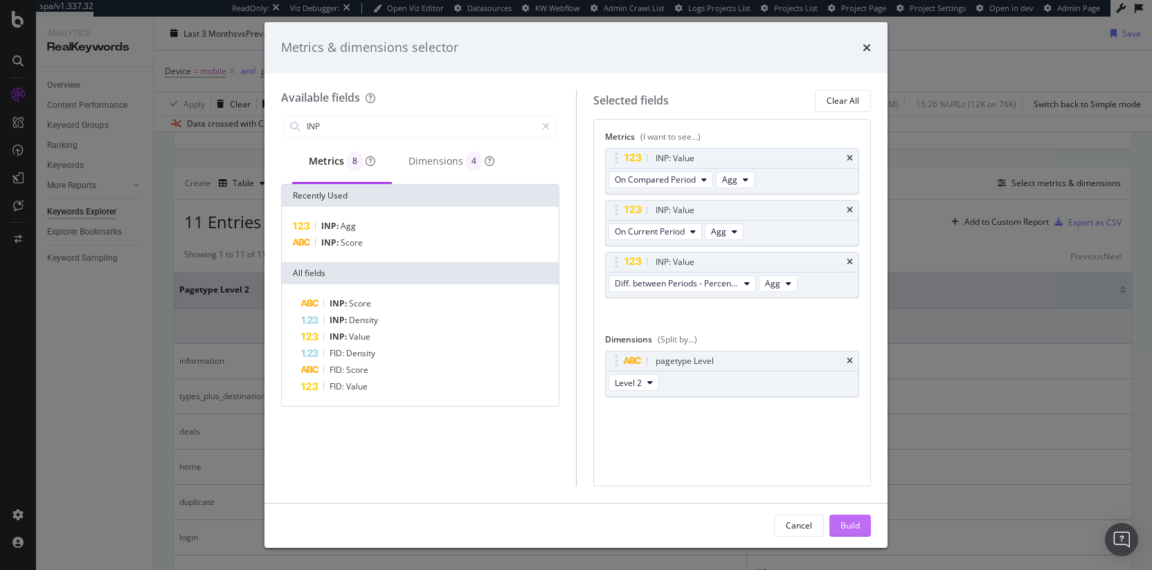
click at [856, 526] on div "Build" at bounding box center [849, 526] width 19 height 12
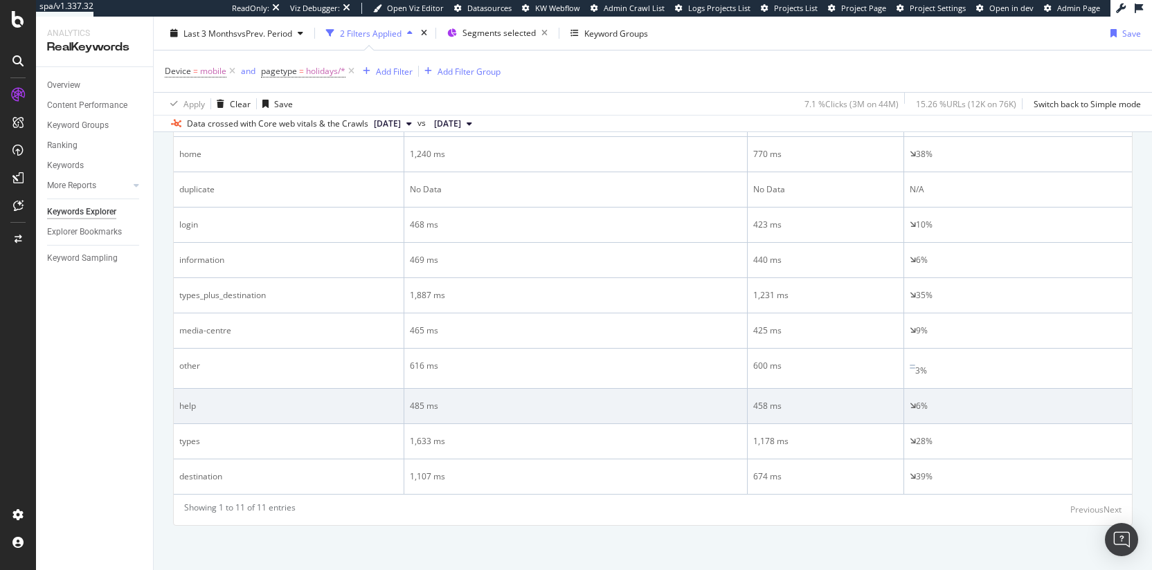
scroll to position [327, 0]
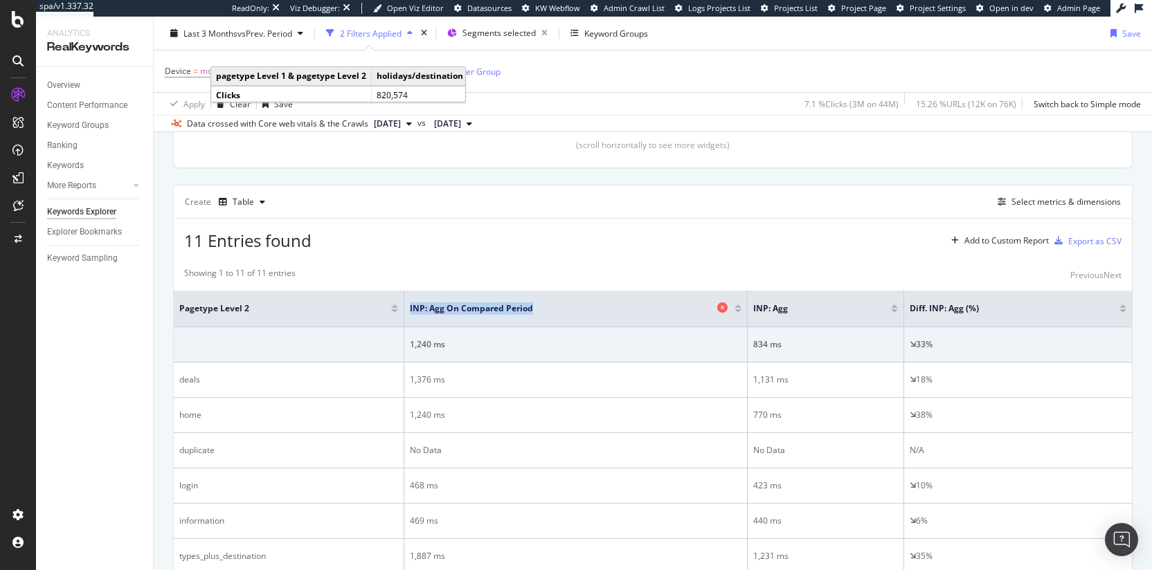
drag, startPoint x: 738, startPoint y: 305, endPoint x: 613, endPoint y: 302, distance: 124.6
click at [613, 302] on th "INP: Agg On Compared Period" at bounding box center [575, 309] width 343 height 37
click at [594, 72] on div "Device = mobile and pagetype = holidays/* Add Filter Add Filter Group" at bounding box center [653, 72] width 976 height 42
click at [382, 46] on div "Last 3 Months vs Prev. Period 2 Filters Applied Segments selected Keyword Group…" at bounding box center [653, 36] width 998 height 28
click at [393, 35] on div "2 Filters Applied" at bounding box center [371, 33] width 62 height 12
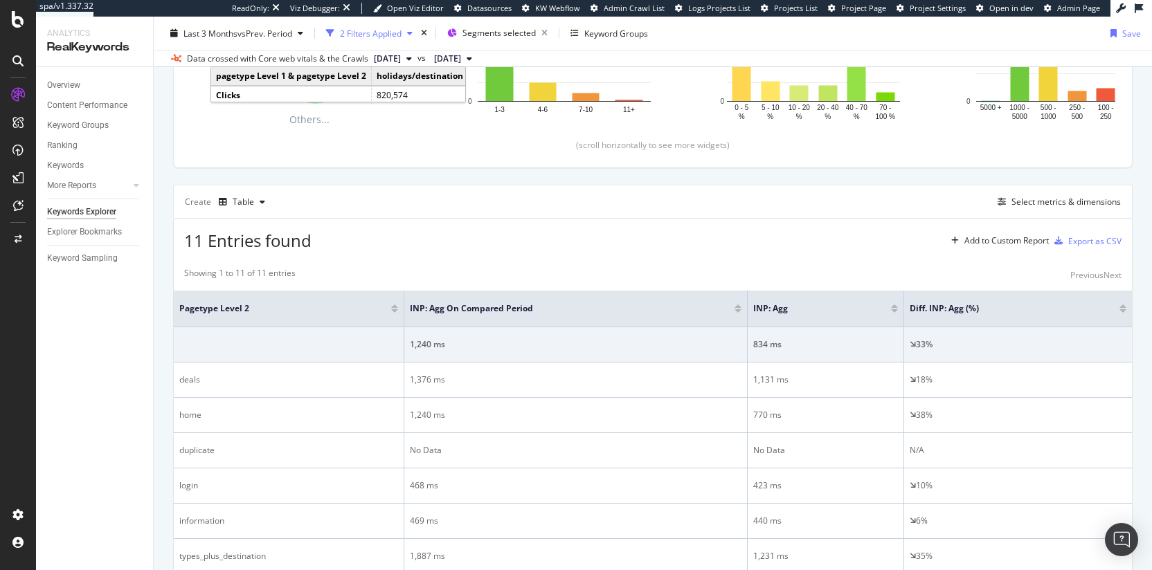
click at [393, 35] on div "2 Filters Applied" at bounding box center [371, 33] width 62 height 12
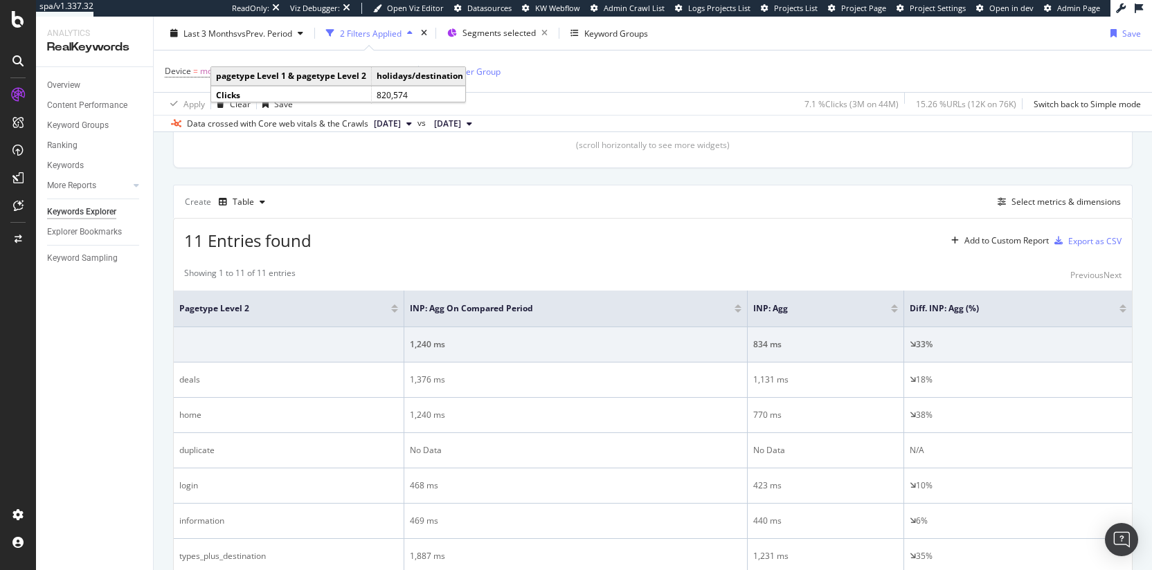
click at [599, 102] on div "Apply Clear Save 7.1 % Clicks ( 3M on 44M ) 15.26 % URLs ( 12K on 76K ) Switch …" at bounding box center [653, 103] width 998 height 23
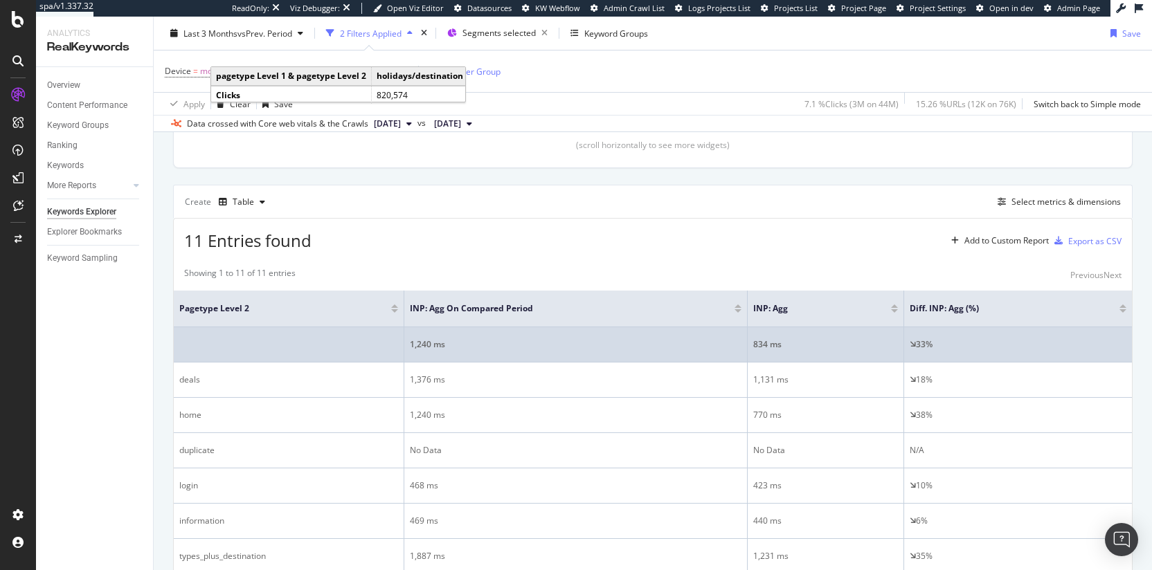
click at [316, 353] on td at bounding box center [289, 344] width 231 height 35
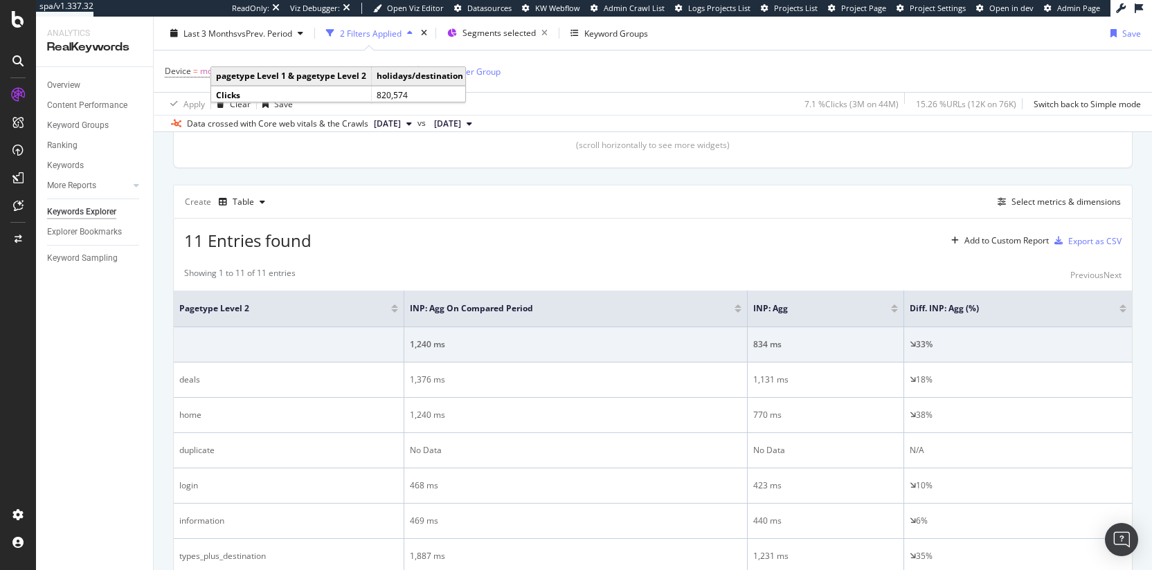
click at [449, 243] on div "11 Entries found Add to Custom Report Export as CSV" at bounding box center [653, 236] width 958 height 34
click at [579, 87] on div "Device = mobile and pagetype = holidays/* Add Filter Add Filter Group" at bounding box center [653, 72] width 976 height 42
click at [582, 77] on div "Device = mobile and pagetype = holidays/* Add Filter Add Filter Group" at bounding box center [653, 72] width 976 height 42
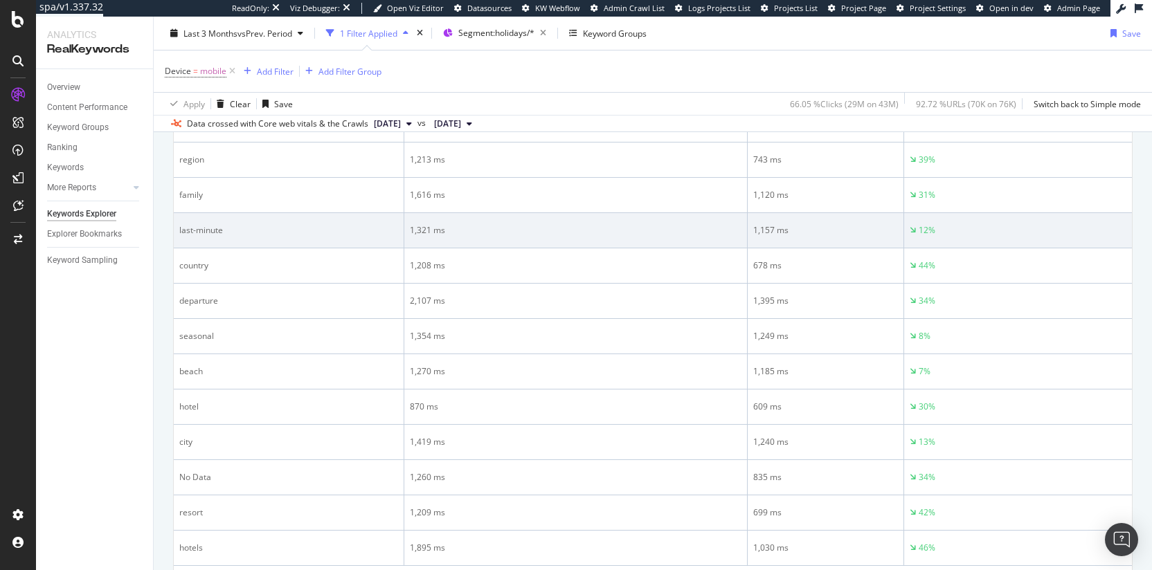
scroll to position [642, 0]
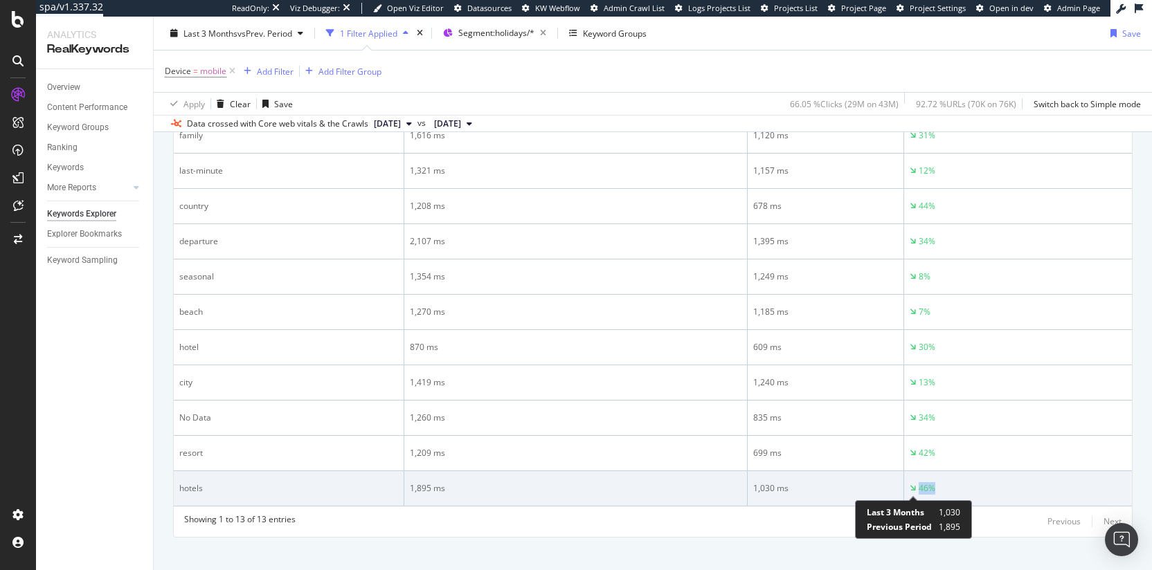
drag, startPoint x: 929, startPoint y: 490, endPoint x: 906, endPoint y: 490, distance: 23.5
click at [910, 490] on div "46%" at bounding box center [1018, 489] width 217 height 12
click at [928, 489] on div "46%" at bounding box center [1018, 489] width 217 height 12
click at [190, 488] on div "hotels" at bounding box center [288, 489] width 219 height 12
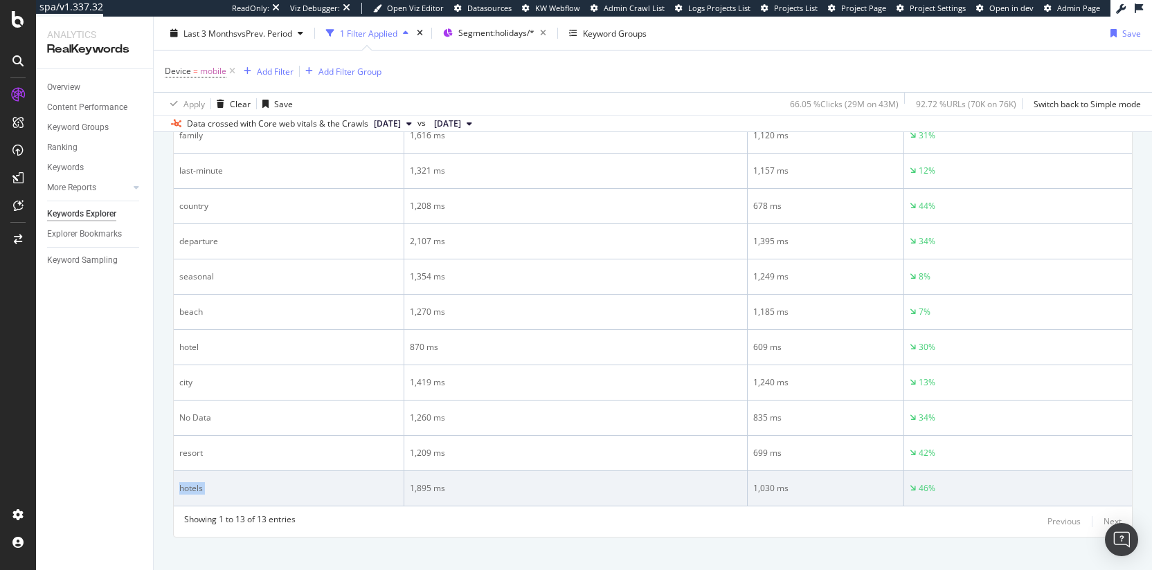
click at [190, 488] on div "hotels" at bounding box center [288, 489] width 219 height 12
click at [188, 489] on div "hotels" at bounding box center [288, 489] width 219 height 12
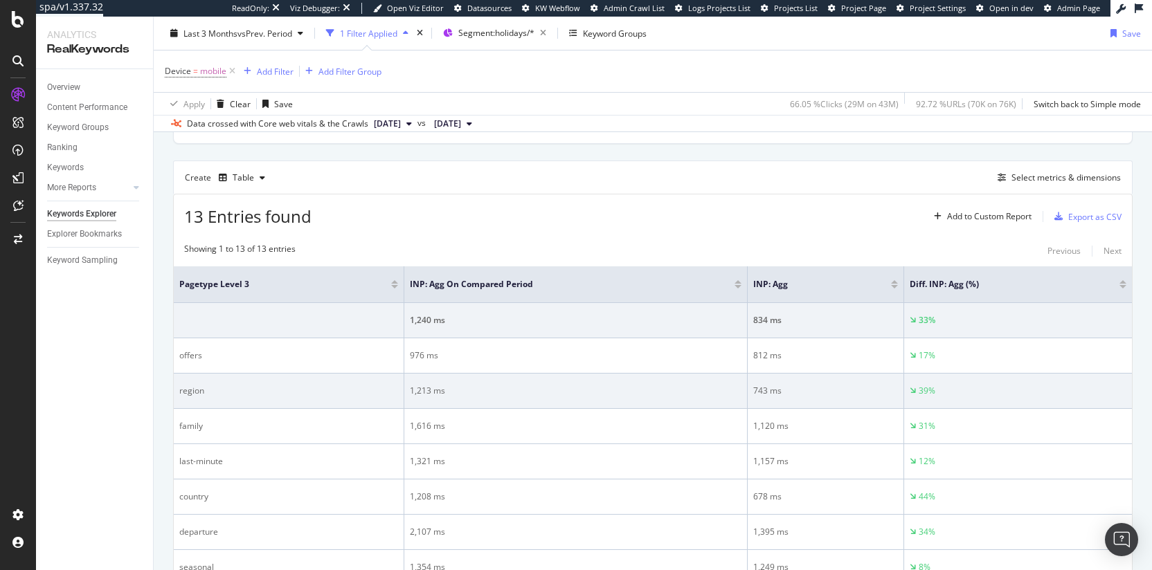
scroll to position [434, 0]
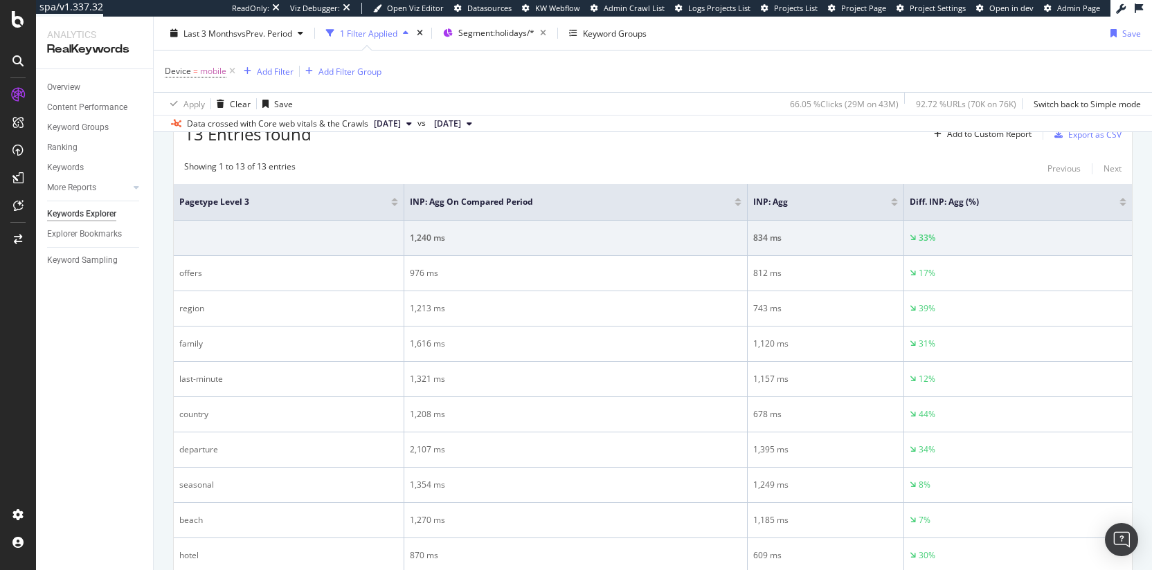
click at [650, 145] on div "13 Entries found Add to Custom Report Export as CSV" at bounding box center [653, 129] width 958 height 34
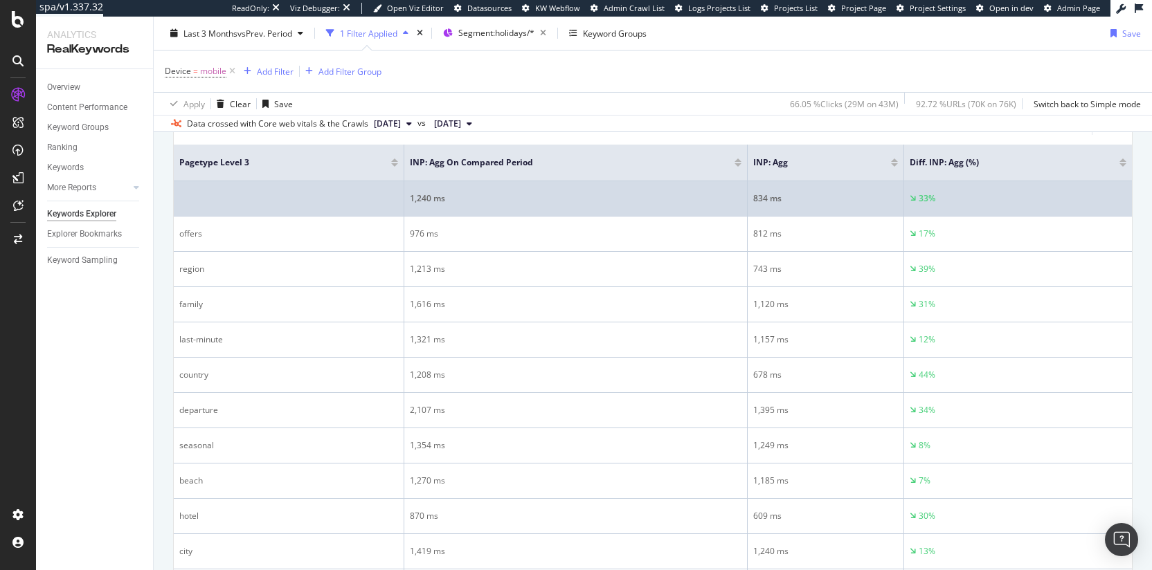
scroll to position [460, 0]
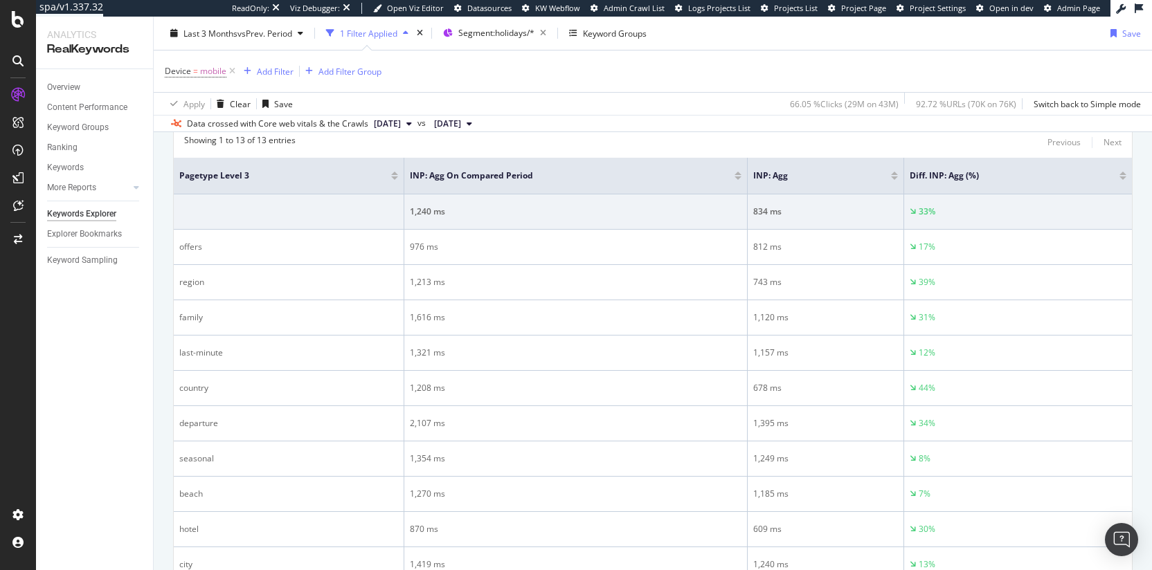
click at [566, 56] on div "Device = mobile Add Filter Add Filter Group" at bounding box center [653, 72] width 976 height 42
click at [498, 39] on div "Segment: holidays/*" at bounding box center [504, 33] width 93 height 19
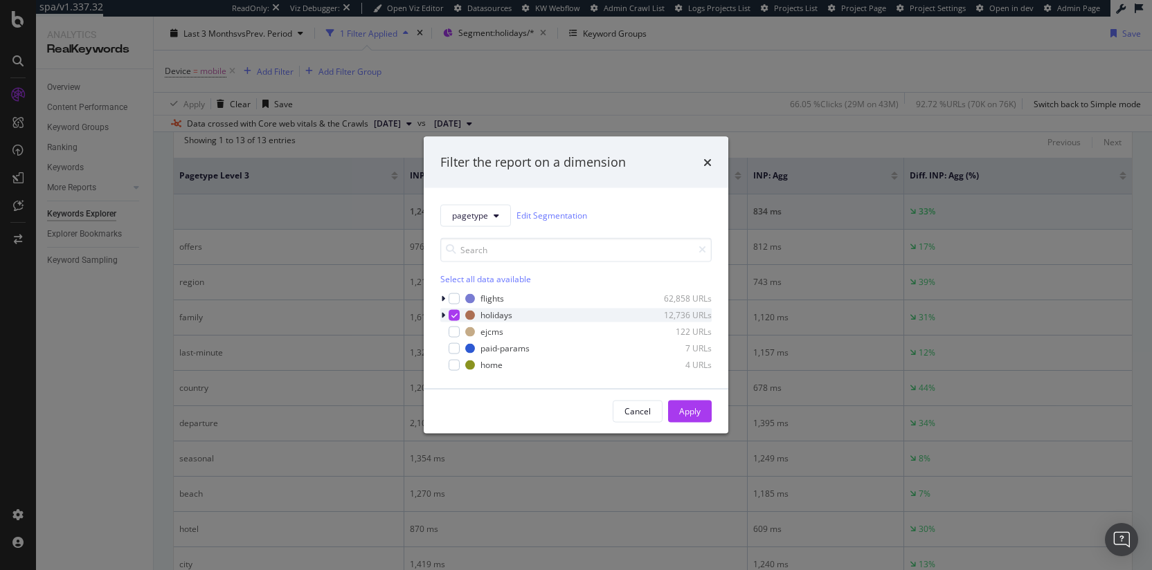
click at [446, 314] on div "modal" at bounding box center [444, 315] width 8 height 14
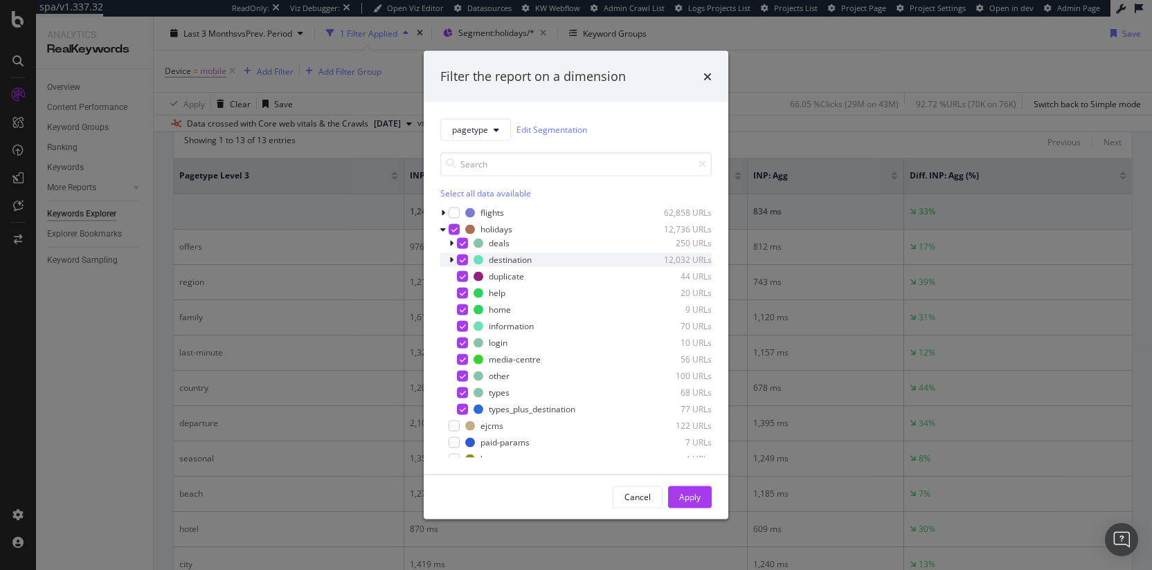
click at [449, 259] on icon "modal" at bounding box center [451, 259] width 4 height 8
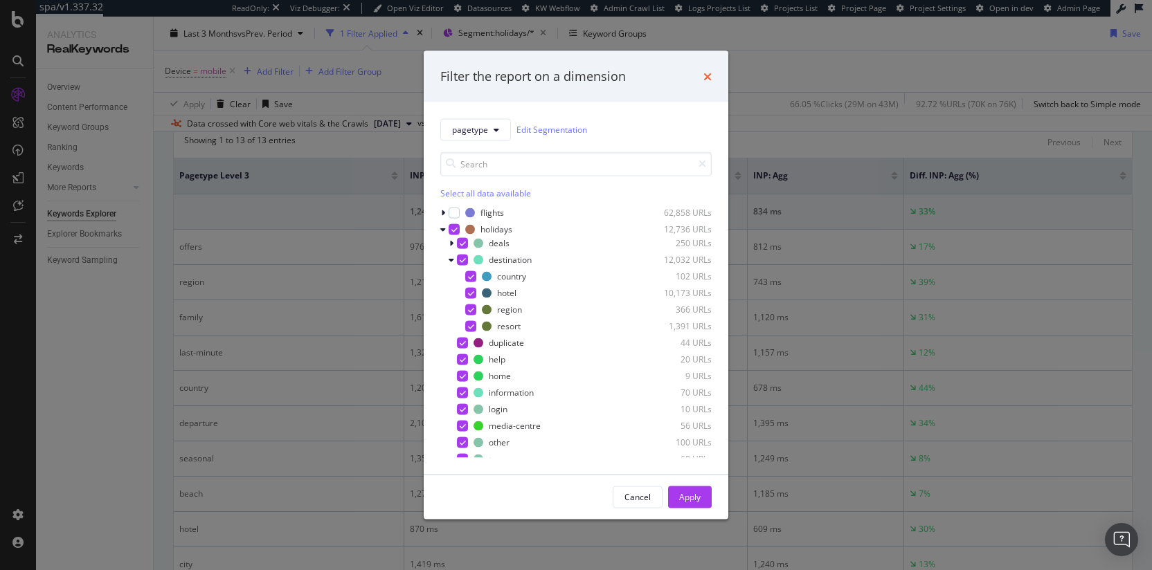
click at [710, 78] on icon "times" at bounding box center [707, 76] width 8 height 11
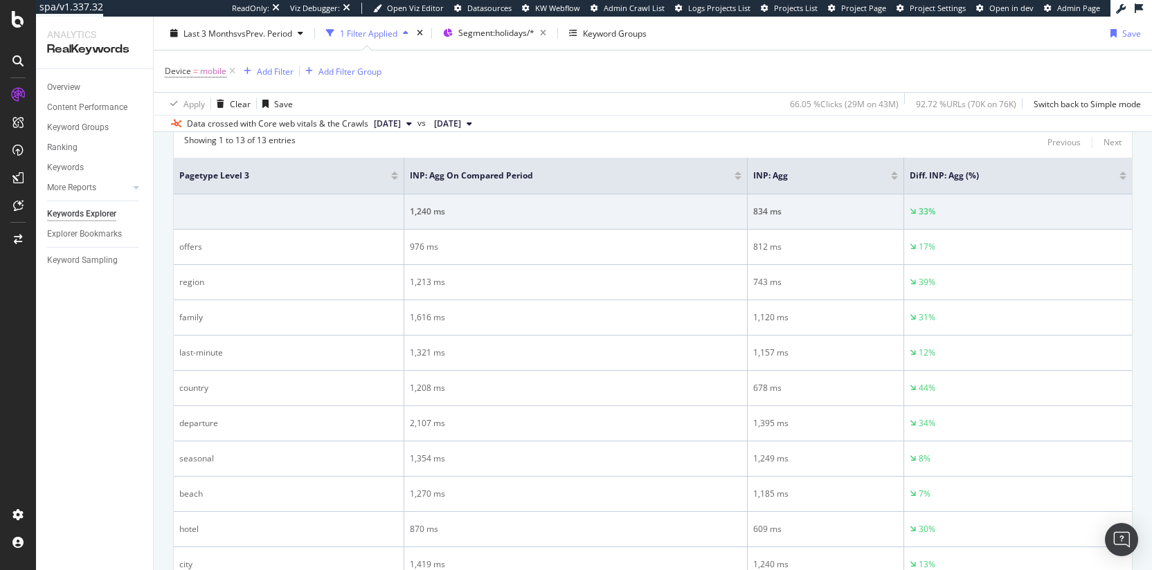
click at [827, 64] on div "Device = mobile Add Filter Add Filter Group" at bounding box center [653, 72] width 976 height 42
click at [624, 106] on div "Apply Clear Save 66.05 % Clicks ( 29M on 43M ) 92.72 % URLs ( 70K on 76K ) Swit…" at bounding box center [653, 103] width 998 height 23
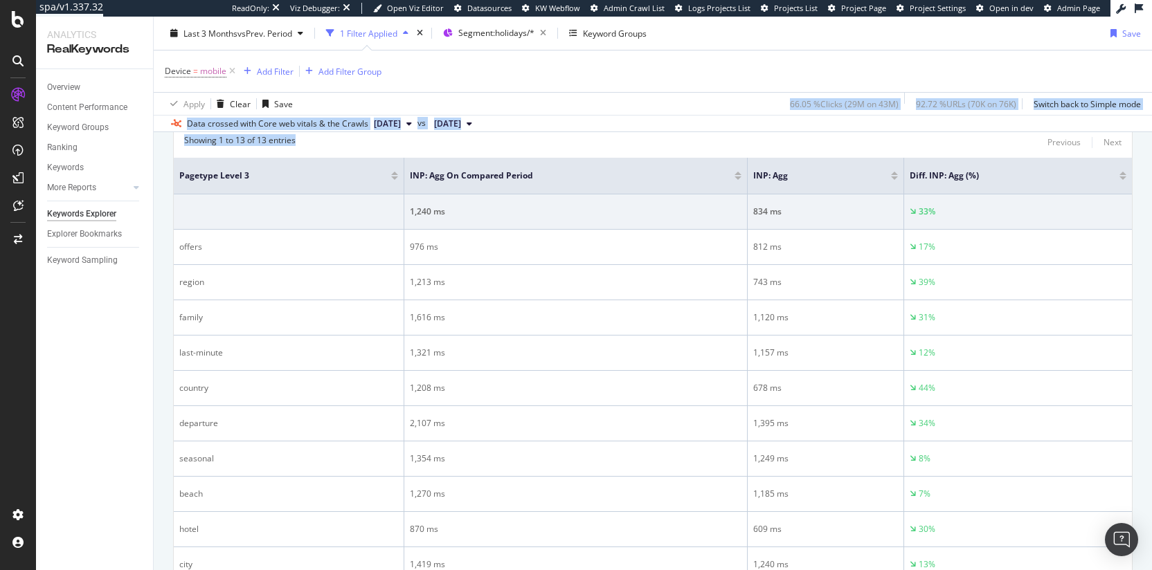
drag, startPoint x: 652, startPoint y: 150, endPoint x: 543, endPoint y: 87, distance: 126.2
click at [543, 87] on div "Keywords Explorer easyjet.com Last 3 Months vs Prev. Period 1 Filter Applied Se…" at bounding box center [653, 294] width 998 height 554
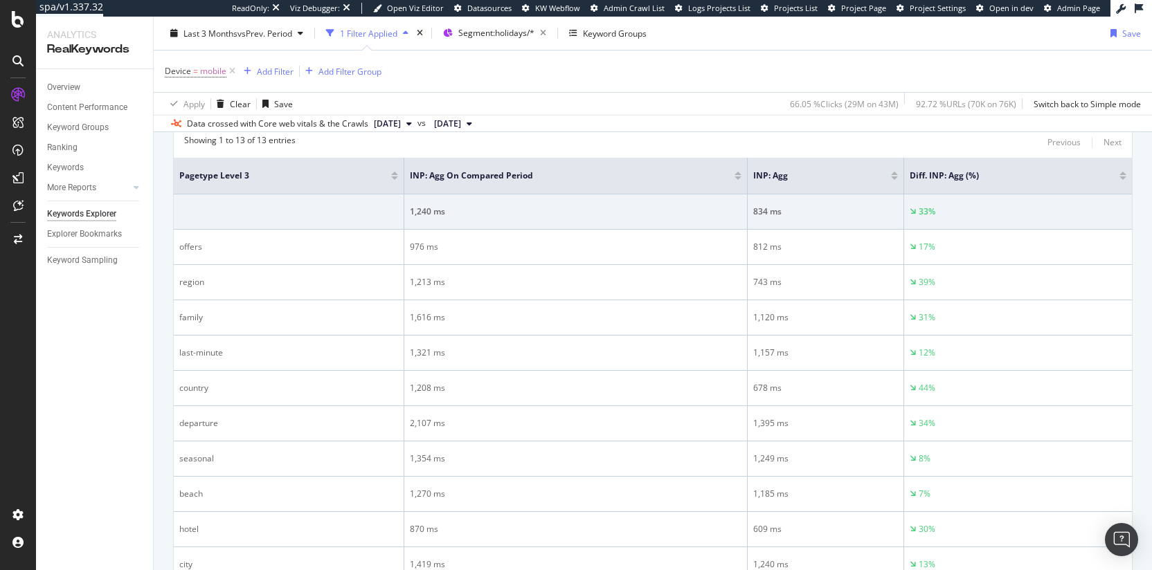
drag, startPoint x: 543, startPoint y: 87, endPoint x: 528, endPoint y: 89, distance: 15.3
click at [543, 87] on div "Device = mobile Add Filter Add Filter Group" at bounding box center [653, 72] width 976 height 42
click at [60, 91] on div "Overview" at bounding box center [63, 87] width 33 height 15
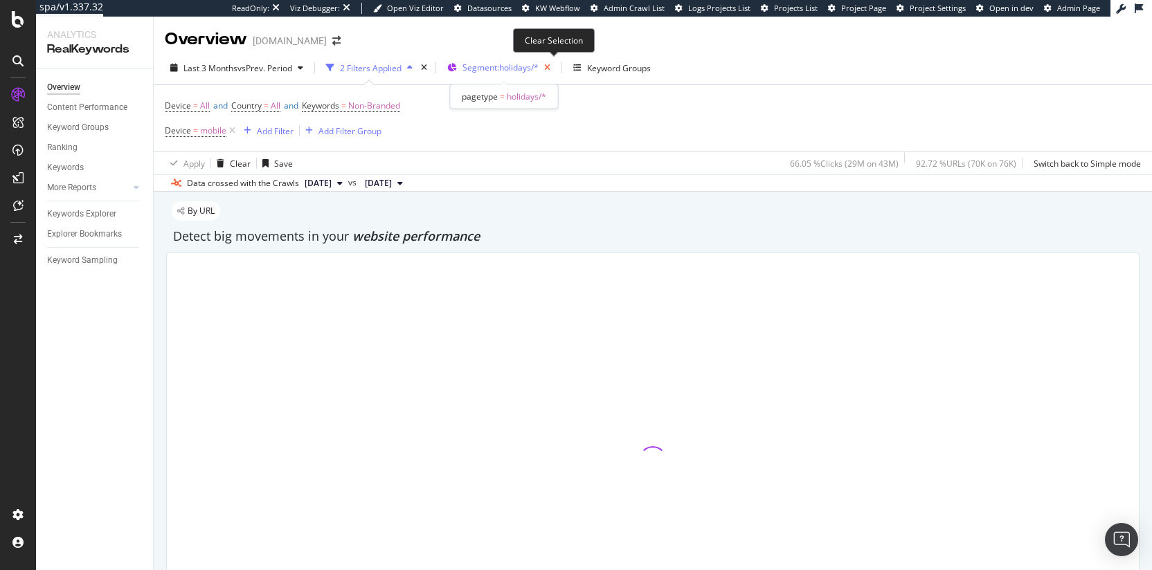
click at [550, 69] on icon "button" at bounding box center [547, 67] width 17 height 19
click at [469, 63] on span "Segments" at bounding box center [480, 68] width 39 height 12
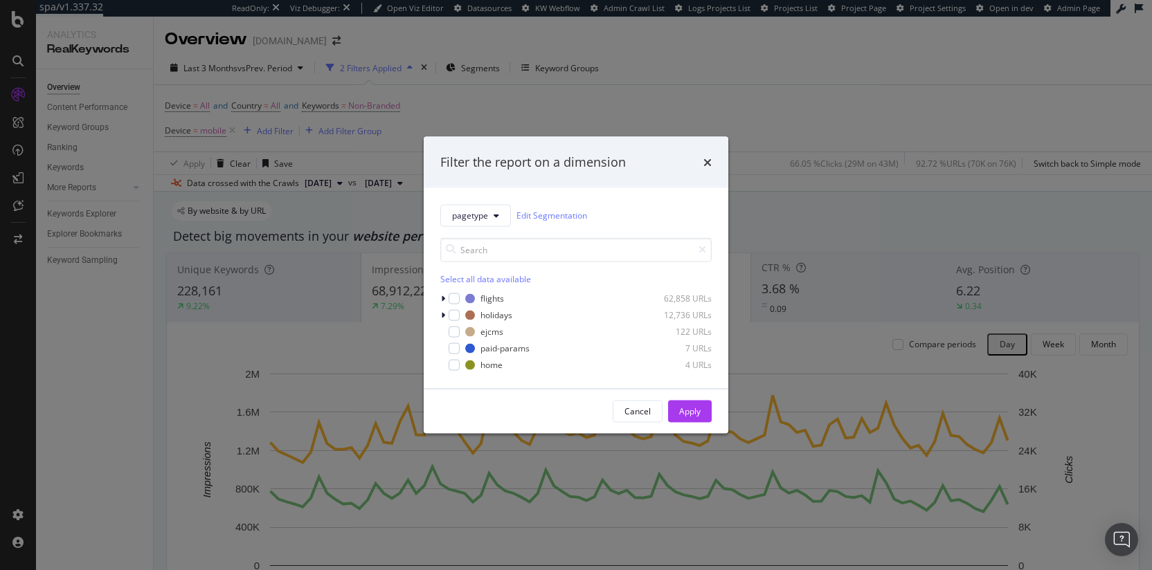
click at [636, 421] on button "Cancel" at bounding box center [638, 411] width 50 height 22
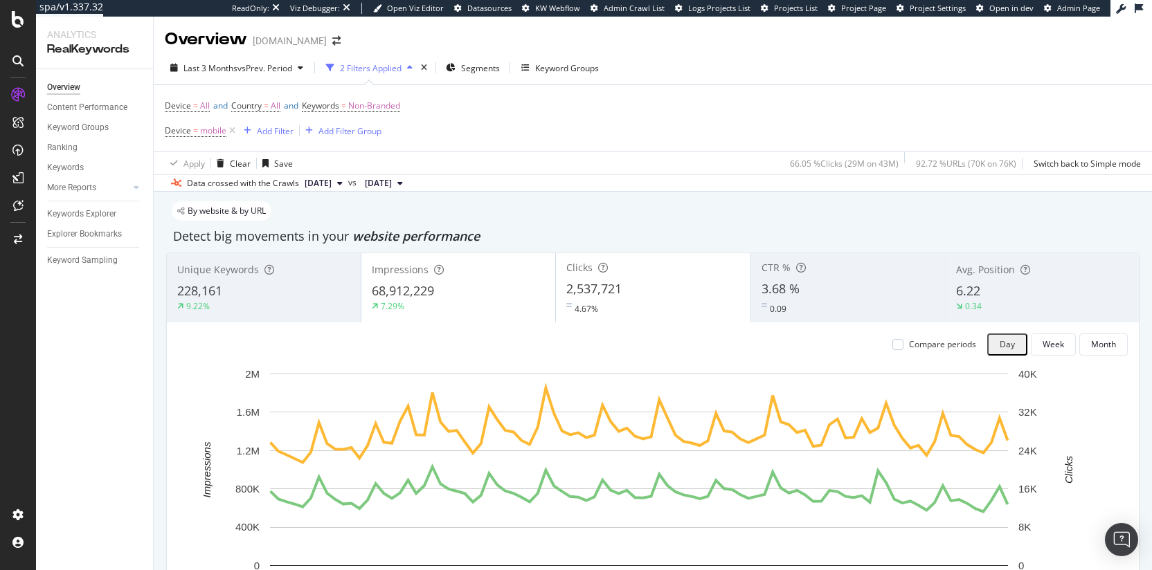
click at [491, 94] on div "Device = All and Country = All and Keywords = Non-Branded Device = mobile Add F…" at bounding box center [653, 118] width 976 height 66
click at [487, 70] on span "Segments" at bounding box center [480, 68] width 39 height 12
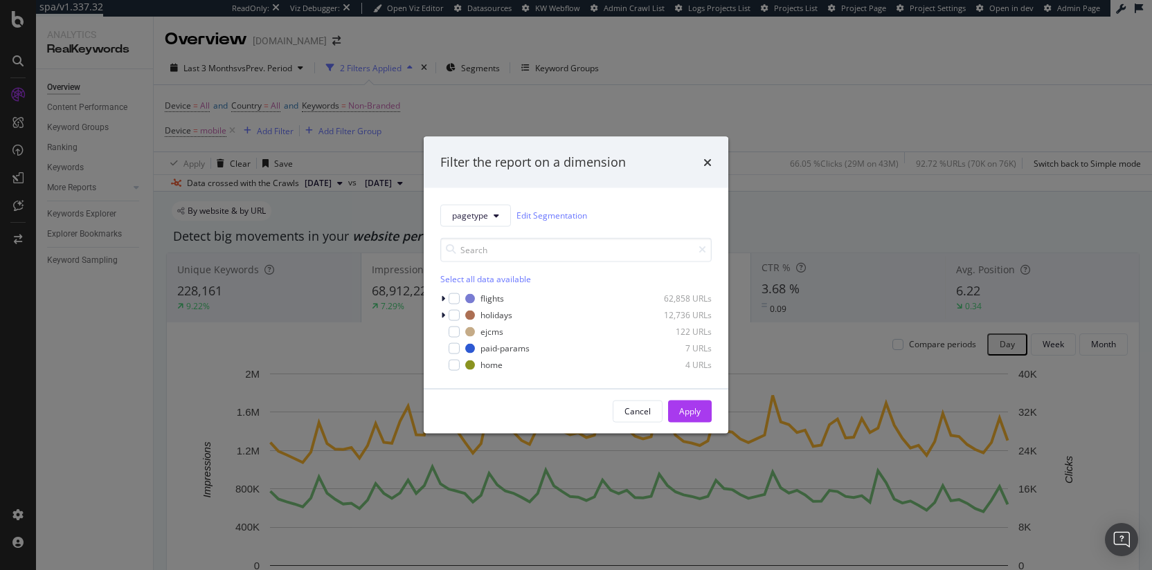
click at [696, 100] on div "Filter the report on a dimension pagetype Edit Segmentation Select all data ava…" at bounding box center [576, 285] width 1152 height 570
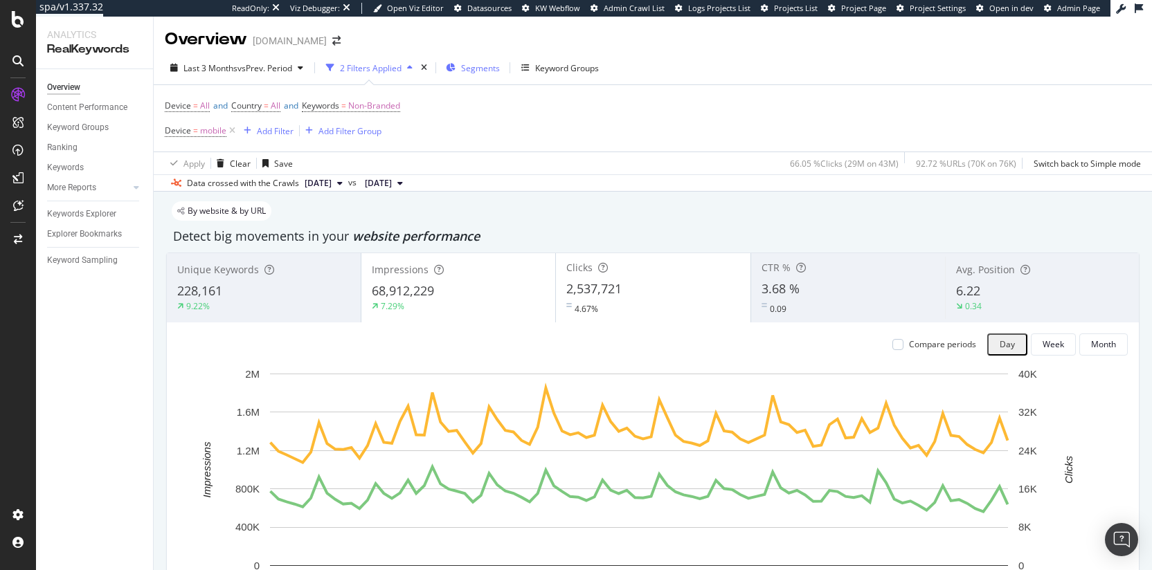
click at [485, 69] on span "Segments" at bounding box center [480, 68] width 39 height 12
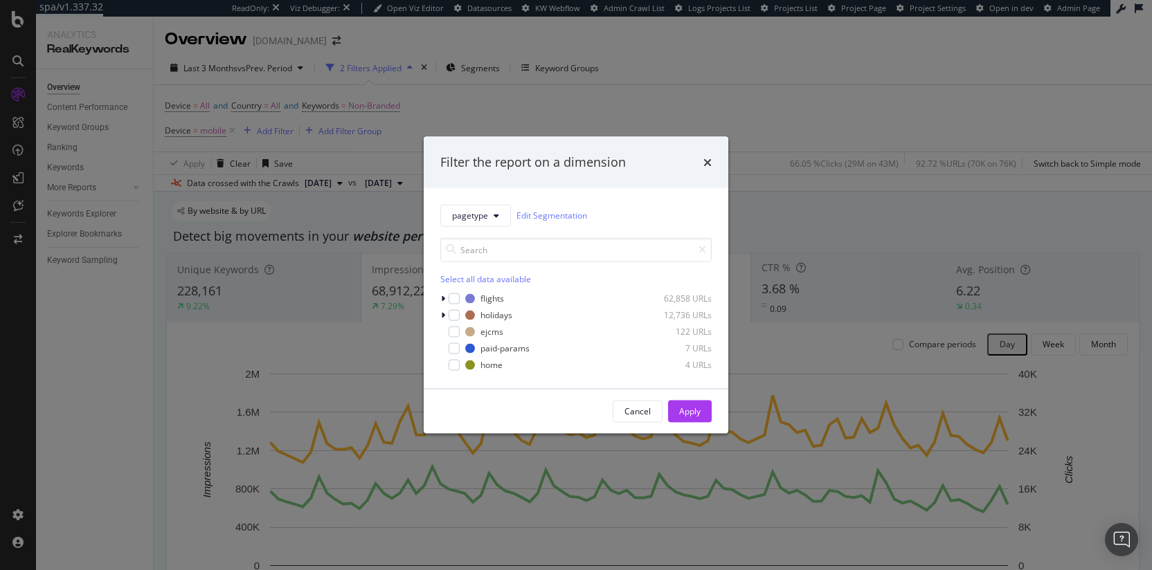
click at [653, 111] on div "Filter the report on a dimension pagetype Edit Segmentation Select all data ava…" at bounding box center [576, 285] width 1152 height 570
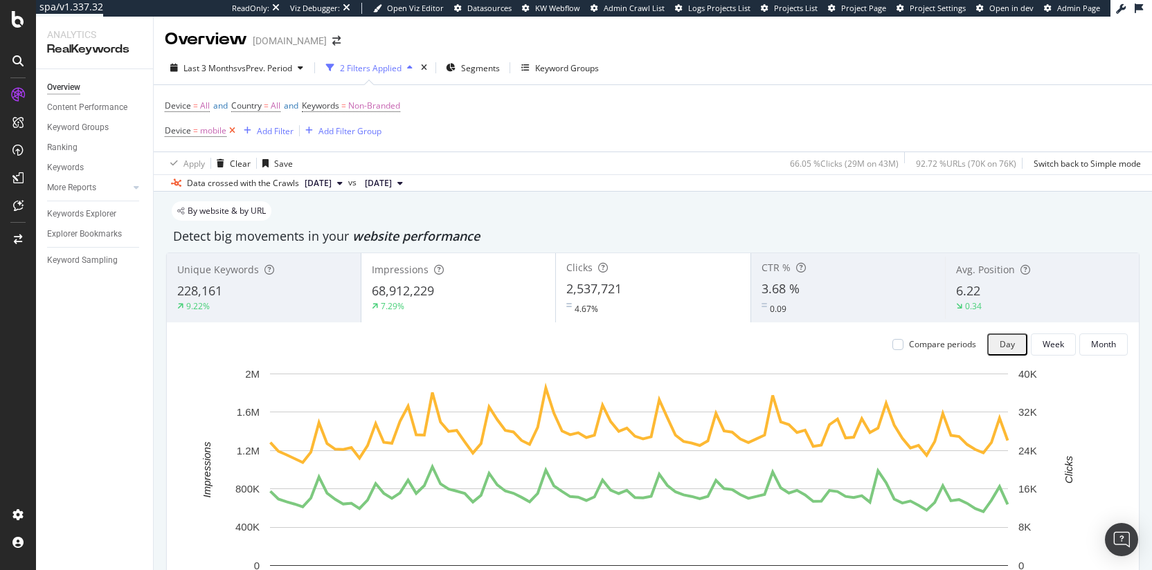
click at [231, 132] on icon at bounding box center [232, 131] width 12 height 14
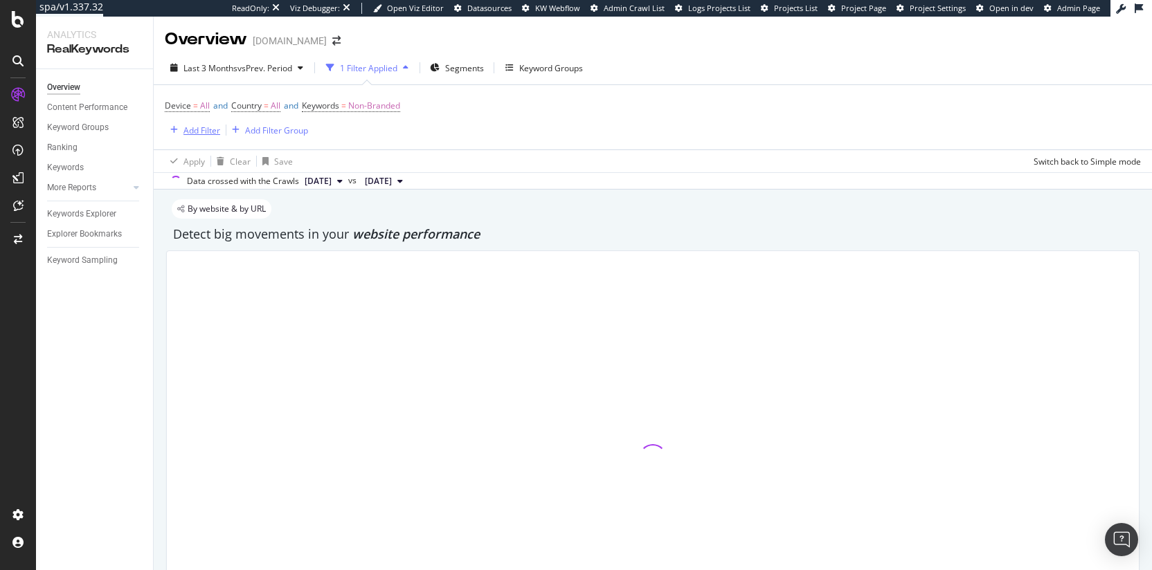
drag, startPoint x: 209, startPoint y: 134, endPoint x: 488, endPoint y: 184, distance: 283.4
click at [209, 134] on div "Add Filter" at bounding box center [201, 131] width 37 height 12
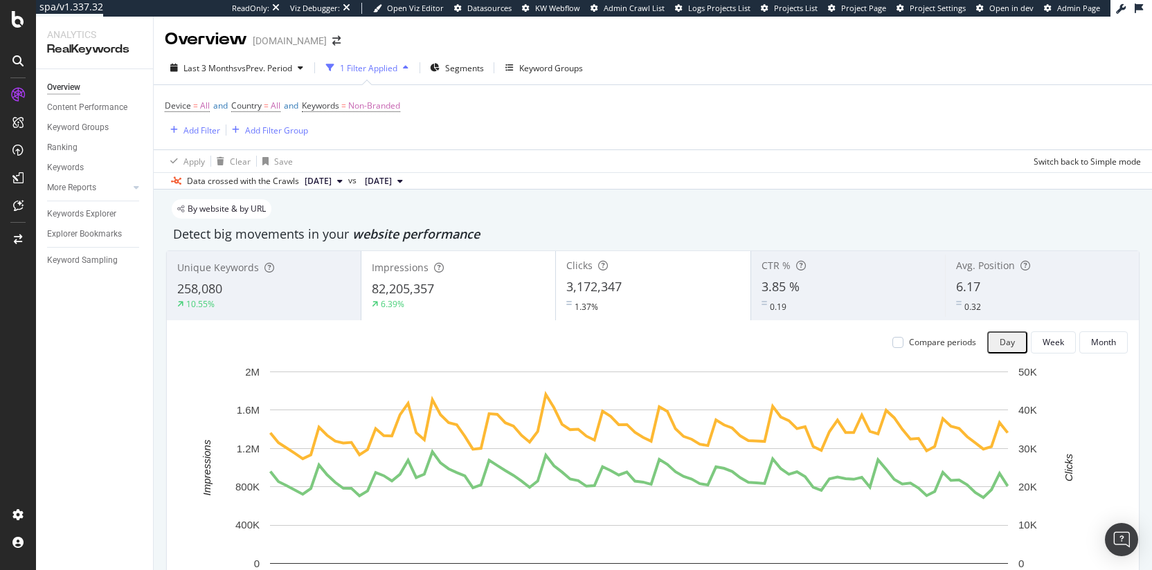
click at [564, 137] on div "Device = All and Country = All and Keywords = Non-Branded Add Filter Add Filter…" at bounding box center [653, 117] width 976 height 64
click at [181, 132] on div "button" at bounding box center [174, 130] width 19 height 8
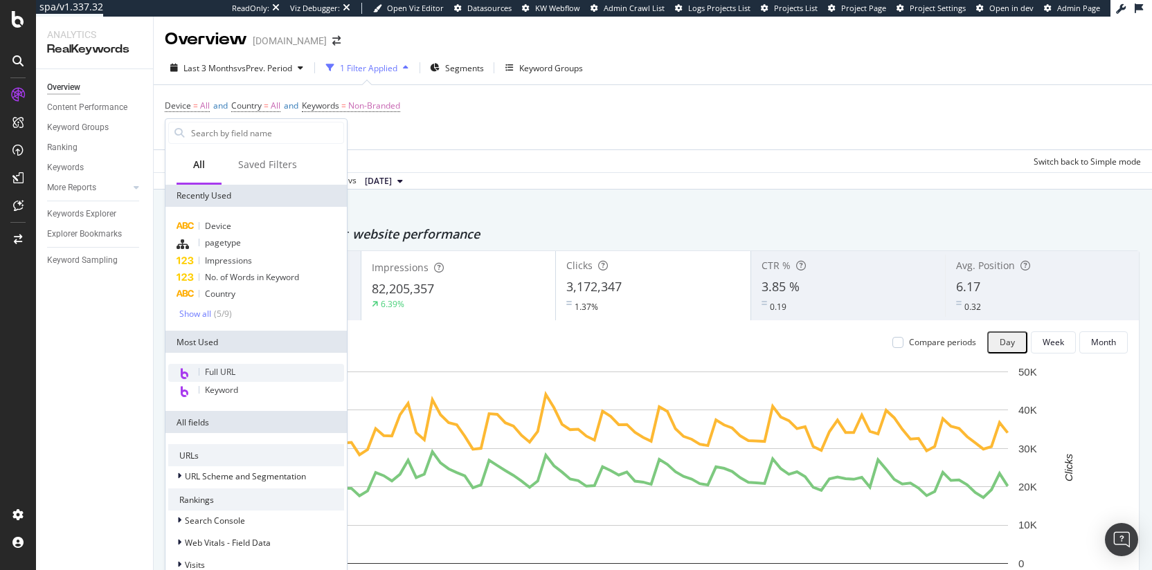
click at [224, 368] on span "Full URL" at bounding box center [220, 372] width 30 height 12
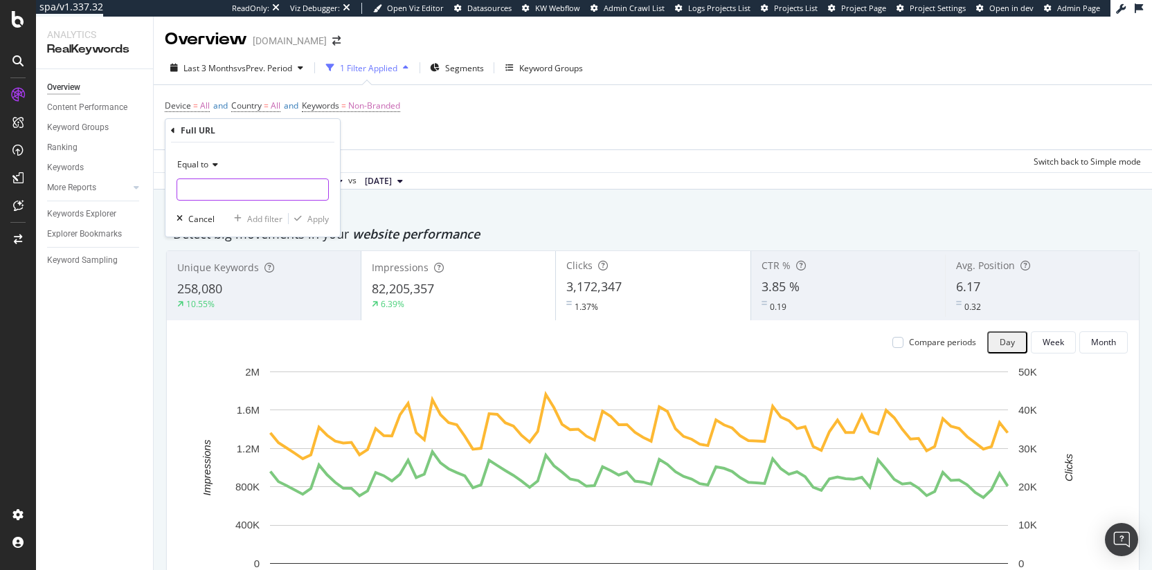
click at [241, 196] on input "text" at bounding box center [252, 190] width 151 height 22
click at [203, 218] on div "Cancel" at bounding box center [201, 219] width 26 height 12
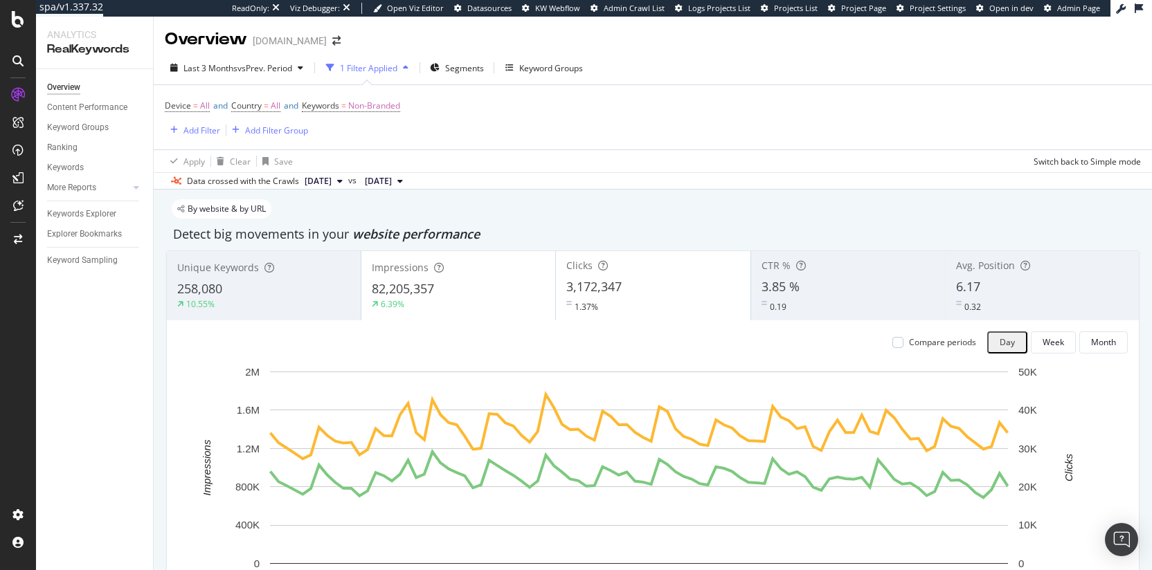
click at [437, 133] on div "Device = All and Country = All and Keywords = Non-Branded Add Filter Add Filter…" at bounding box center [653, 117] width 976 height 64
click at [654, 145] on div "Device = All and Country = All and Keywords = Non-Branded Add Filter Add Filter…" at bounding box center [653, 117] width 976 height 64
click at [81, 120] on div "LogAnalyzer" at bounding box center [59, 115] width 48 height 12
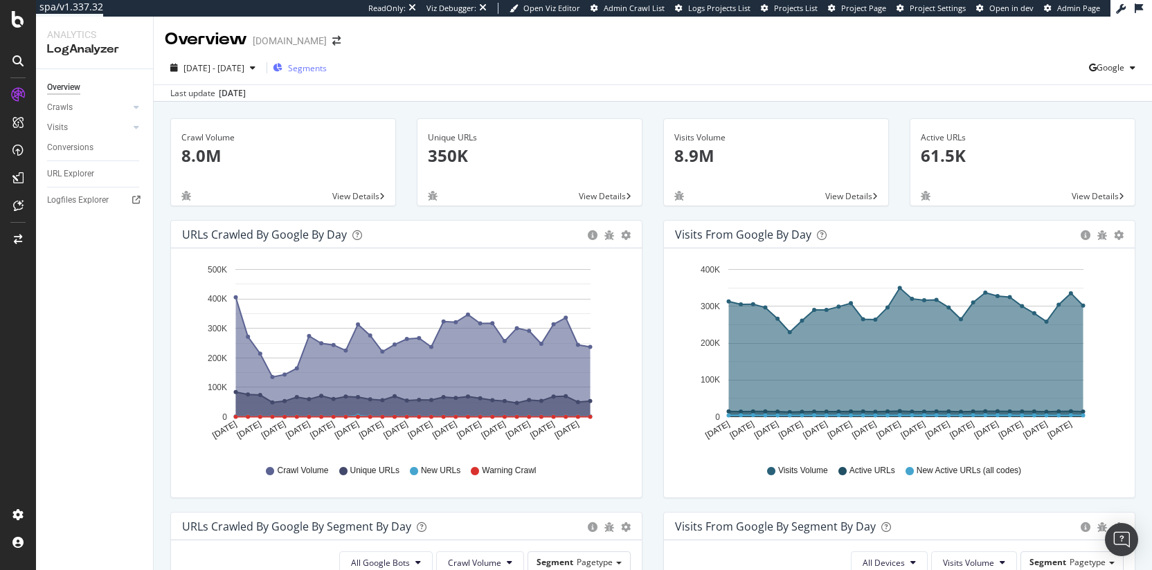
click at [327, 72] on span "Segments" at bounding box center [307, 68] width 39 height 12
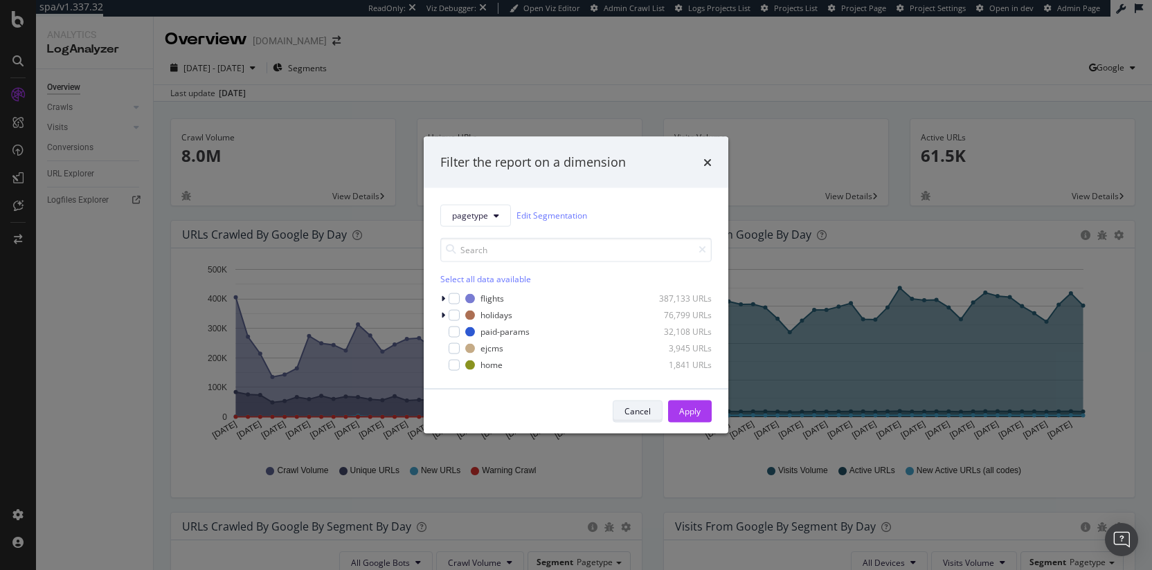
click at [652, 413] on button "Cancel" at bounding box center [638, 411] width 50 height 22
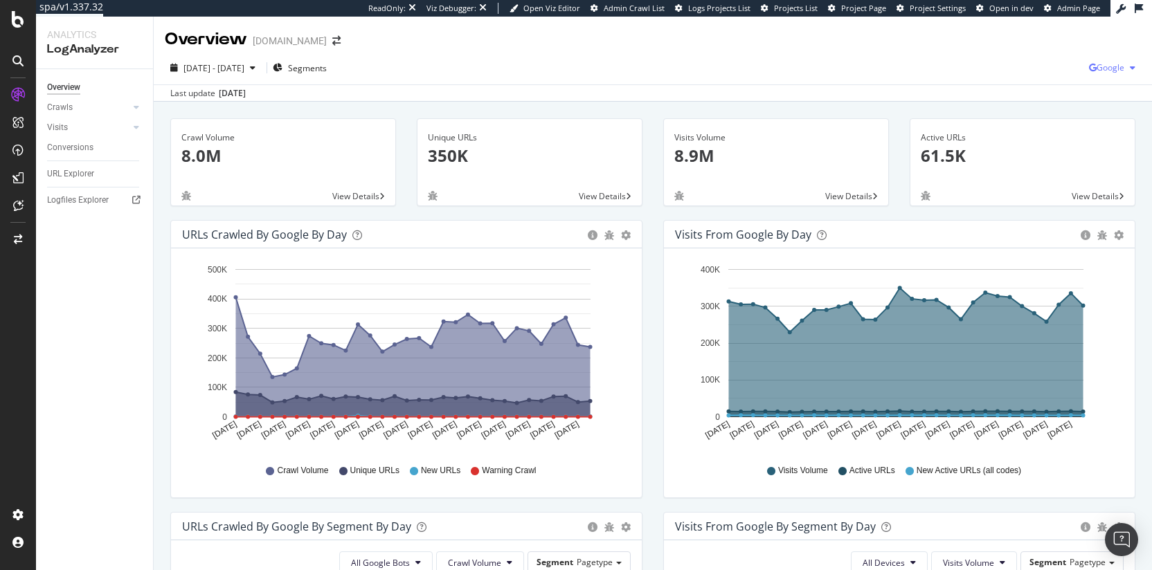
click at [1101, 71] on span "Google" at bounding box center [1111, 68] width 28 height 12
click at [863, 74] on div "2025 Aug. 18th - Sep. 16th Segments Google" at bounding box center [653, 71] width 998 height 28
click at [125, 108] on div at bounding box center [123, 107] width 14 height 14
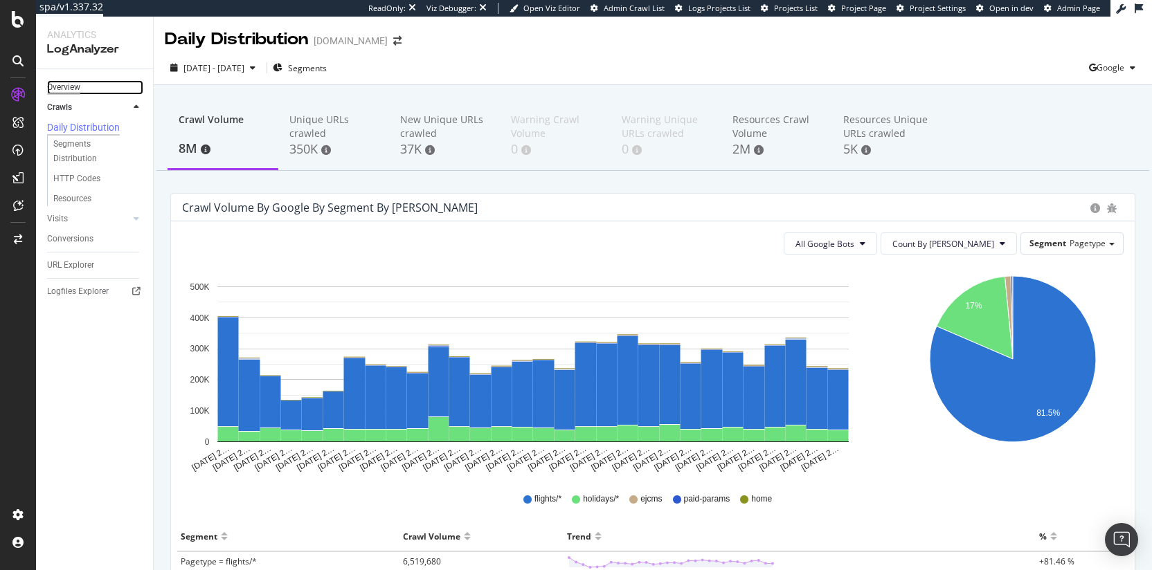
click at [73, 89] on div "Overview" at bounding box center [63, 87] width 33 height 15
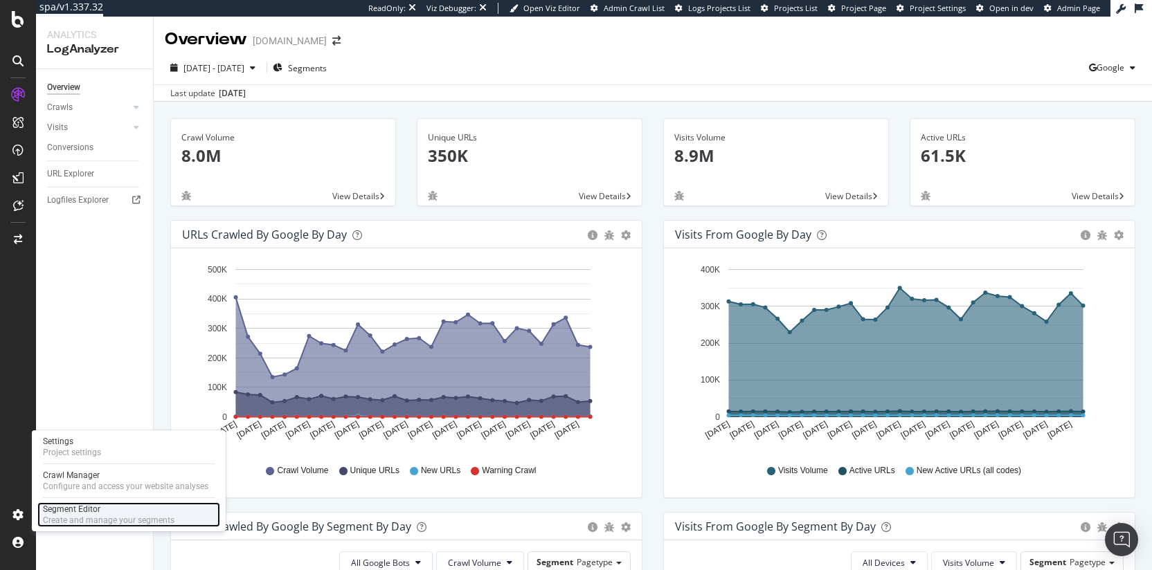
click at [154, 512] on div "Segment Editor" at bounding box center [109, 509] width 132 height 11
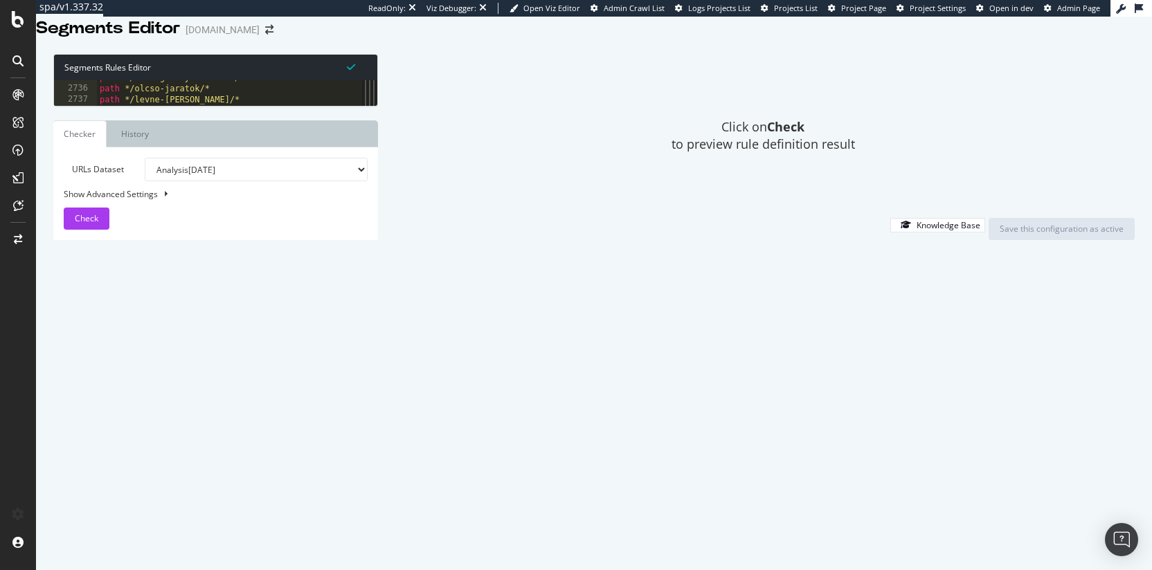
scroll to position [22371, 0]
click at [188, 400] on div "@ inspireme or ( path */inspireme/ path */inspiriere-mich/* path */inspirez-moi…" at bounding box center [227, 242] width 260 height 337
click at [188, 404] on div "@ inspireme or ( path */inspireme/ path */inspiriere-mich/* path */inspirez-moi…" at bounding box center [227, 242] width 260 height 337
type textarea "path /*"
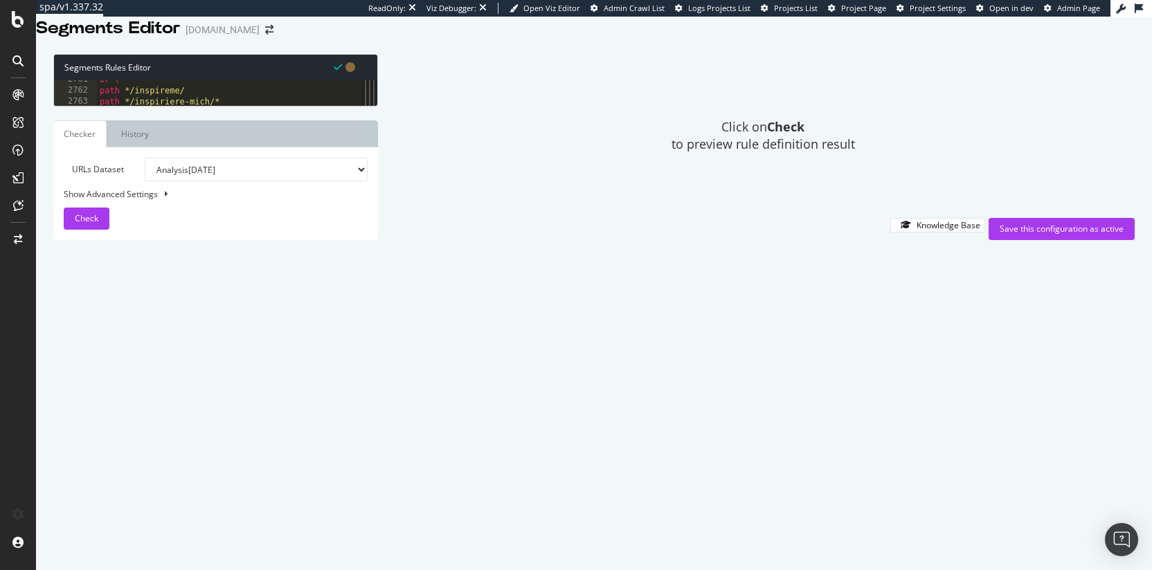
type textarea "@dupe-resorts-names"
drag, startPoint x: 139, startPoint y: 406, endPoint x: 89, endPoint y: 395, distance: 50.9
click at [89, 106] on div "path 2762 2763 2764 2765 2766 2767 2768 2769 2770 2771 2772 2773 2774 2775 2776…" at bounding box center [208, 93] width 308 height 26
type textarea "@dupe-resorts-names path"
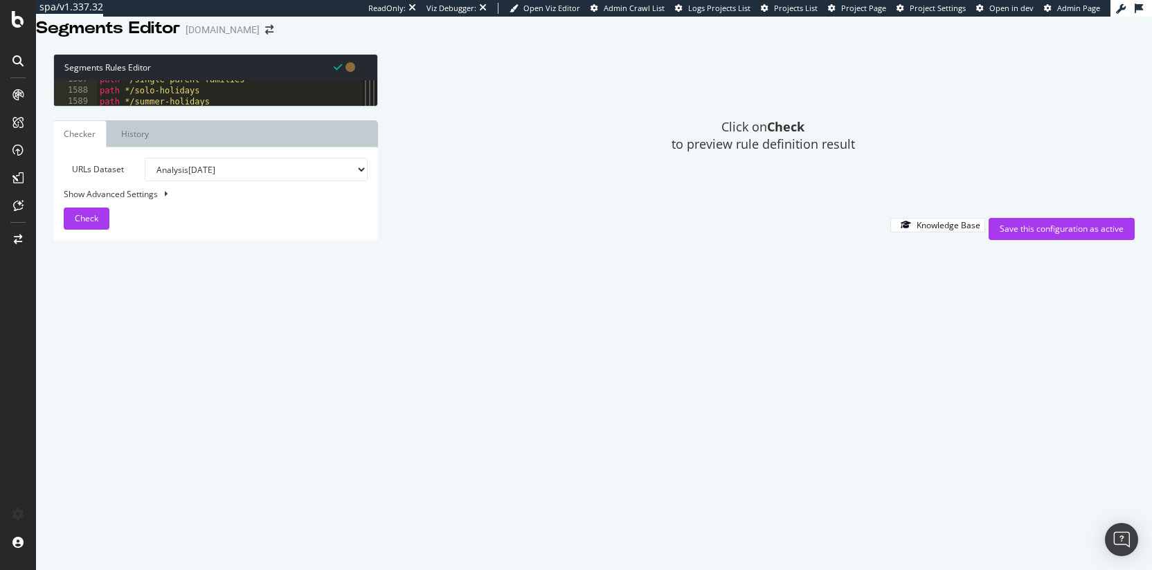
scroll to position [12857, 0]
click at [73, 109] on div "SiteCrawler" at bounding box center [57, 103] width 45 height 12
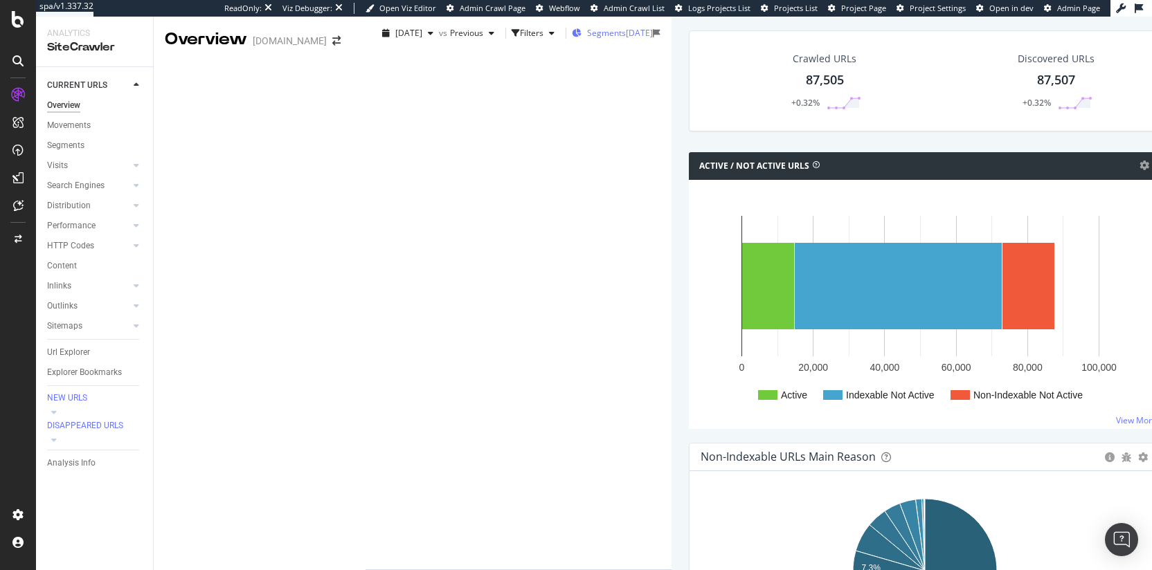
click at [626, 39] on div "2025-08-19" at bounding box center [639, 33] width 27 height 12
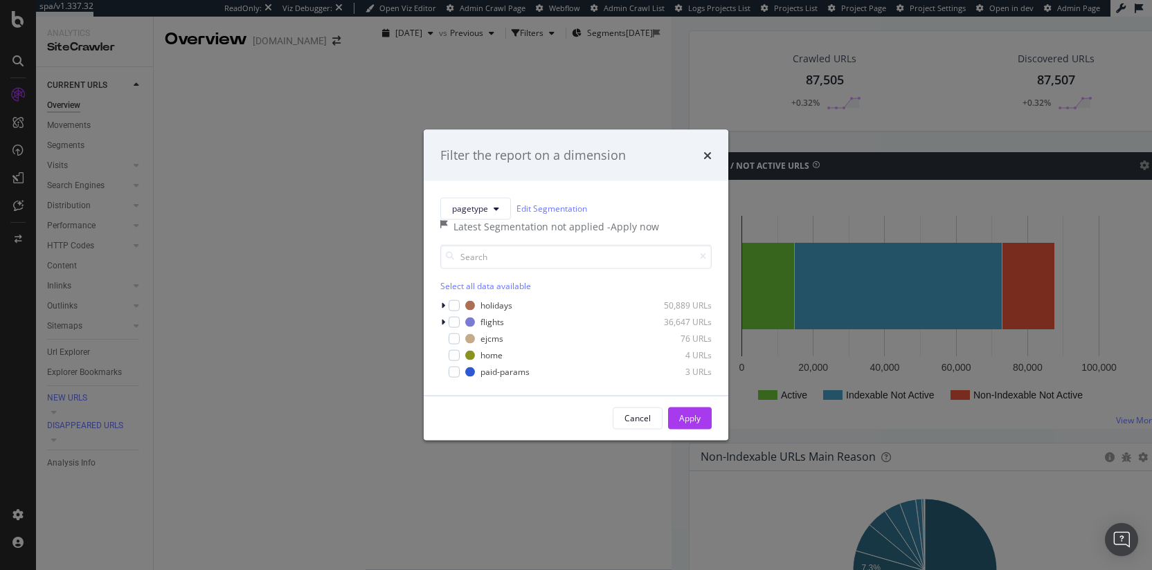
click at [519, 233] on div "Latest Segmentation not applied" at bounding box center [530, 226] width 154 height 14
click at [507, 232] on div "Latest Segmentation not applied" at bounding box center [530, 226] width 154 height 14
click at [444, 326] on icon "modal" at bounding box center [443, 322] width 4 height 8
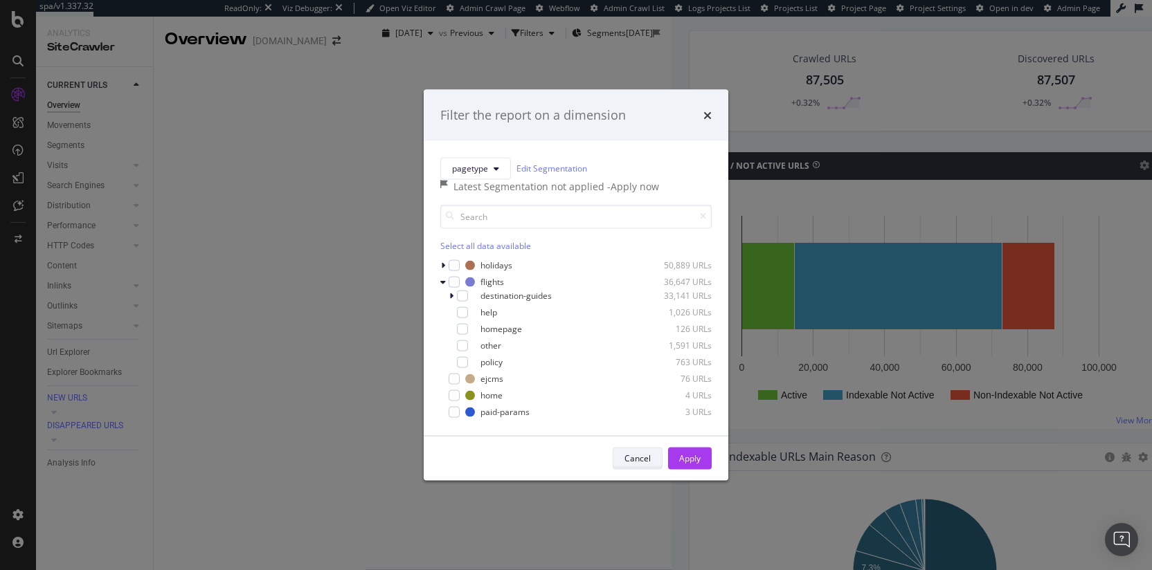
click at [640, 465] on div "Cancel" at bounding box center [637, 459] width 26 height 12
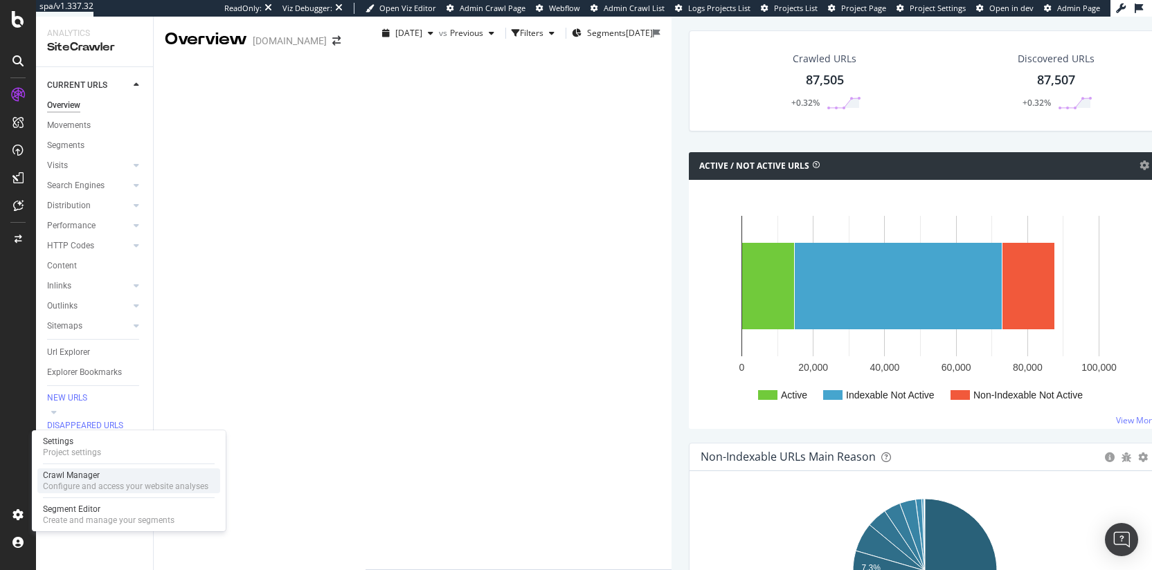
click at [60, 486] on div "Configure and access your website analyses" at bounding box center [125, 486] width 165 height 11
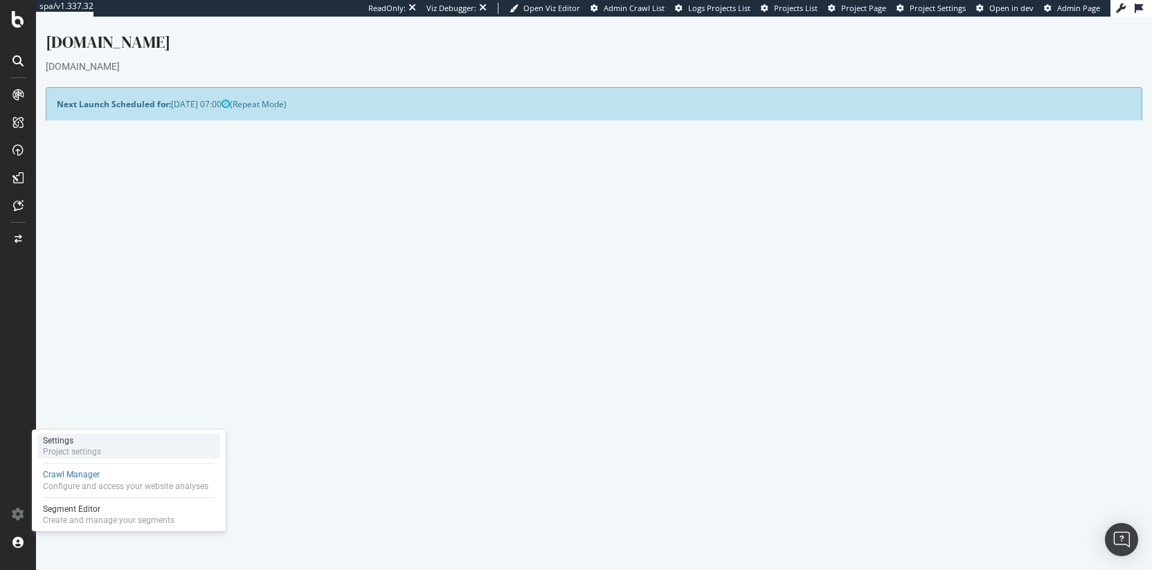
click at [81, 448] on div "Project settings" at bounding box center [72, 452] width 58 height 11
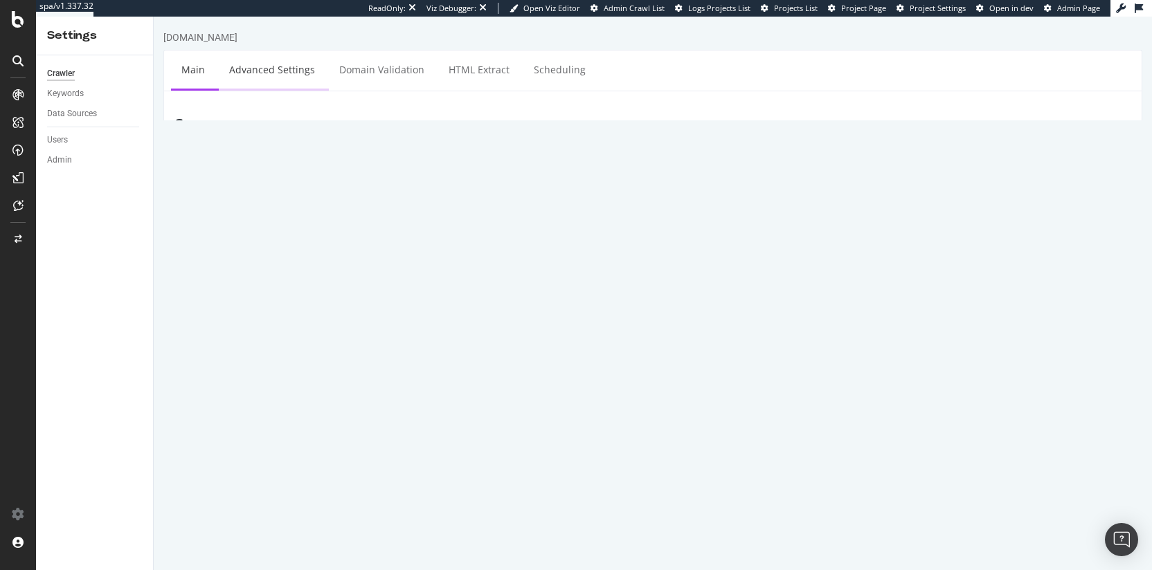
click at [249, 69] on link "Advanced Settings" at bounding box center [272, 70] width 107 height 38
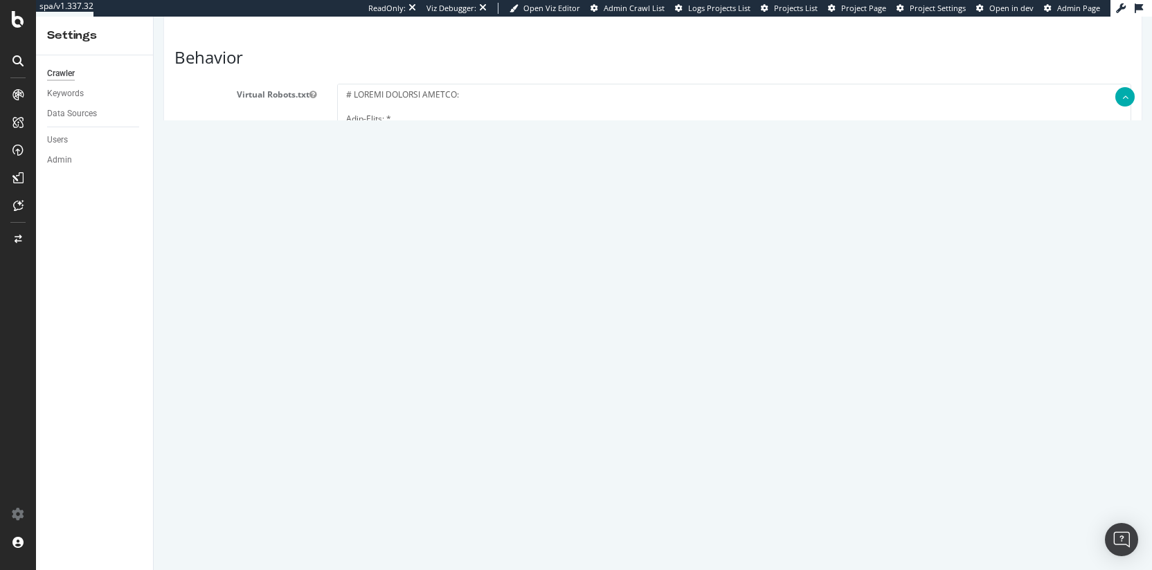
scroll to position [679, 0]
drag, startPoint x: 365, startPoint y: 92, endPoint x: 464, endPoint y: 143, distance: 111.5
click at [464, 143] on textarea at bounding box center [734, 147] width 794 height 128
click at [610, 159] on textarea at bounding box center [734, 147] width 794 height 128
drag, startPoint x: 454, startPoint y: 116, endPoint x: 562, endPoint y: 212, distance: 144.7
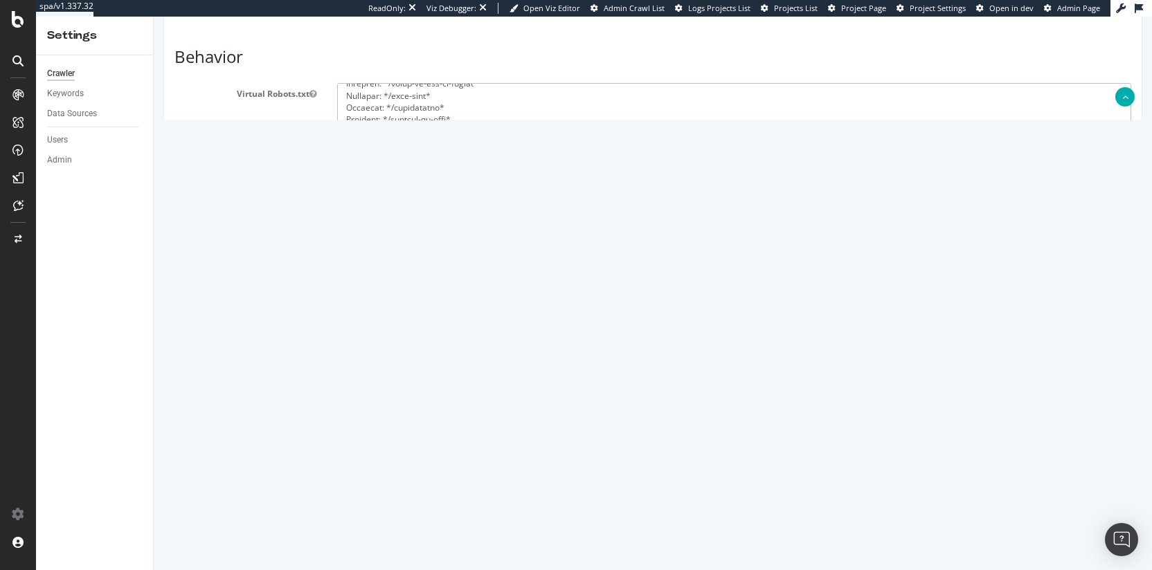
click at [562, 212] on section "Virtual Robots.txt Follow rules Respect no-follow rules Follow canonicals Follo…" at bounding box center [652, 388] width 957 height 610
click at [541, 163] on textarea at bounding box center [734, 147] width 794 height 128
drag, startPoint x: 503, startPoint y: 142, endPoint x: 623, endPoint y: 196, distance: 131.4
click at [623, 196] on textarea at bounding box center [734, 147] width 794 height 128
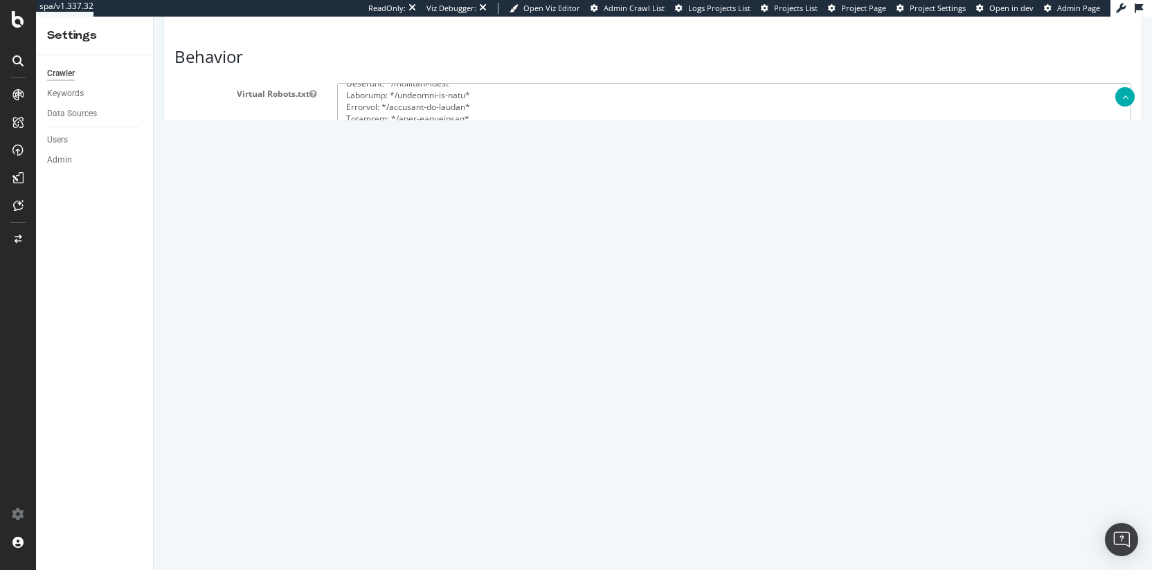
click at [633, 188] on textarea at bounding box center [734, 147] width 794 height 128
drag, startPoint x: 620, startPoint y: 147, endPoint x: 556, endPoint y: 118, distance: 70.0
click at [556, 118] on textarea at bounding box center [734, 147] width 794 height 128
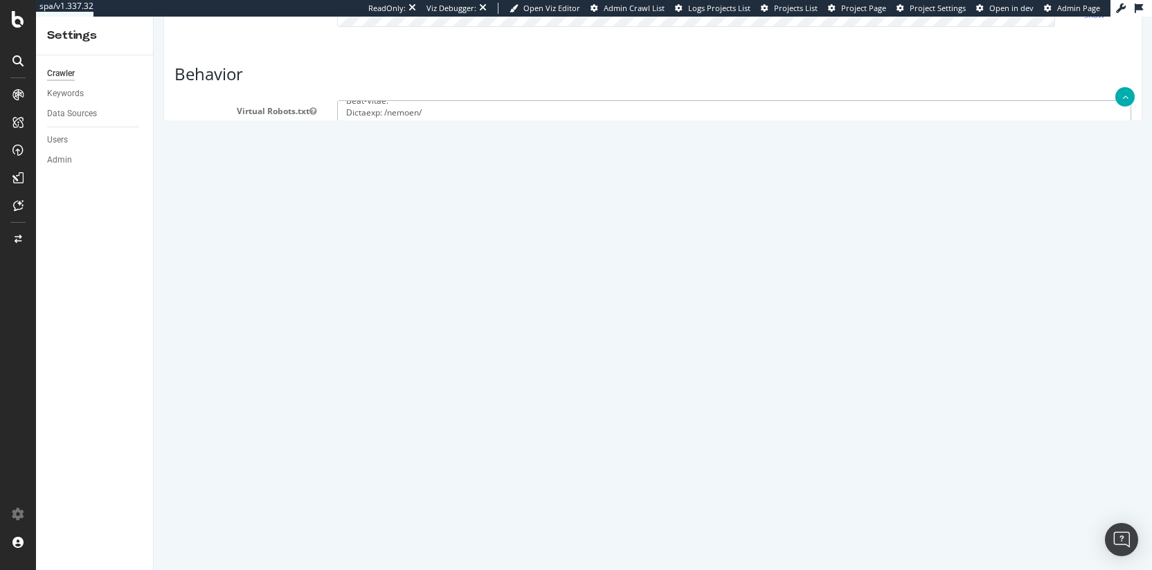
click at [563, 158] on textarea at bounding box center [734, 164] width 794 height 128
drag, startPoint x: 1110, startPoint y: 226, endPoint x: 1113, endPoint y: 327, distance: 100.4
click at [1113, 327] on textarea at bounding box center [731, 214] width 788 height 228
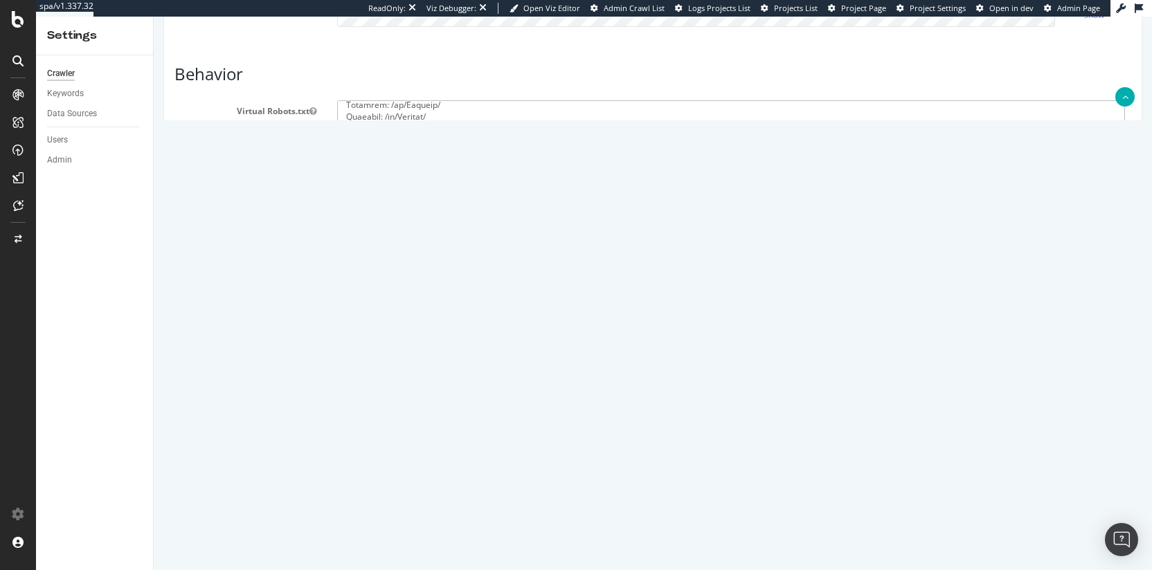
click at [225, 266] on div "Virtual Robots.txt" at bounding box center [653, 214] width 978 height 228
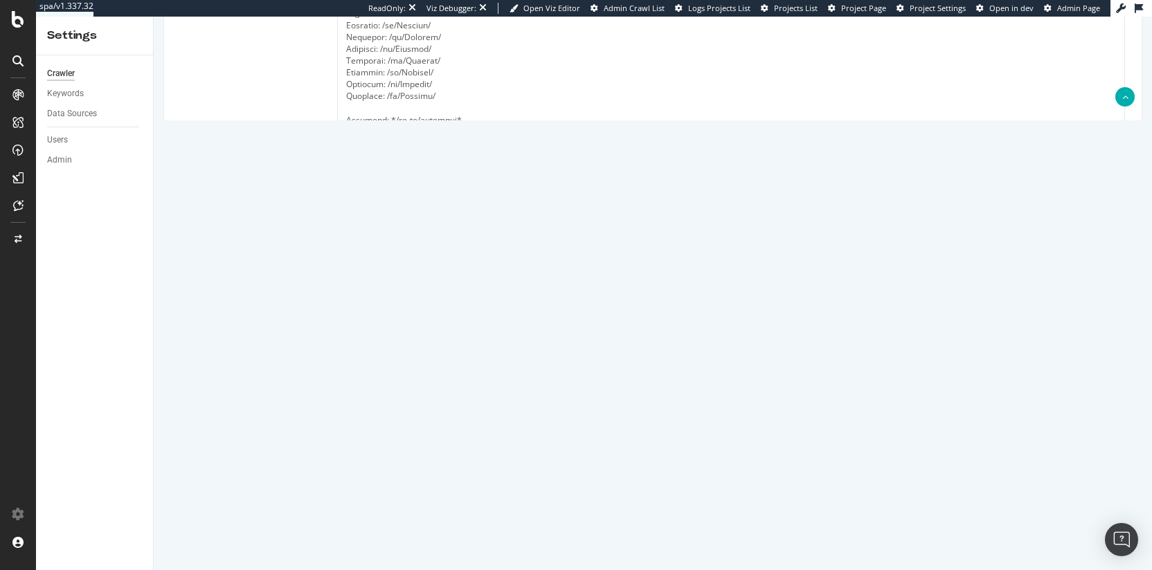
click at [231, 159] on div "Virtual Robots.txt" at bounding box center [653, 63] width 978 height 228
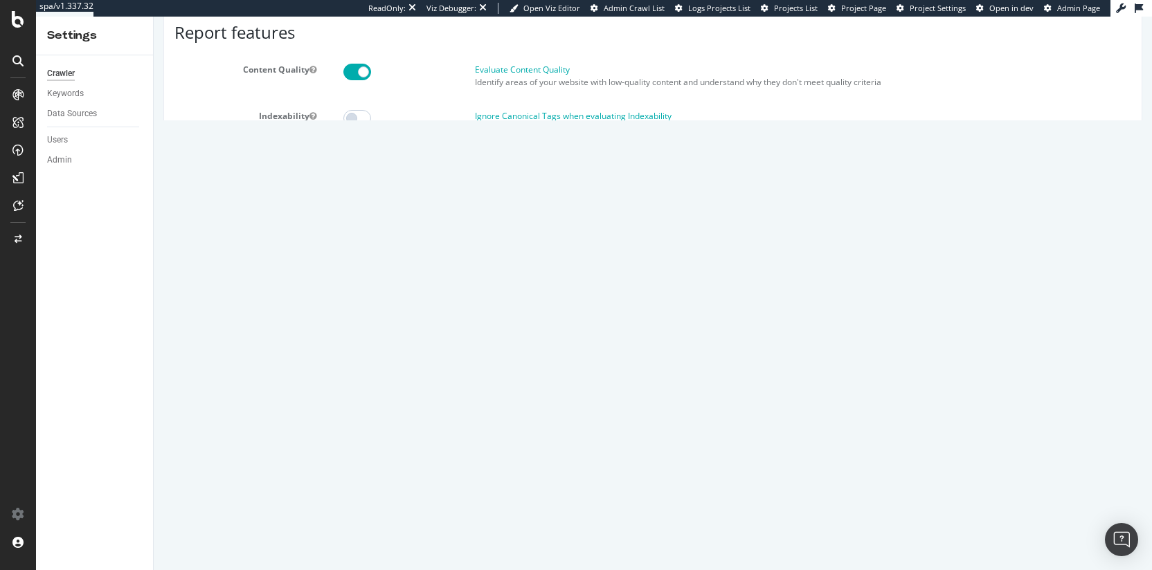
scroll to position [0, 0]
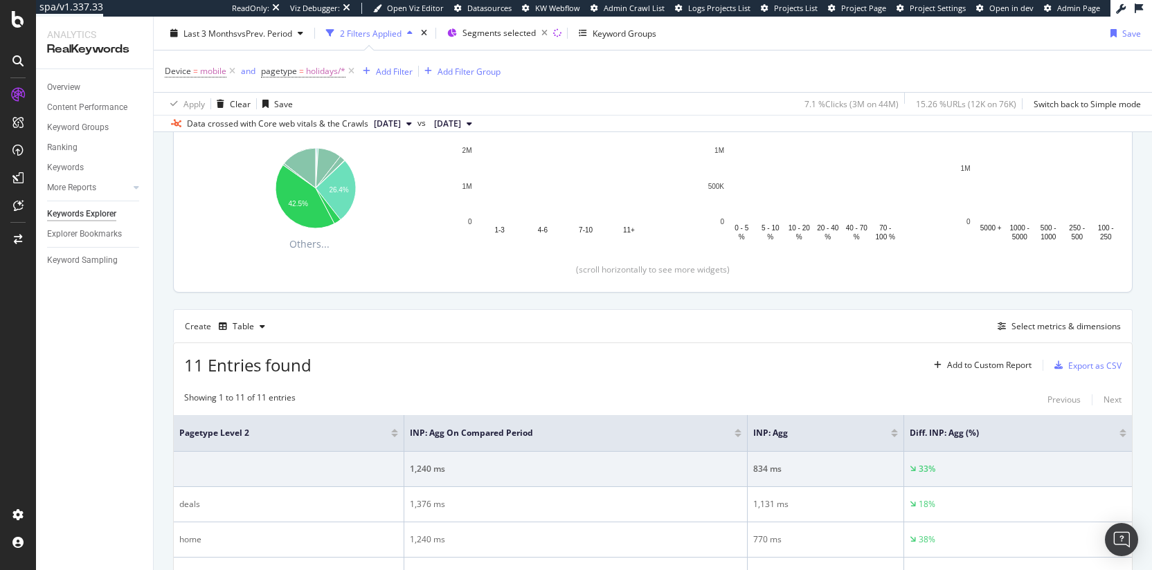
scroll to position [311, 0]
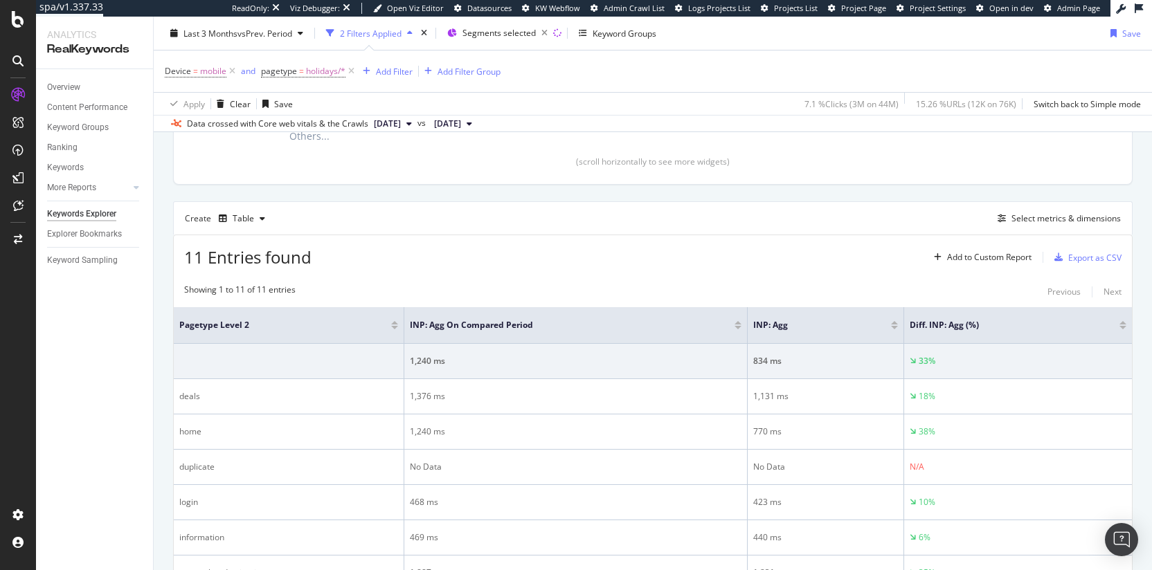
click at [285, 255] on span "11 Entries found" at bounding box center [247, 257] width 127 height 23
click at [253, 260] on span "11 Entries found" at bounding box center [247, 257] width 127 height 23
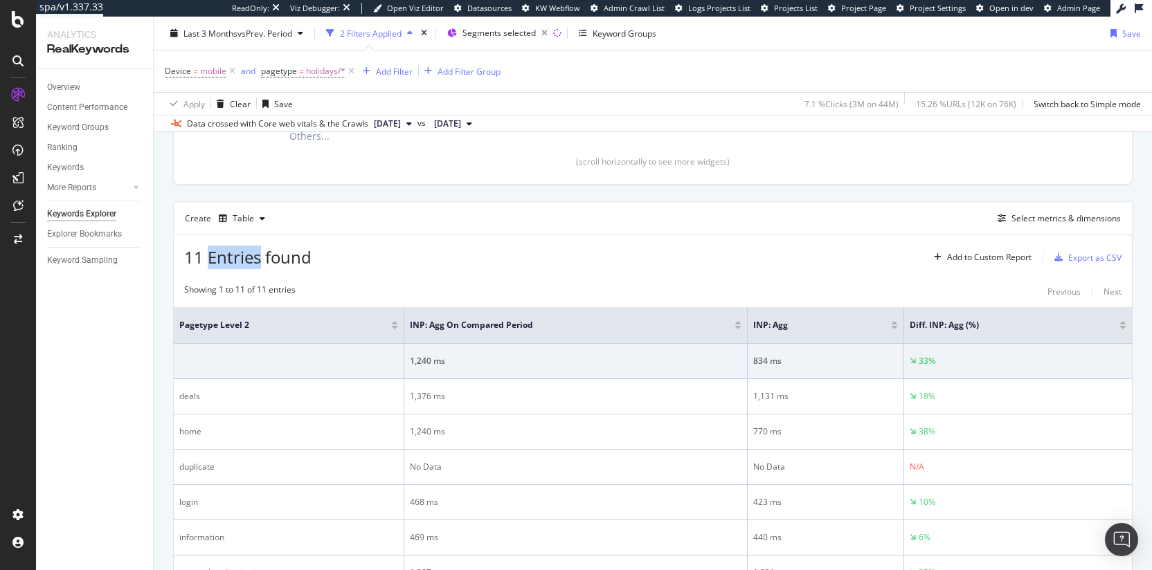
click at [253, 260] on span "11 Entries found" at bounding box center [247, 257] width 127 height 23
click at [191, 262] on span "11 Entries found" at bounding box center [247, 257] width 127 height 23
click at [241, 260] on span "11 Entries found" at bounding box center [247, 257] width 127 height 23
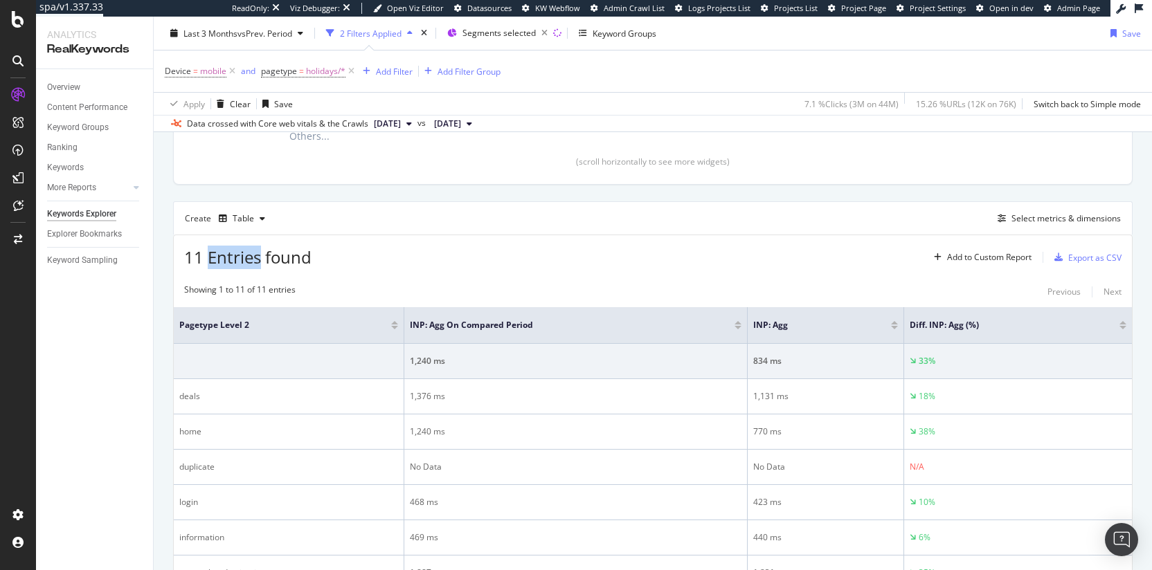
click at [241, 260] on span "11 Entries found" at bounding box center [247, 257] width 127 height 23
click at [199, 260] on span "11 Entries found" at bounding box center [247, 257] width 127 height 23
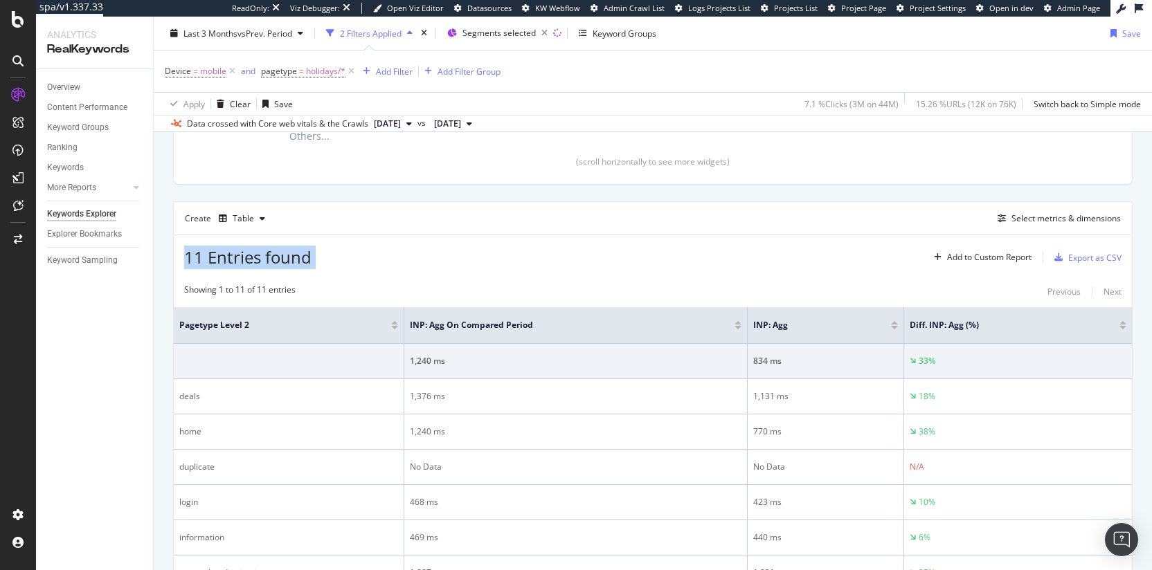
click at [206, 258] on span "11 Entries found" at bounding box center [247, 257] width 127 height 23
click at [198, 259] on span "11 Entries found" at bounding box center [247, 257] width 127 height 23
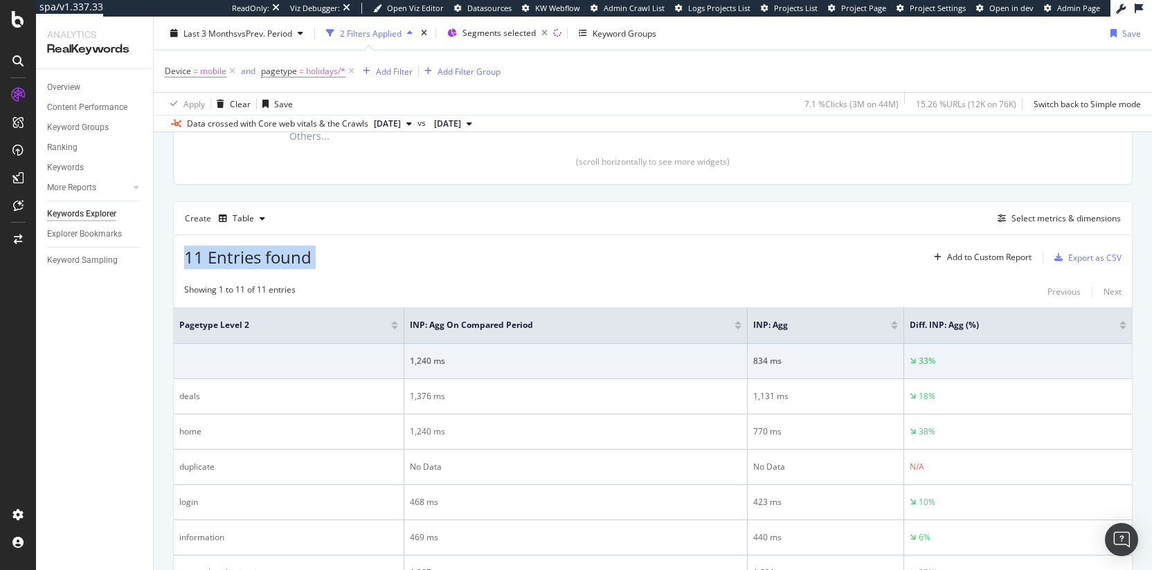
click at [198, 259] on span "11 Entries found" at bounding box center [247, 257] width 127 height 23
click at [235, 260] on span "11 Entries found" at bounding box center [247, 257] width 127 height 23
drag, startPoint x: 333, startPoint y: 255, endPoint x: 191, endPoint y: 250, distance: 142.0
click at [191, 250] on div "11 Entries found Add to Custom Report Export as CSV" at bounding box center [653, 252] width 958 height 34
click at [191, 250] on span "11 Entries found" at bounding box center [247, 257] width 127 height 23
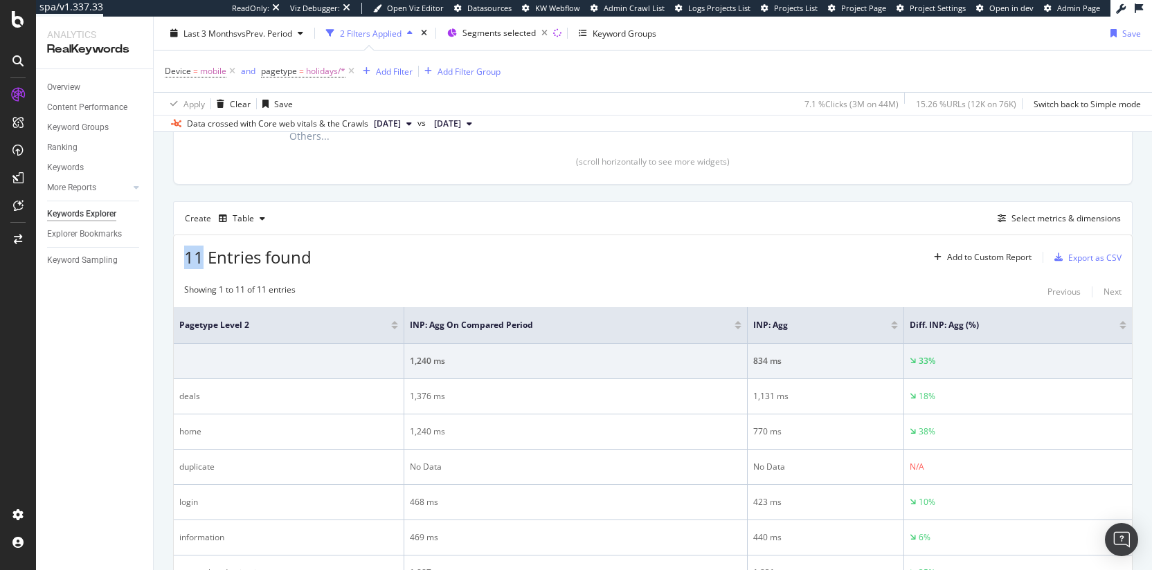
click at [191, 250] on span "11 Entries found" at bounding box center [247, 257] width 127 height 23
click at [262, 257] on span "11 Entries found" at bounding box center [247, 257] width 127 height 23
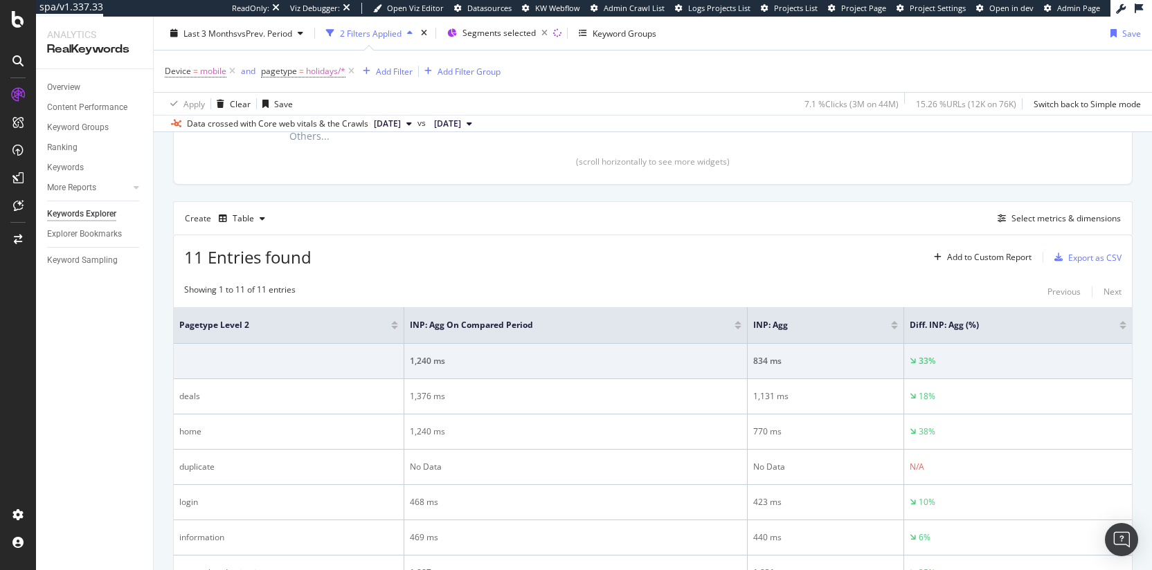
click at [228, 256] on span "11 Entries found" at bounding box center [247, 257] width 127 height 23
click at [256, 260] on span "11 Entries found" at bounding box center [247, 257] width 127 height 23
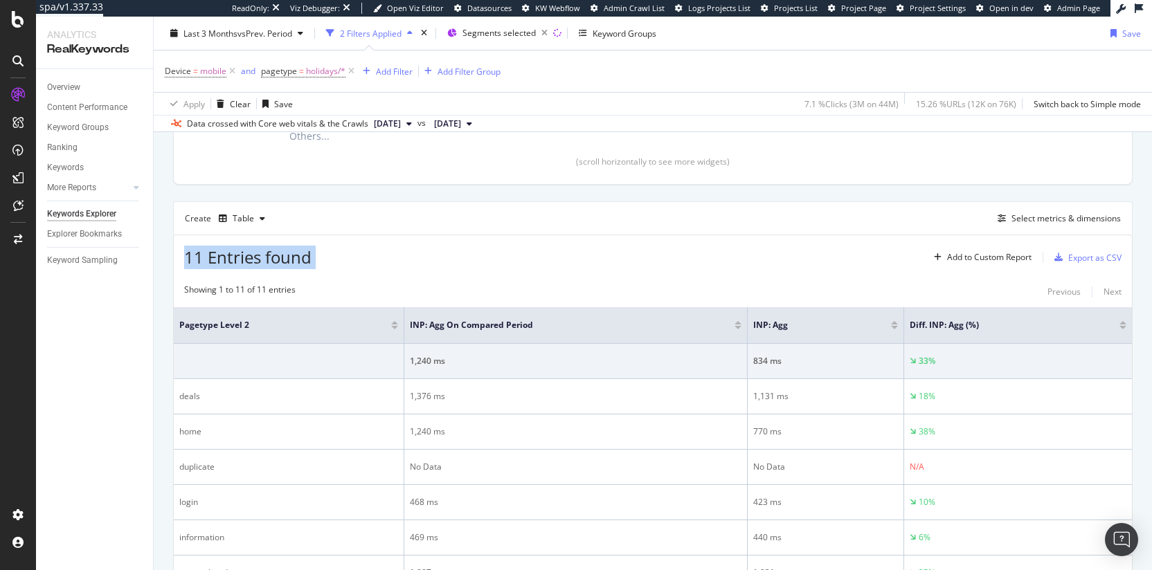
click at [256, 260] on span "11 Entries found" at bounding box center [247, 257] width 127 height 23
click at [230, 257] on span "11 Entries found" at bounding box center [247, 257] width 127 height 23
click at [184, 263] on span "11 Entries found" at bounding box center [247, 257] width 127 height 23
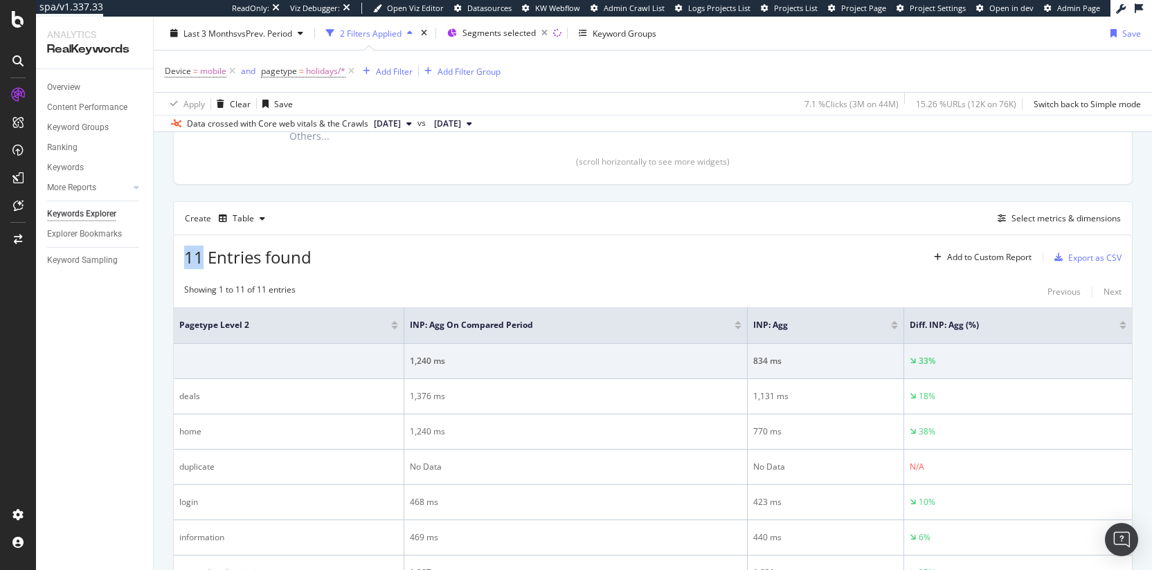
click at [184, 263] on span "11 Entries found" at bounding box center [247, 257] width 127 height 23
click at [221, 265] on span "11 Entries found" at bounding box center [247, 257] width 127 height 23
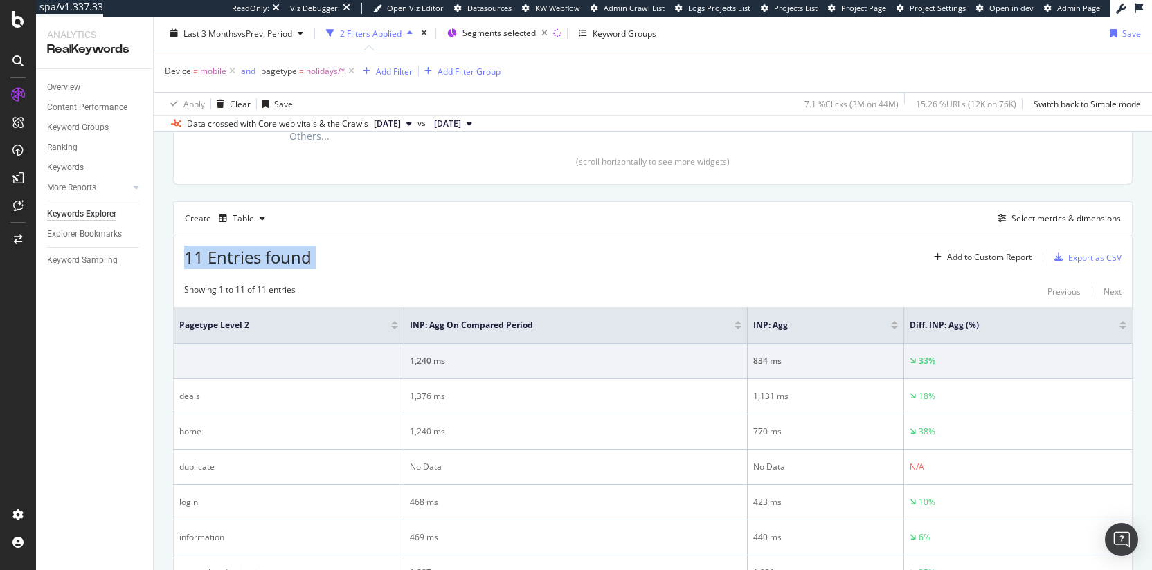
click at [209, 262] on span "11 Entries found" at bounding box center [247, 257] width 127 height 23
click at [240, 261] on span "11 Entries found" at bounding box center [247, 257] width 127 height 23
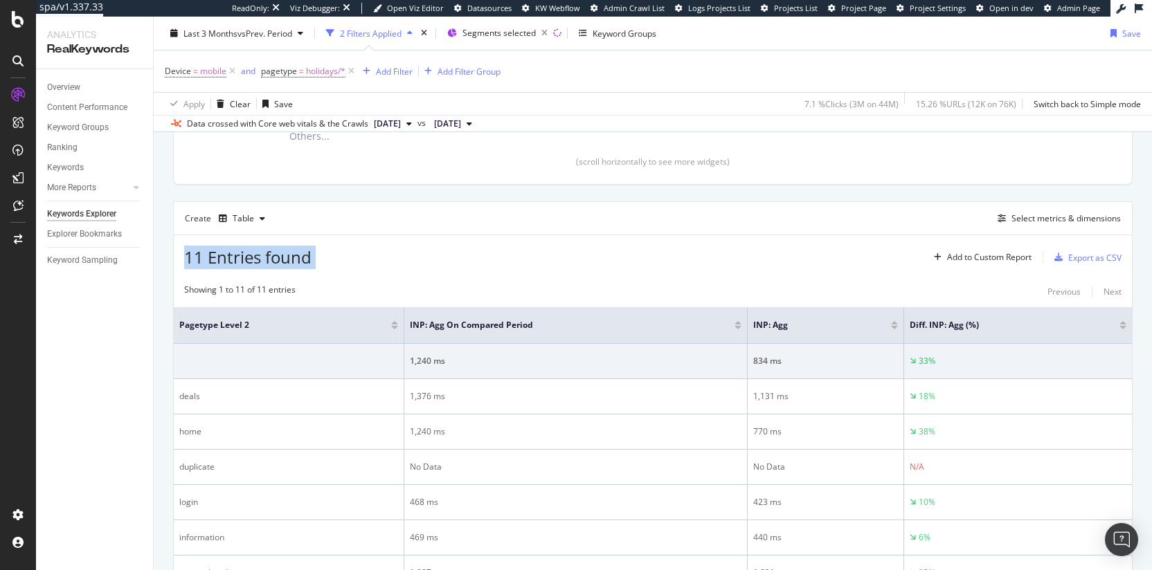
click at [240, 261] on span "11 Entries found" at bounding box center [247, 257] width 127 height 23
click at [208, 262] on span "11 Entries found" at bounding box center [247, 257] width 127 height 23
click at [275, 262] on span "11 Entries found" at bounding box center [247, 257] width 127 height 23
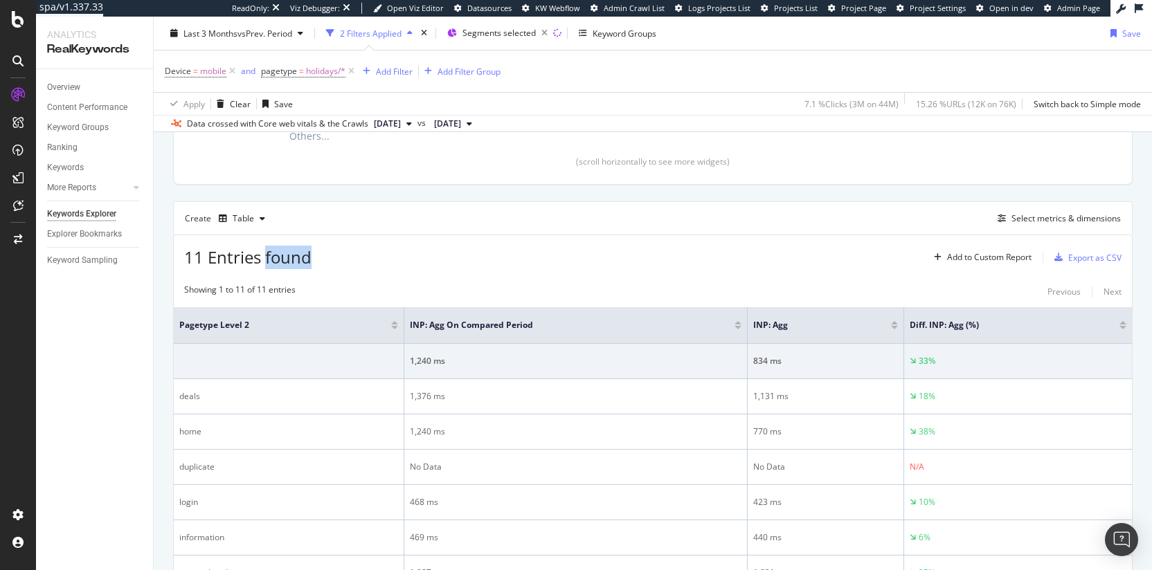
click at [275, 262] on span "11 Entries found" at bounding box center [247, 257] width 127 height 23
click at [255, 262] on span "11 Entries found" at bounding box center [247, 257] width 127 height 23
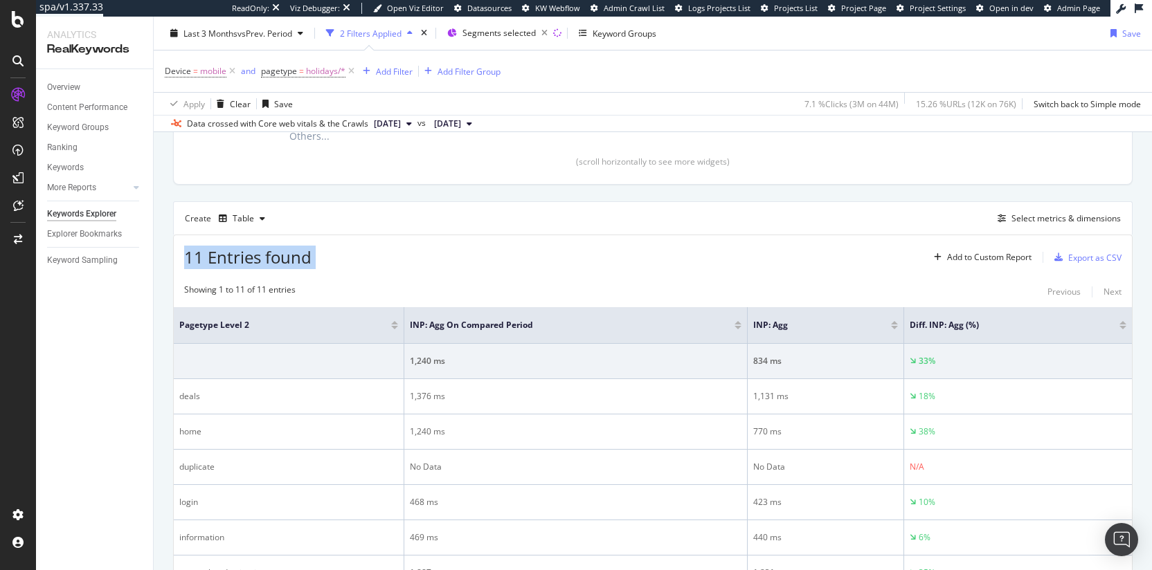
click at [278, 262] on span "11 Entries found" at bounding box center [247, 257] width 127 height 23
click at [328, 67] on span "holidays/*" at bounding box center [325, 71] width 39 height 19
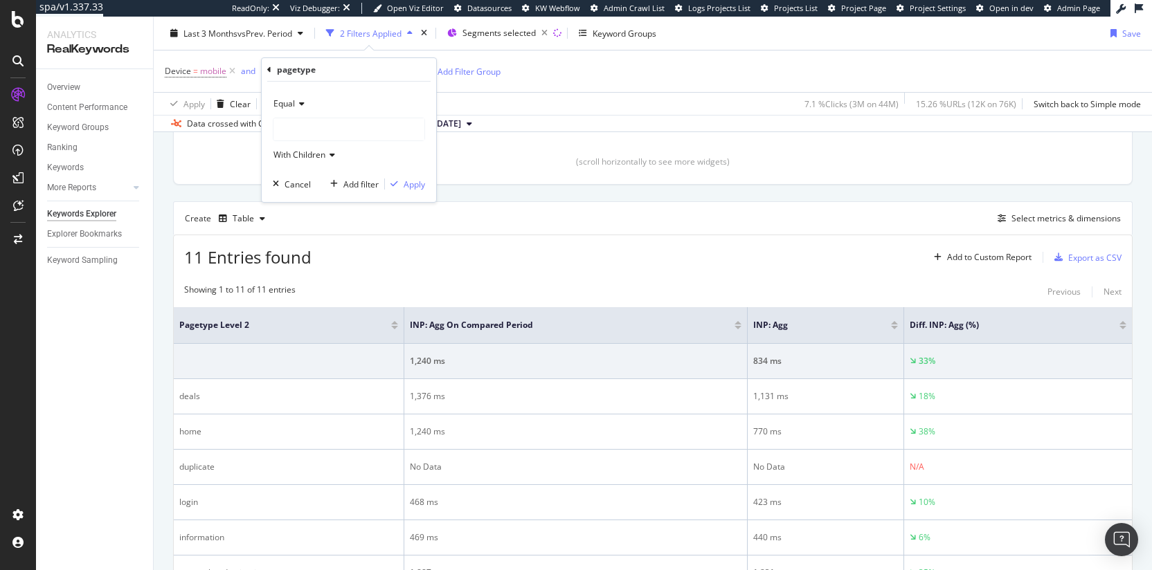
click at [664, 207] on div "Create Table Select metrics & dimensions" at bounding box center [653, 217] width 960 height 33
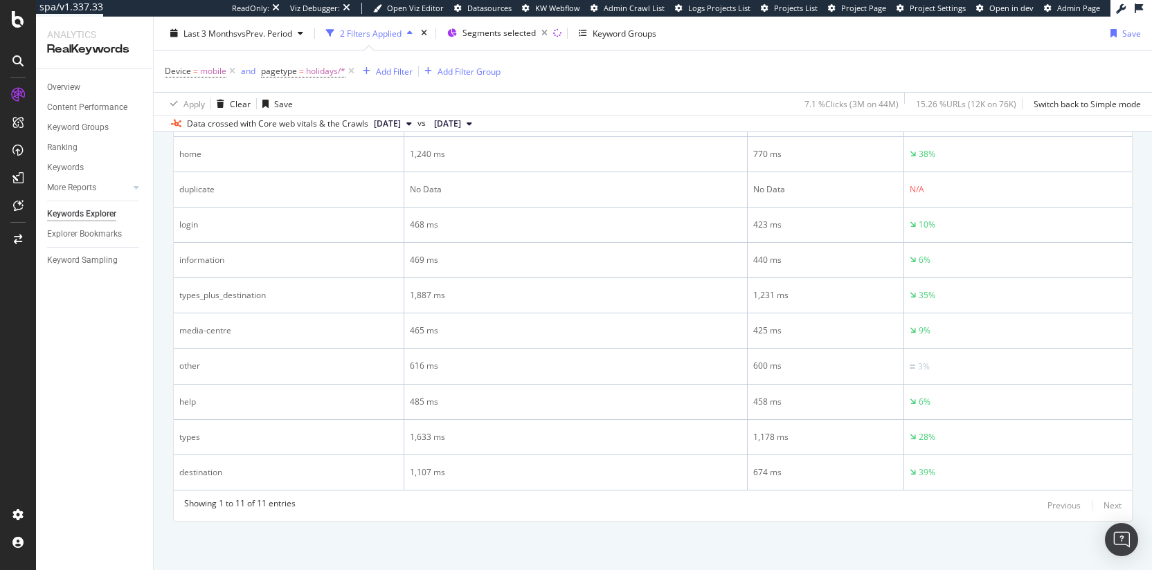
scroll to position [323, 0]
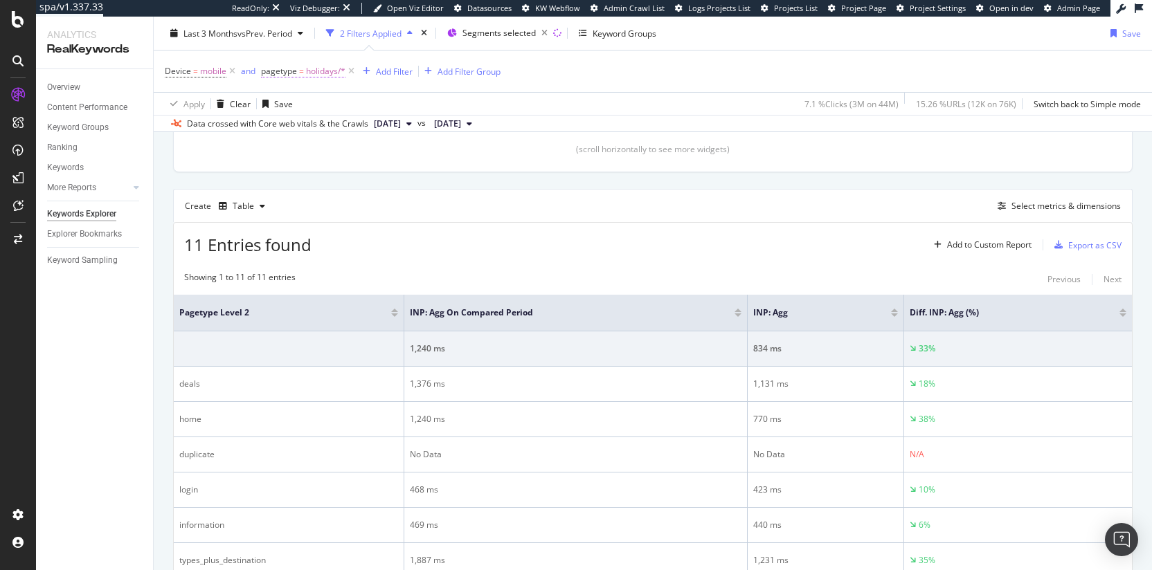
click at [317, 80] on span "holidays/*" at bounding box center [325, 71] width 39 height 19
click at [285, 128] on span "holidays" at bounding box center [290, 129] width 32 height 12
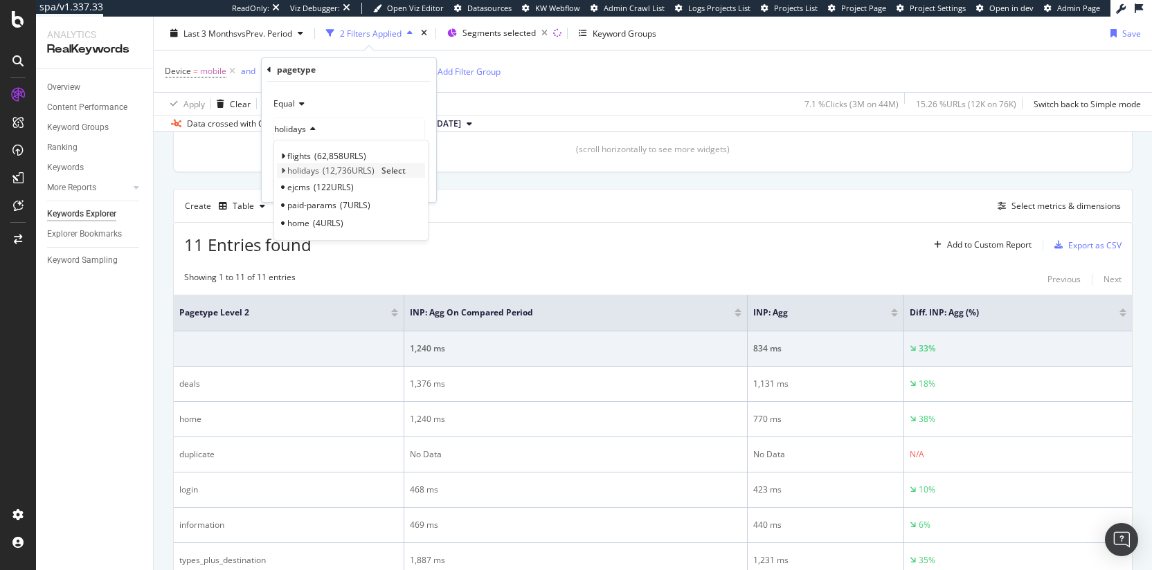
click at [282, 172] on icon at bounding box center [282, 171] width 5 height 8
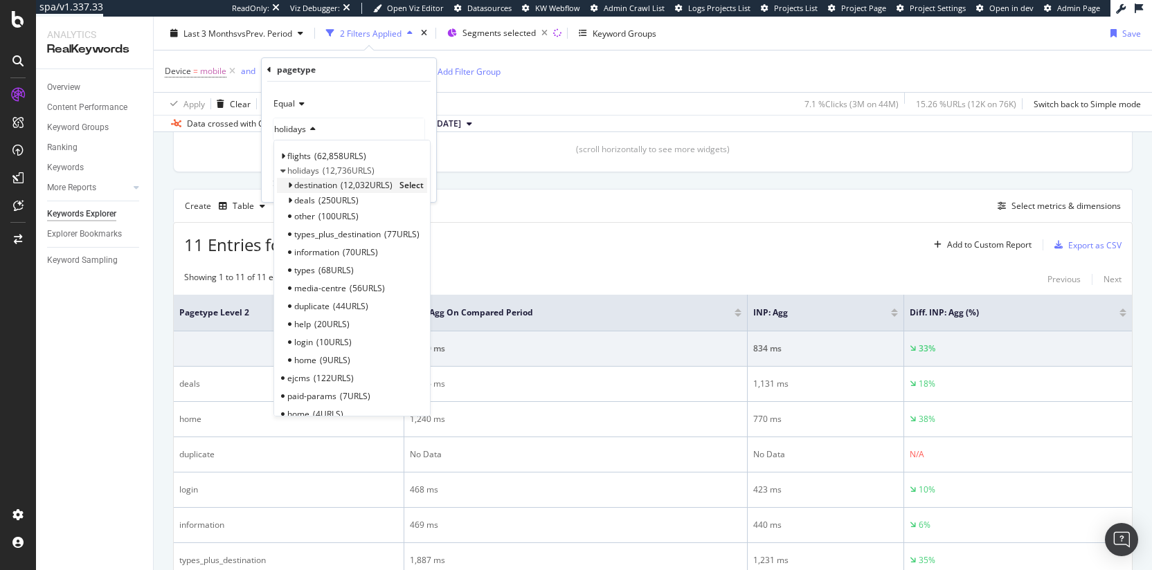
click at [290, 187] on icon at bounding box center [289, 185] width 5 height 8
click at [290, 186] on icon at bounding box center [289, 185] width 5 height 8
click at [391, 168] on span "Select" at bounding box center [393, 171] width 24 height 12
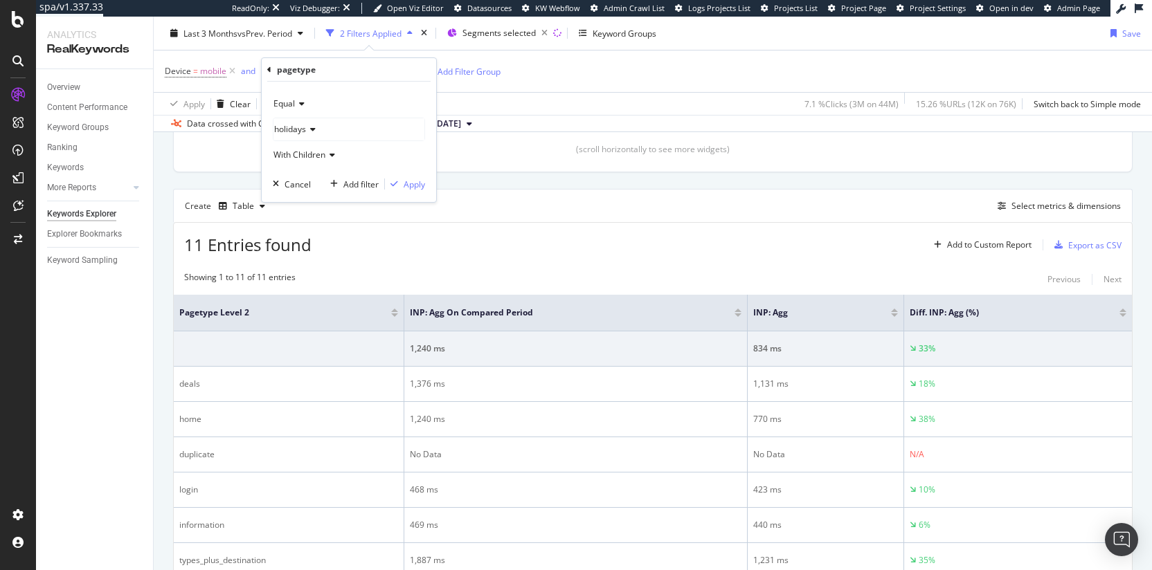
click at [570, 228] on div "11 Entries found Add to Custom Report Export as CSV" at bounding box center [653, 240] width 958 height 34
click at [1015, 200] on div "Select metrics & dimensions" at bounding box center [1065, 206] width 109 height 12
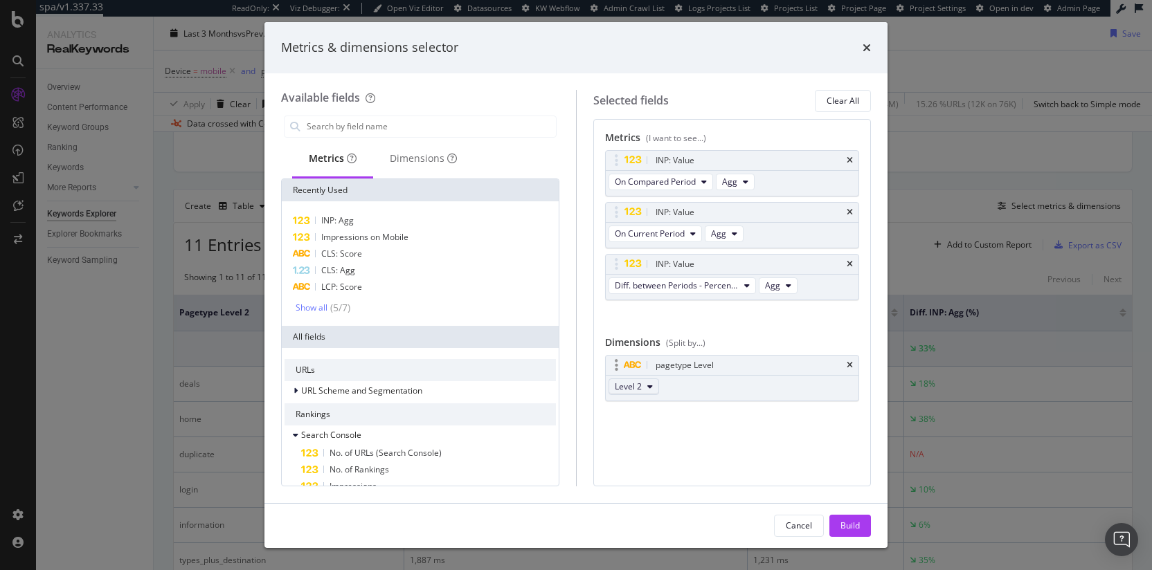
click at [635, 390] on span "Level 2" at bounding box center [628, 387] width 27 height 12
click at [638, 433] on span "Level 2" at bounding box center [634, 437] width 28 height 12
click at [649, 456] on div "Level 3" at bounding box center [634, 463] width 50 height 20
click at [858, 529] on div "Build" at bounding box center [849, 526] width 19 height 12
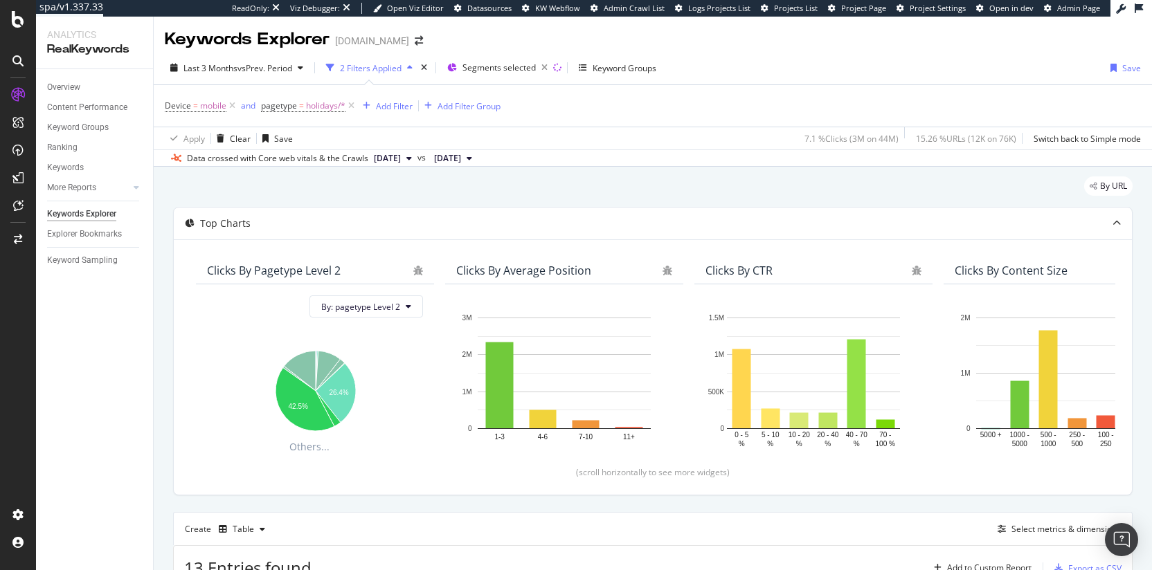
click at [664, 186] on div "By URL" at bounding box center [653, 192] width 960 height 30
